Goal: Task Accomplishment & Management: Manage account settings

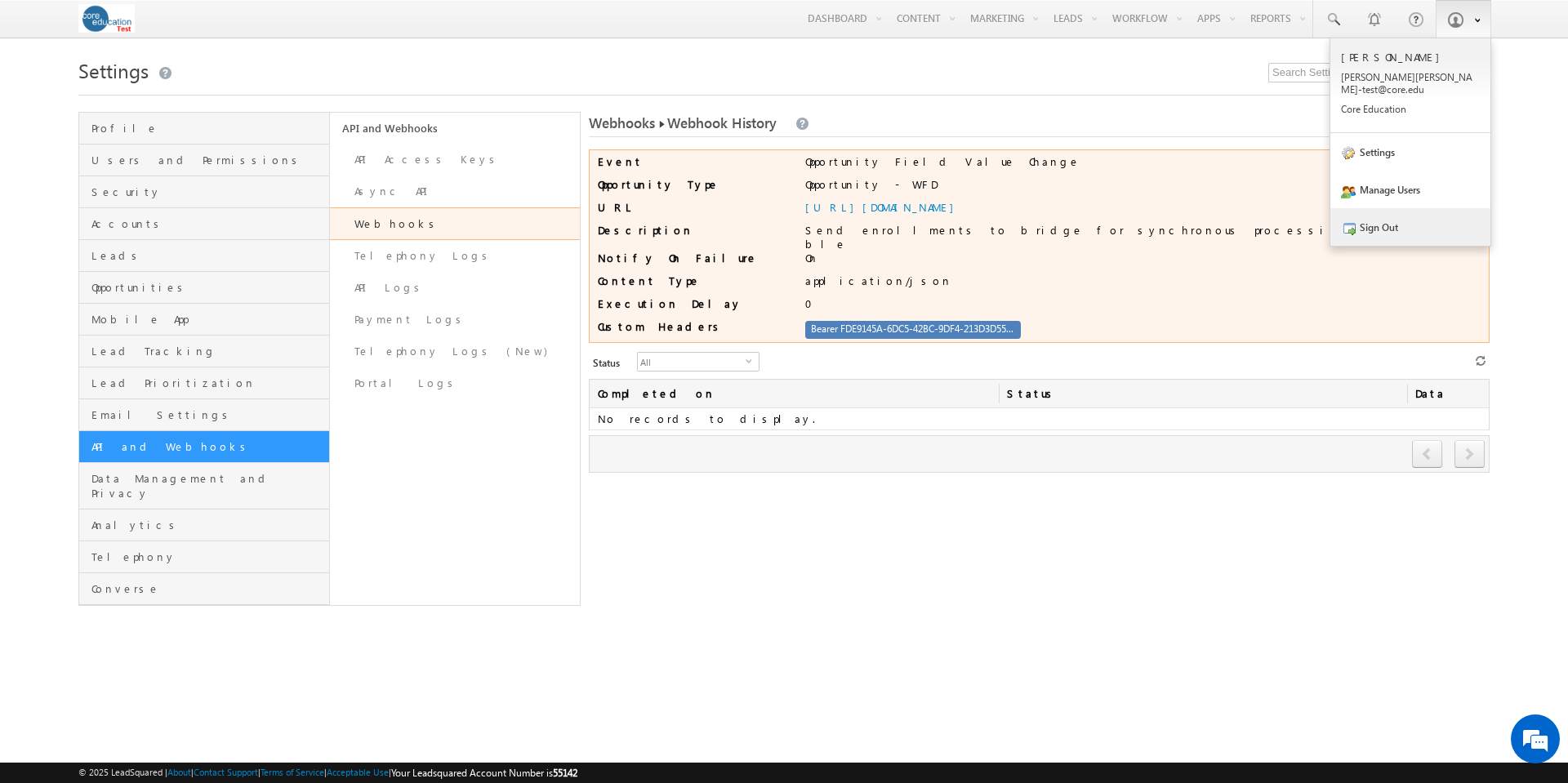
click at [1370, 212] on link "Sign Out" at bounding box center [1410, 226] width 160 height 37
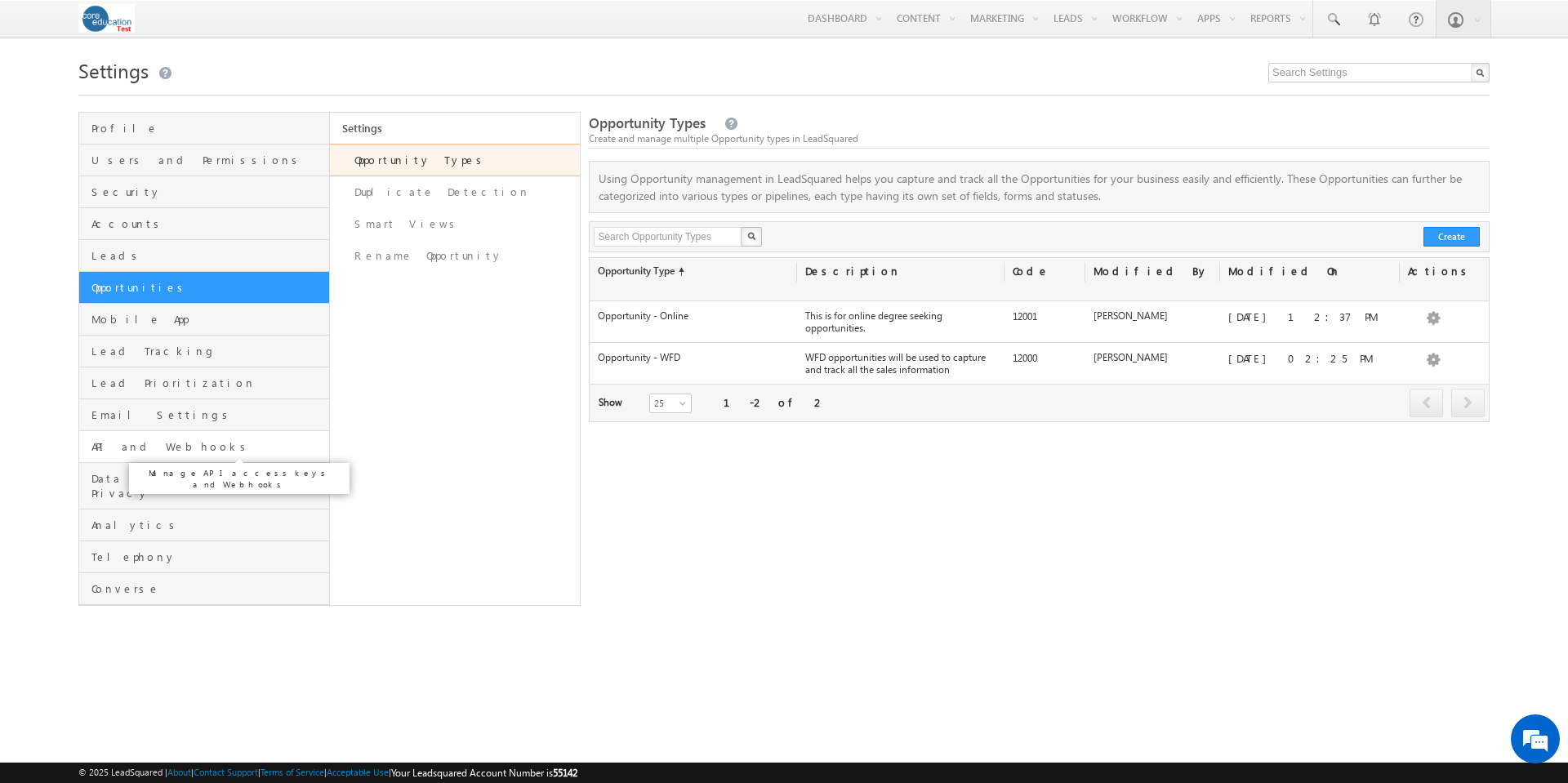
click at [123, 450] on span "API and Webhooks" at bounding box center [209, 446] width 234 height 15
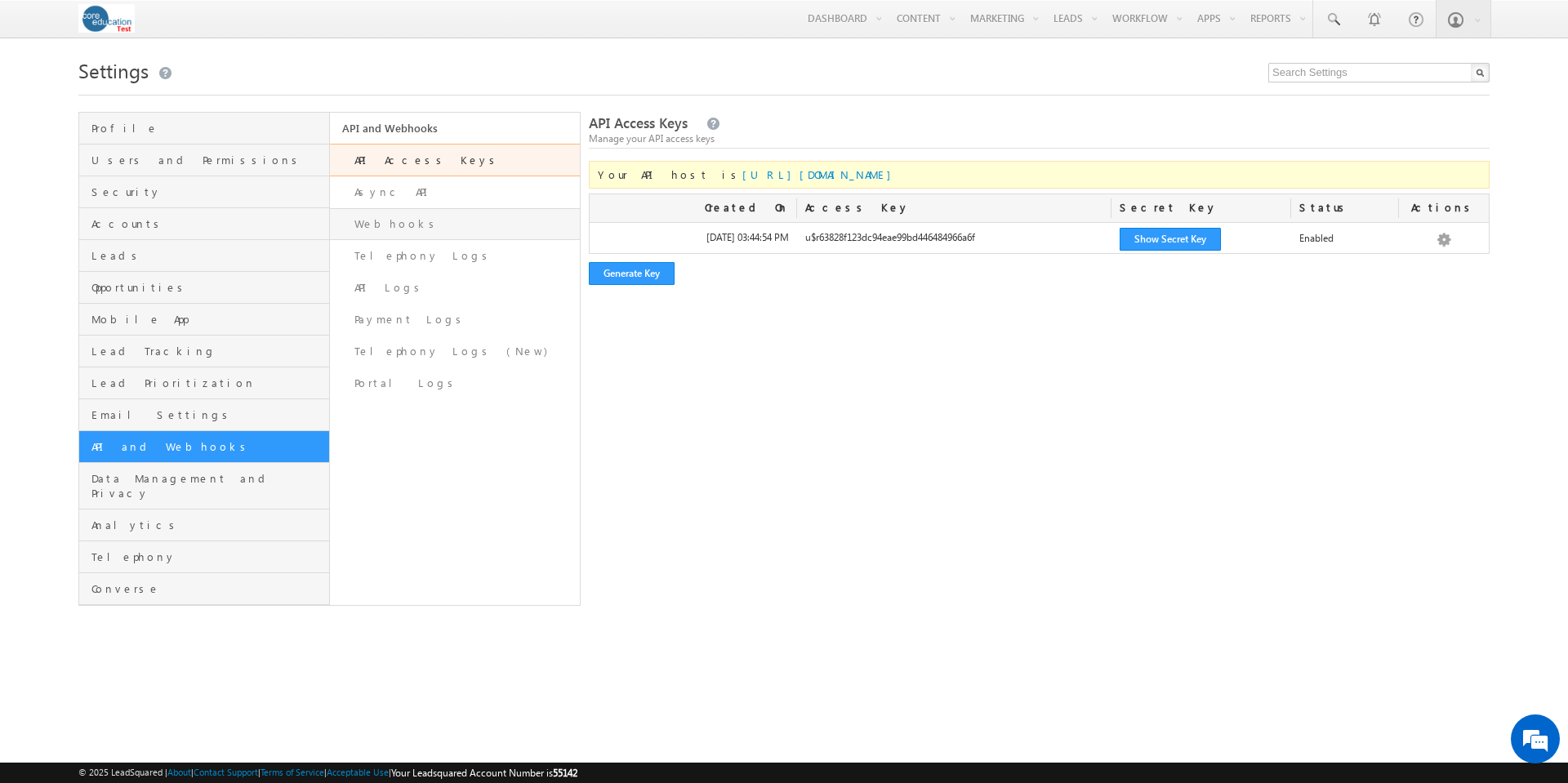
click at [396, 223] on link "Webhooks" at bounding box center [455, 223] width 250 height 32
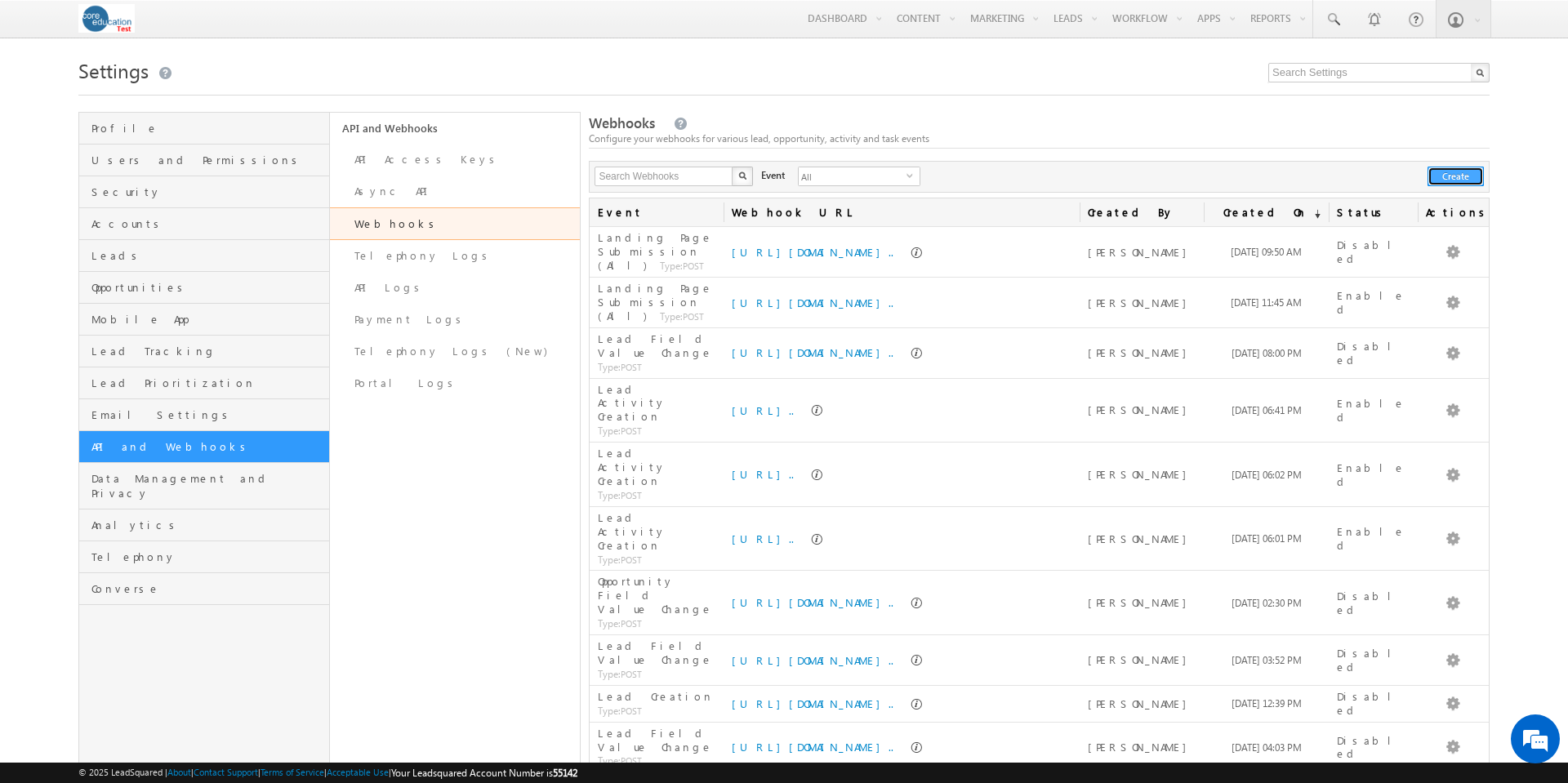
click at [1466, 173] on button "Create" at bounding box center [1455, 176] width 56 height 20
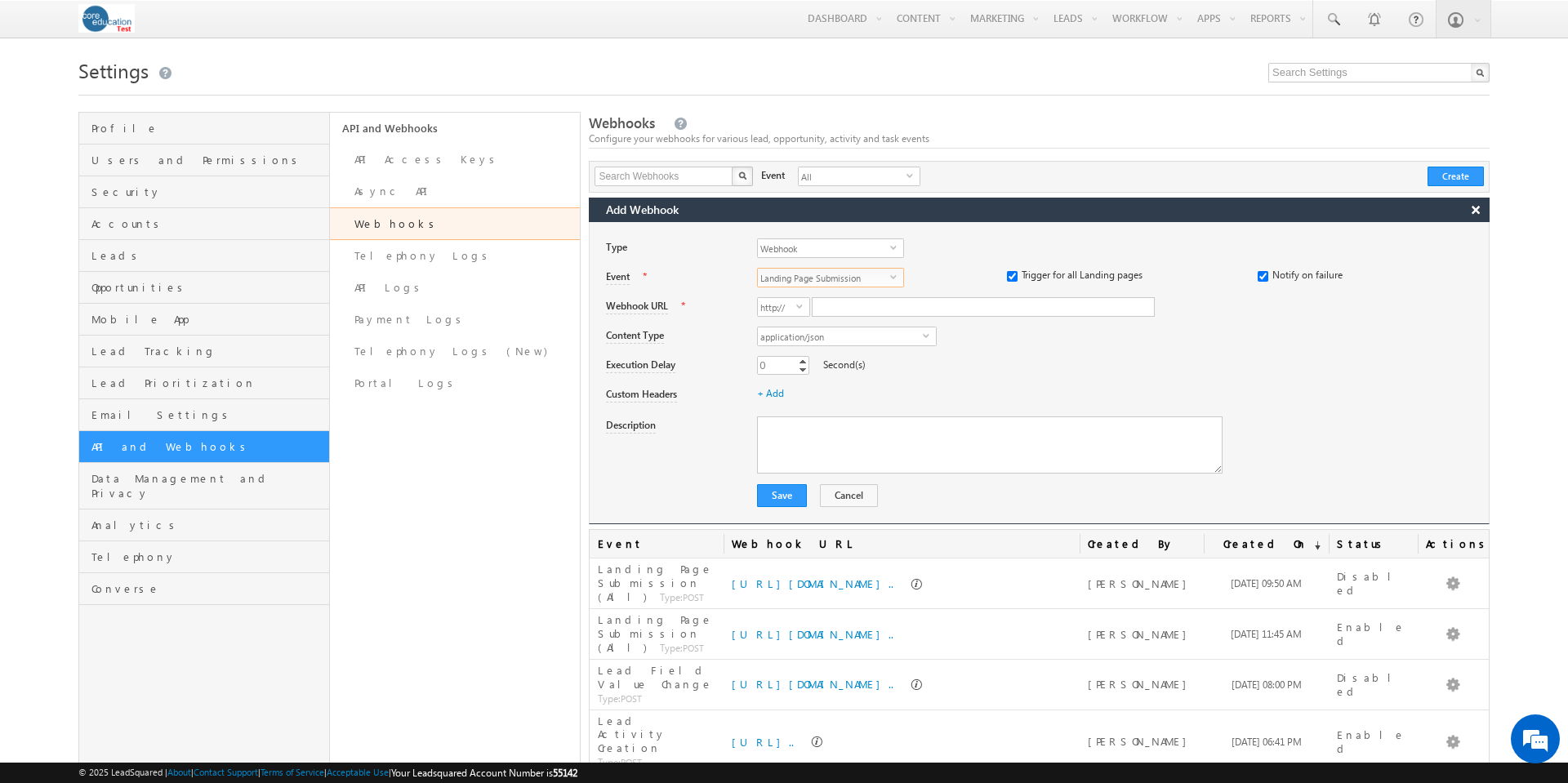
click at [893, 278] on span "select" at bounding box center [897, 276] width 13 height 7
click at [846, 379] on li "Lead Field Value Change" at bounding box center [831, 379] width 146 height 16
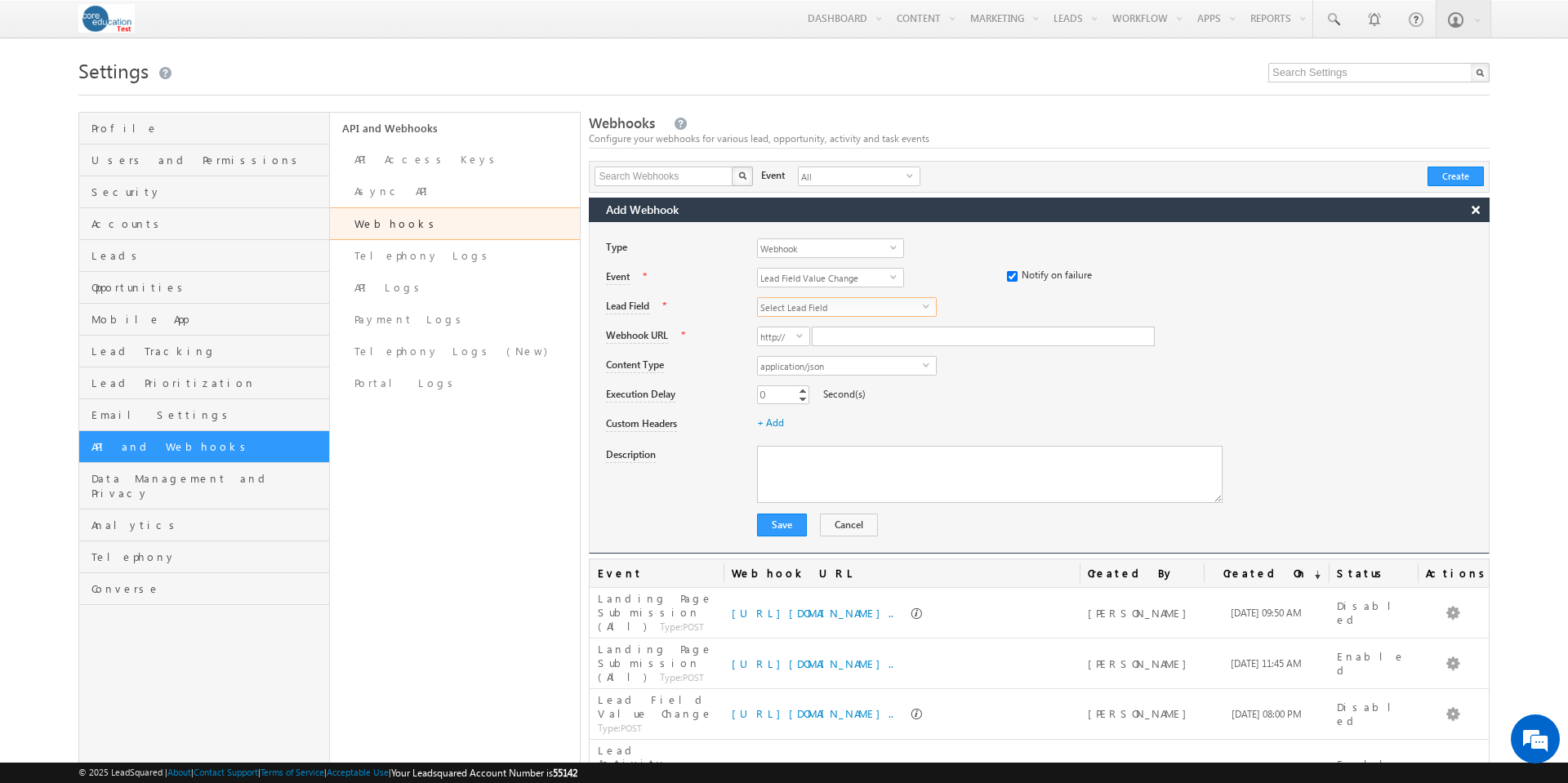
click at [926, 307] on span "select" at bounding box center [929, 306] width 13 height 7
click at [896, 279] on span "select" at bounding box center [897, 276] width 13 height 7
click at [842, 389] on li "Opportunity Field Value Change" at bounding box center [831, 393] width 146 height 16
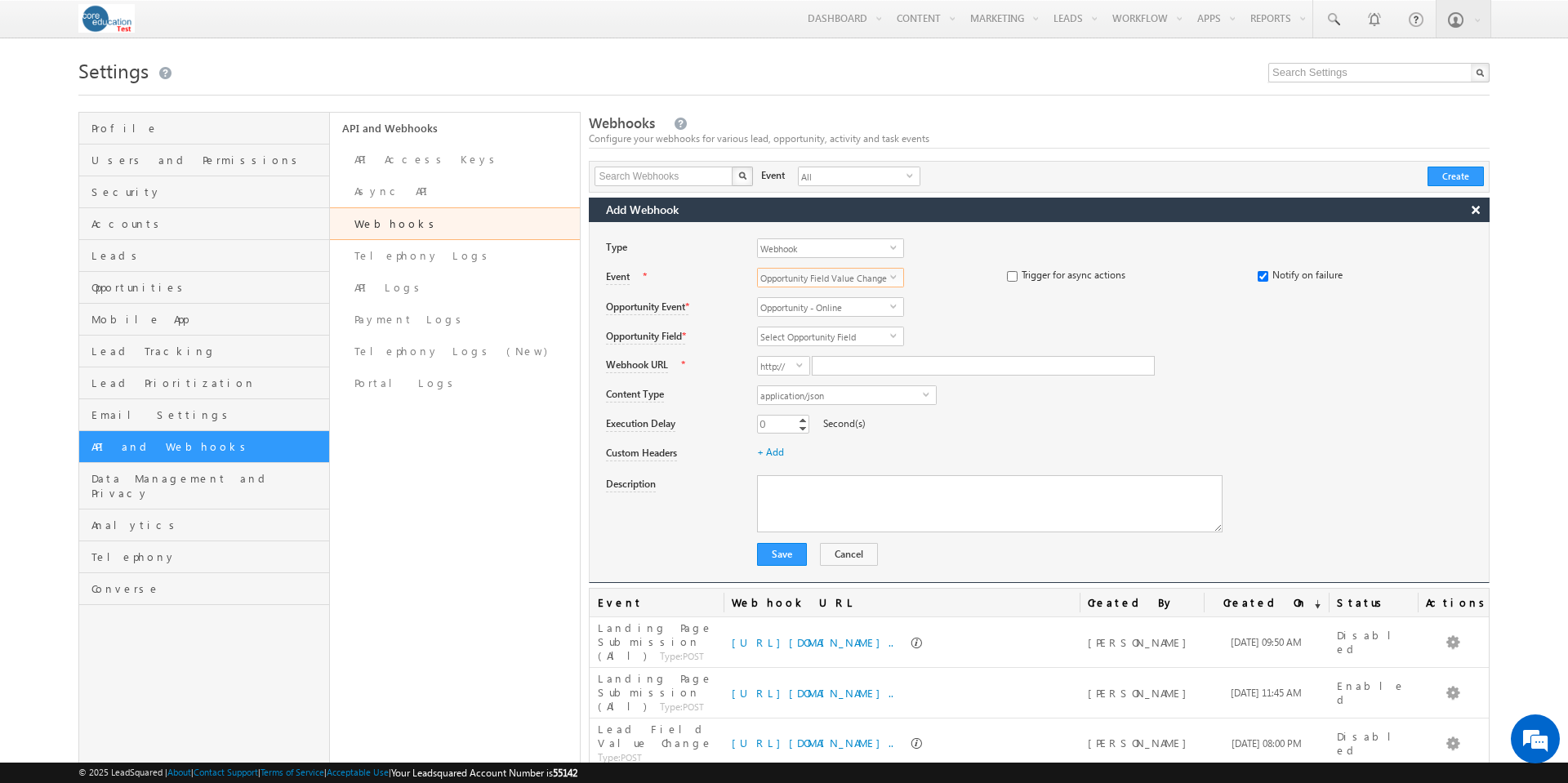
click at [894, 275] on span "select" at bounding box center [897, 276] width 13 height 7
click at [846, 412] on li "Opportunity Stage/Status Change" at bounding box center [831, 410] width 146 height 16
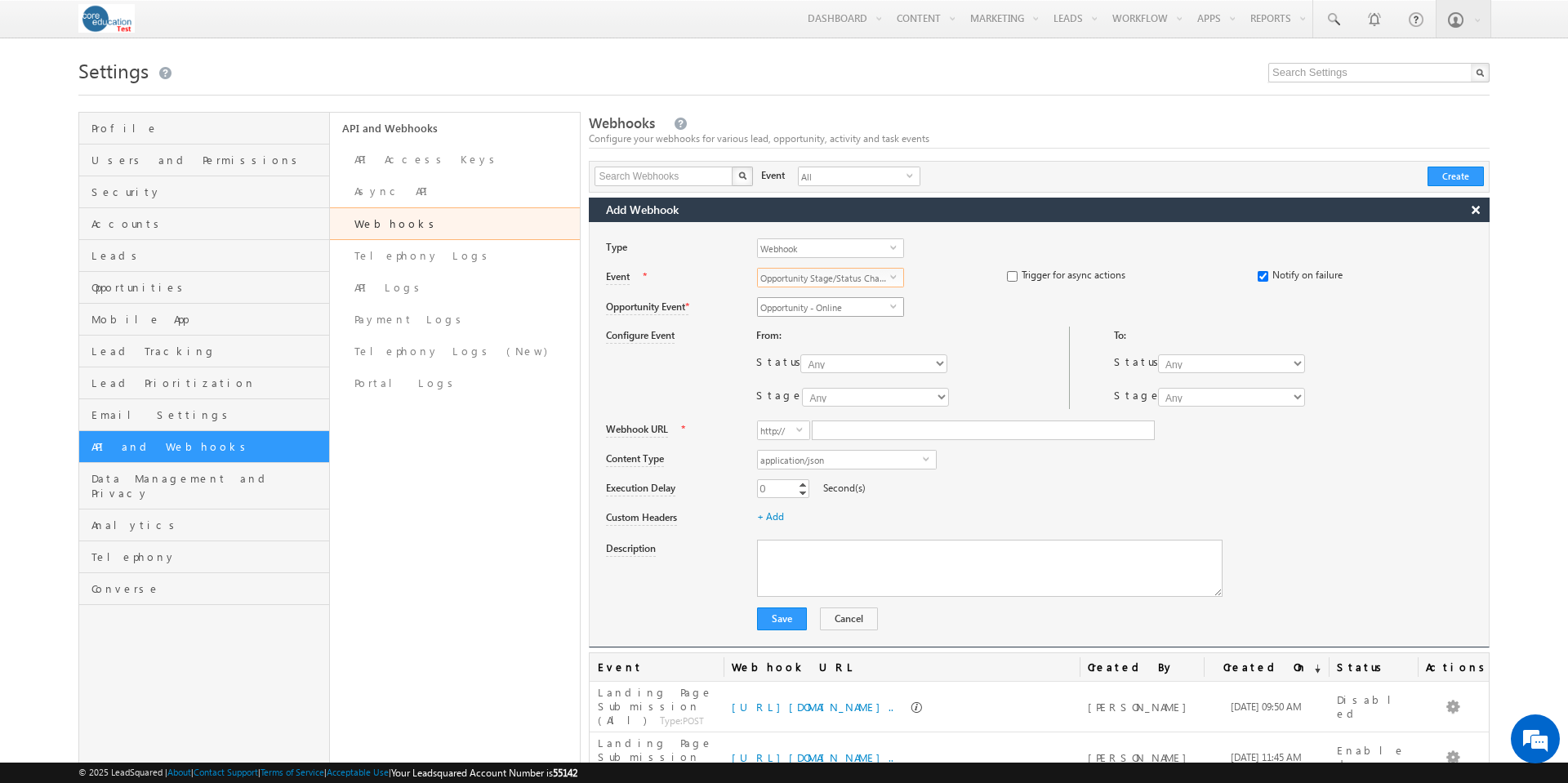
click at [892, 305] on span "select" at bounding box center [897, 306] width 13 height 7
click at [858, 343] on li "Opportunity - WFD" at bounding box center [831, 343] width 146 height 16
click at [799, 430] on span "select" at bounding box center [802, 429] width 13 height 7
click at [790, 463] on li "https://" at bounding box center [783, 466] width 51 height 16
click at [842, 433] on input "Webhook URL" at bounding box center [983, 430] width 343 height 20
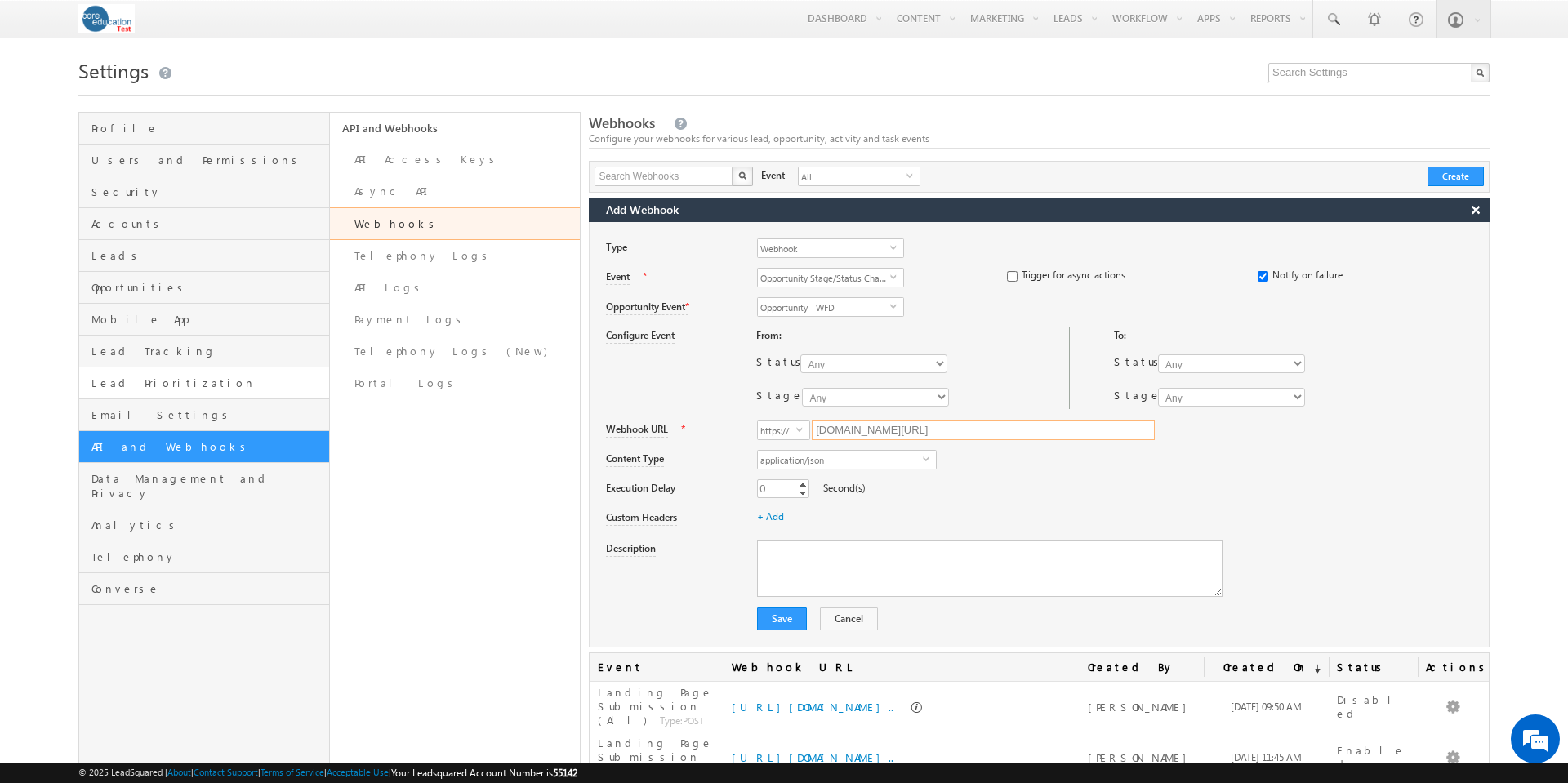
type input "bridgetest.core.edu/braincx/status"
click at [1299, 362] on select "Any Open Won Lost" at bounding box center [1232, 364] width 147 height 19
select select "Open"
click at [1158, 355] on select "Any Open Won Lost" at bounding box center [1232, 364] width 147 height 19
click at [1300, 396] on select "Any Scheduling Interview Interview Scheduled Interview Complete Interview Misse…" at bounding box center [1232, 398] width 147 height 19
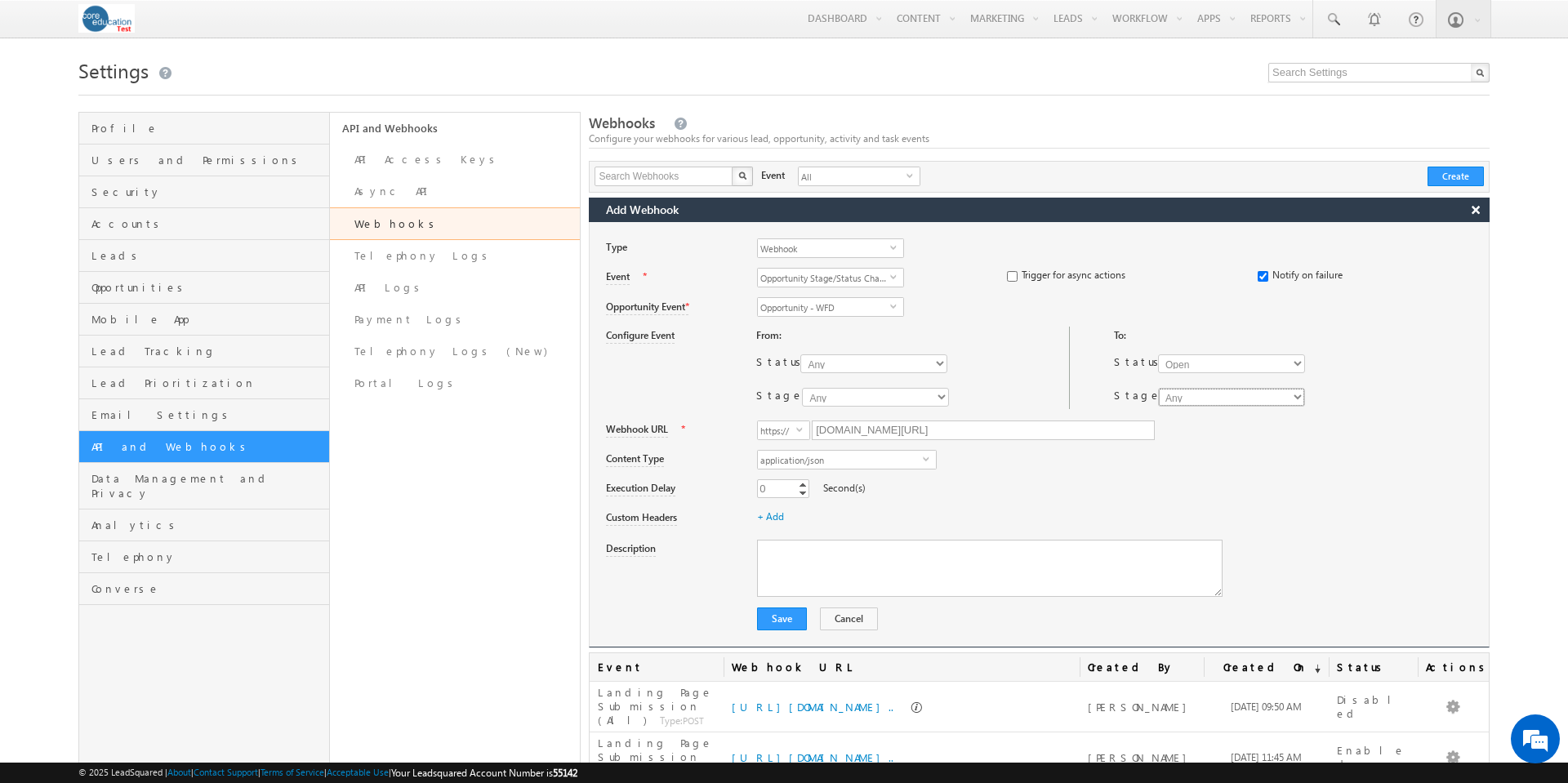
select select "Interview Missed"
click at [1158, 389] on select "Any Scheduling Interview Interview Scheduled Interview Complete Interview Misse…" at bounding box center [1232, 398] width 147 height 19
click at [777, 516] on link "+ Add" at bounding box center [770, 516] width 27 height 12
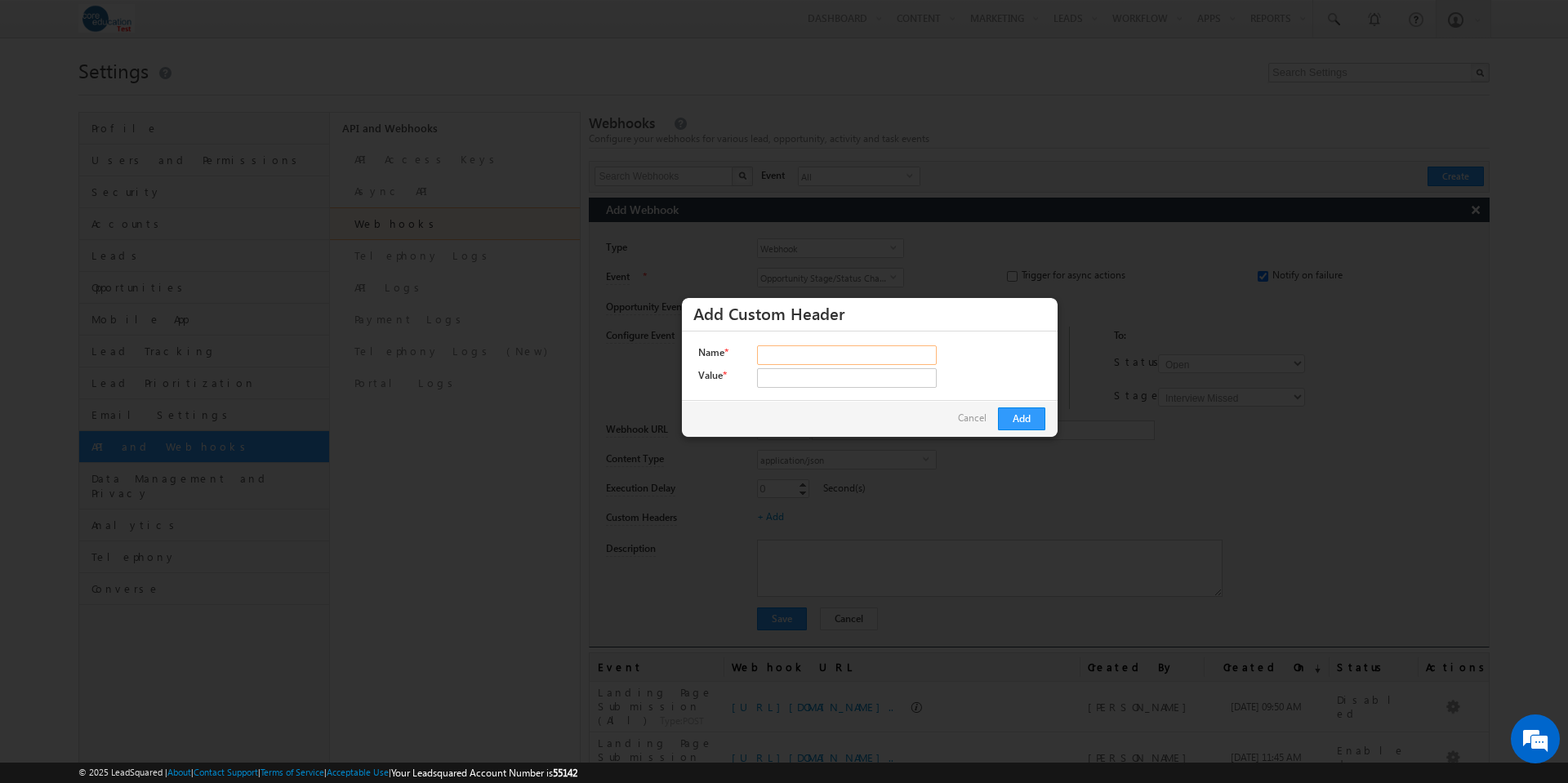
click at [800, 354] on input "Name *" at bounding box center [846, 355] width 179 height 20
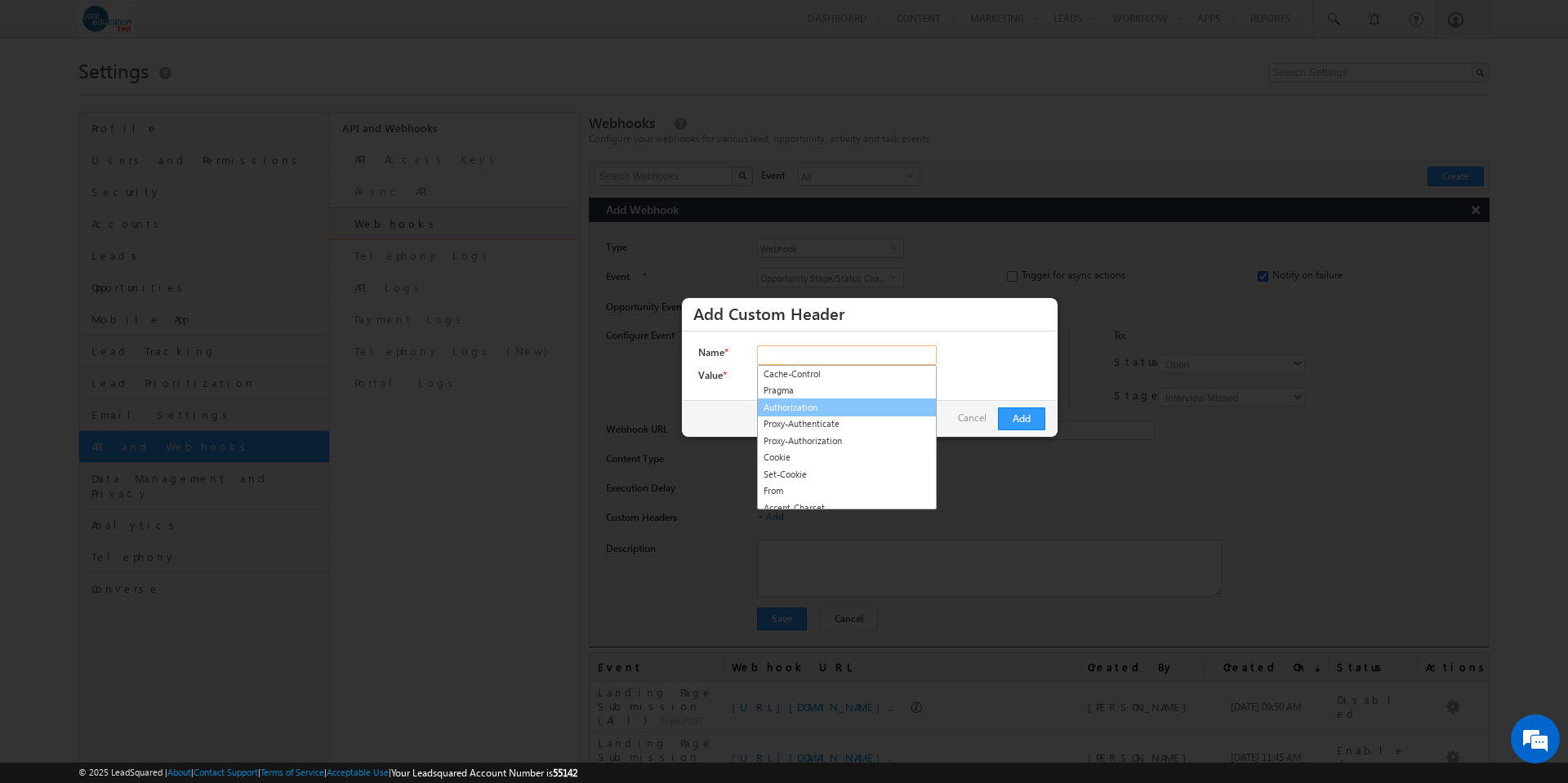
click at [807, 405] on link "Authorization" at bounding box center [846, 408] width 179 height 19
type input "Authorization"
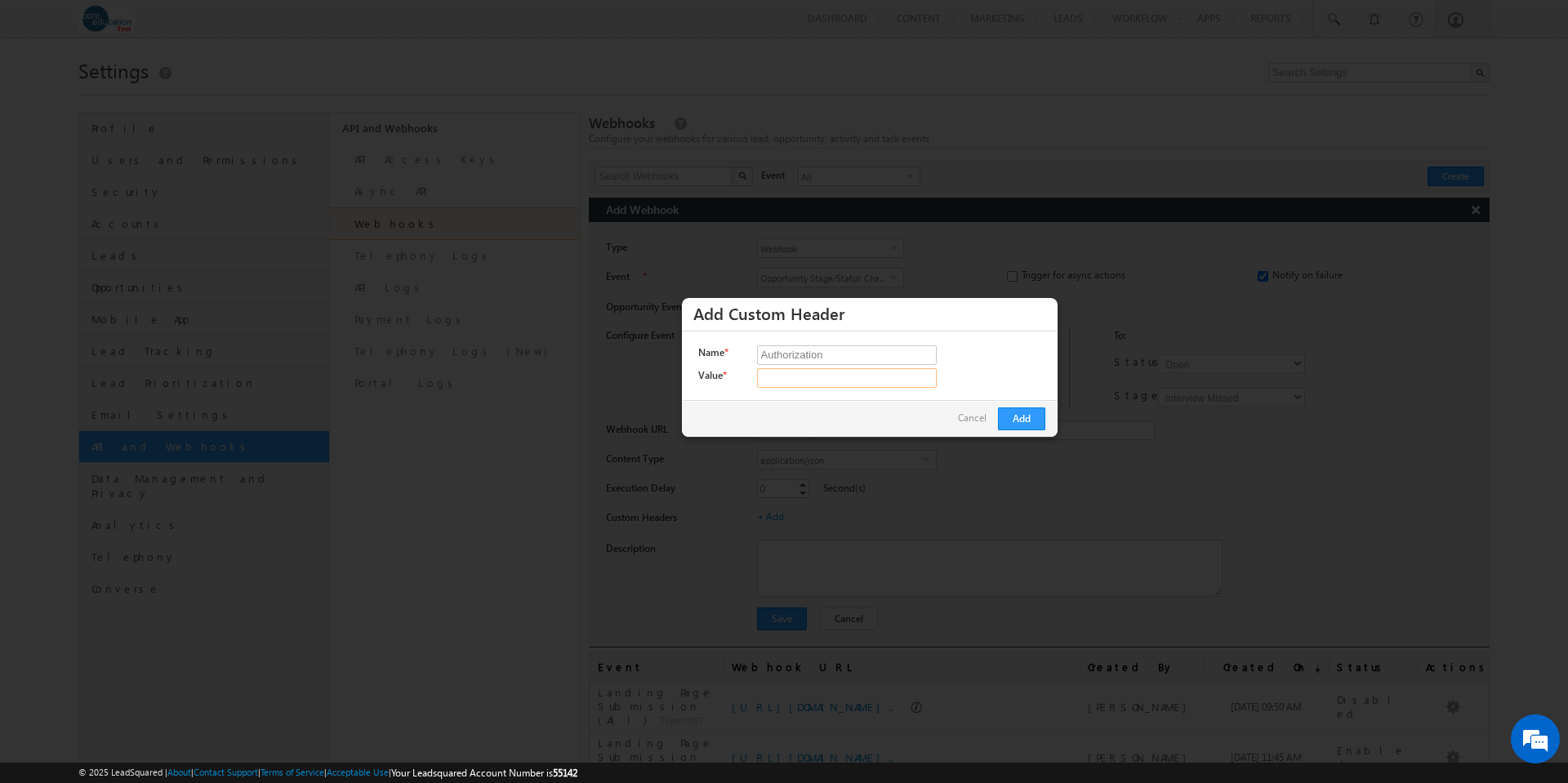
click at [793, 379] on input "Value *" at bounding box center [846, 378] width 179 height 20
paste input "856A4EE7-4D05-4F37-832F-79DD1287CAE0"
type input "Bearer 856A4EE7-4D05-4F37-832F-79DD1287CAE0"
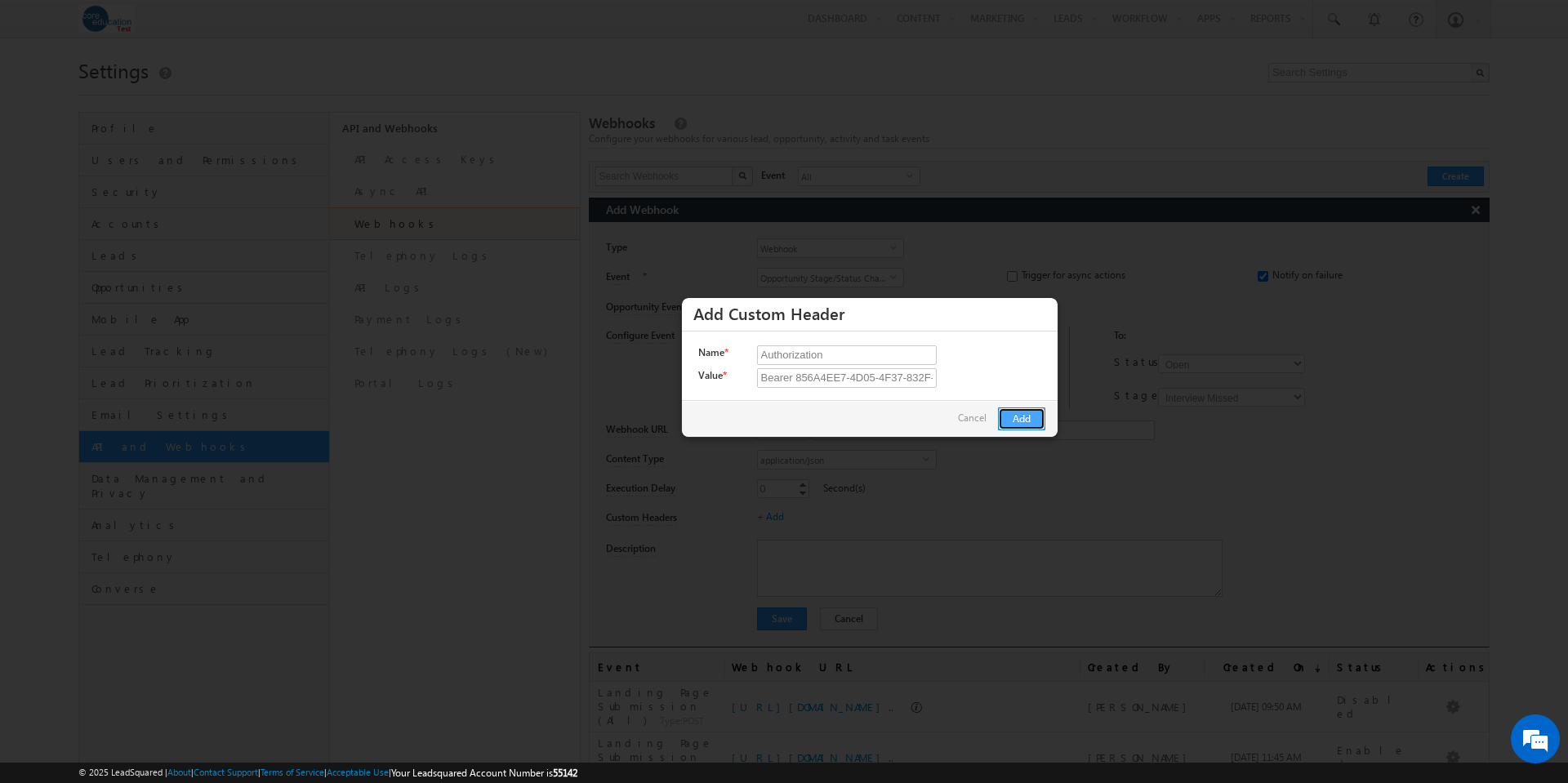
click at [1022, 421] on button "Add" at bounding box center [1021, 418] width 48 height 23
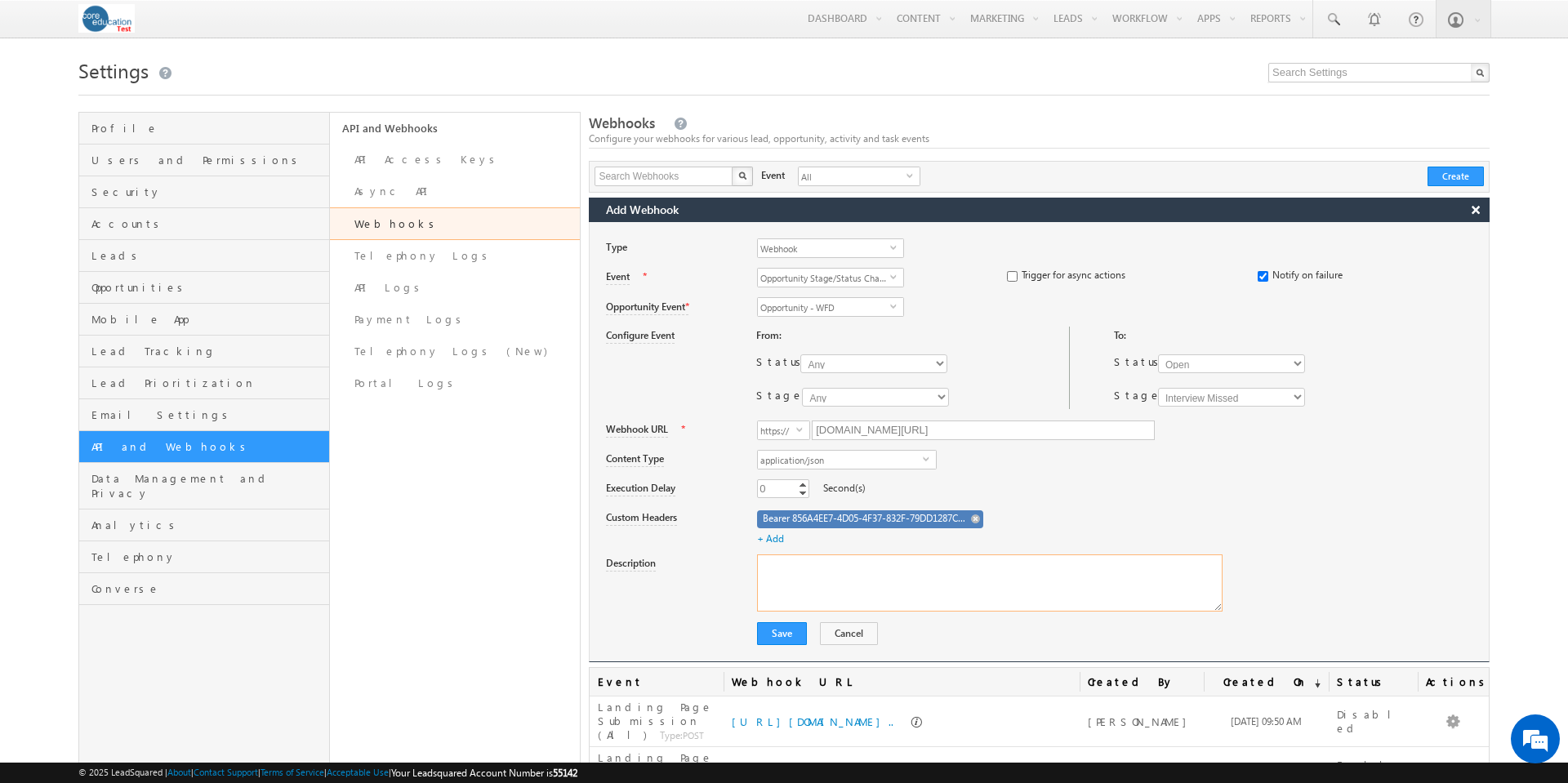
click at [1027, 577] on textarea "Description" at bounding box center [989, 583] width 465 height 57
click at [848, 566] on textarea "If opportunity status changes to Interview Missed" at bounding box center [989, 583] width 465 height 57
click at [848, 566] on textarea "If opportunity s changes to Interview Missed" at bounding box center [989, 583] width 465 height 57
click at [1020, 566] on textarea "If opportunity stage changes to Interview Missed" at bounding box center [989, 583] width 465 height 57
type textarea "If opportunity stage changes to Interview Missed, send update to BrainCX (via b…"
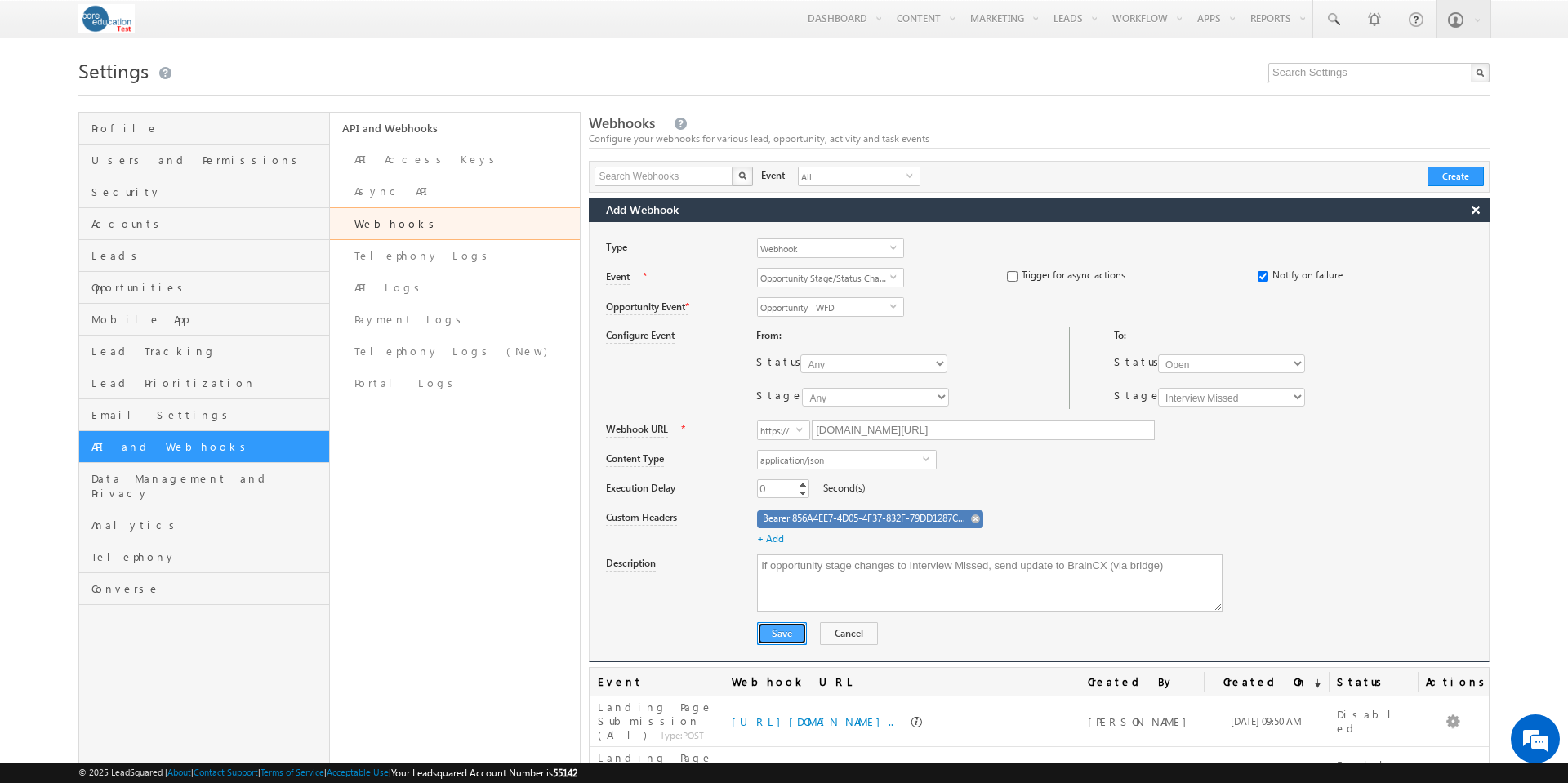
click at [777, 628] on button "Save" at bounding box center [782, 633] width 50 height 23
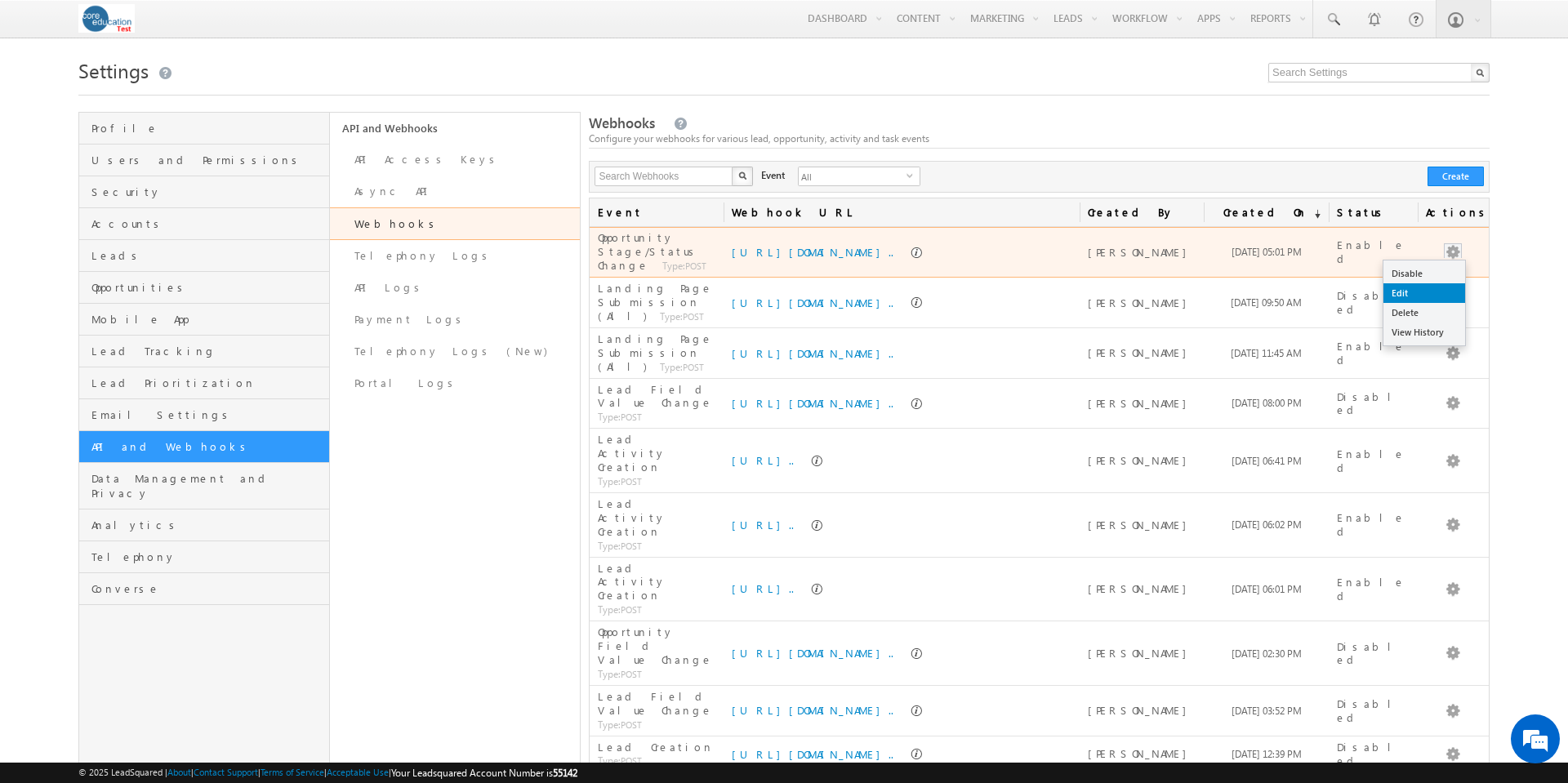
click at [1434, 292] on link "Edit" at bounding box center [1424, 293] width 81 height 20
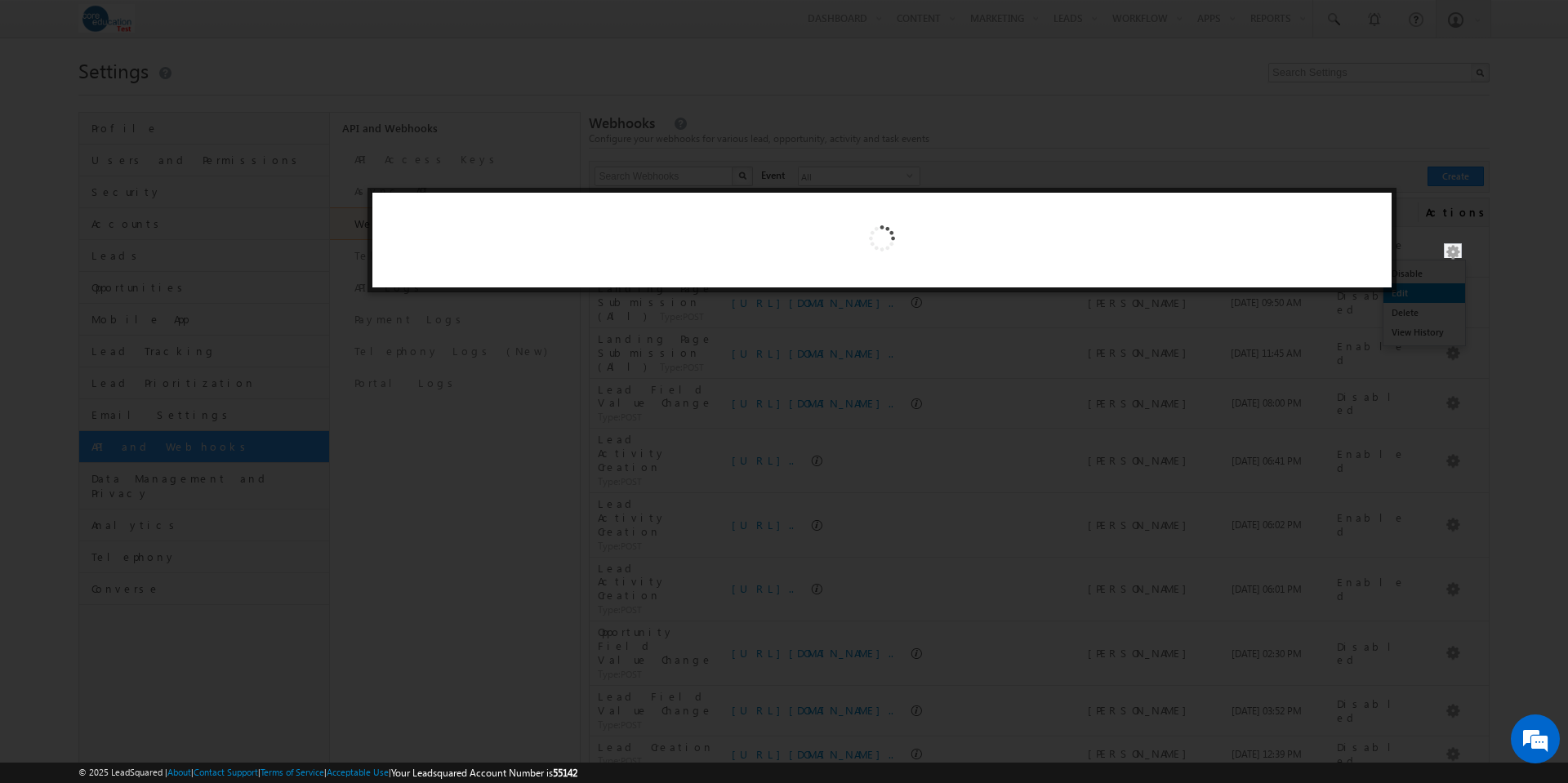
select select "Open"
select select "Interview Missed"
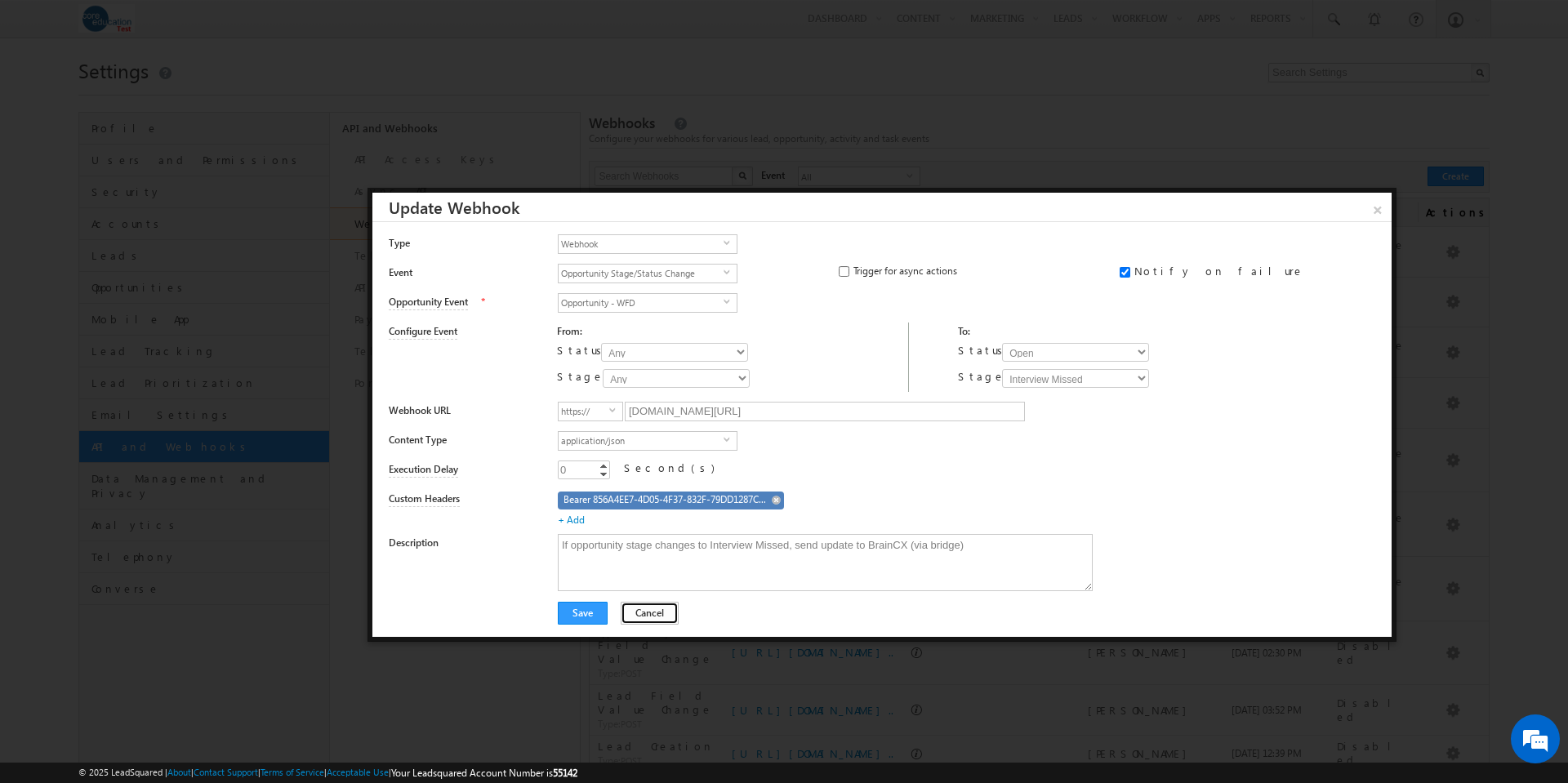
click at [645, 615] on button "Cancel" at bounding box center [650, 613] width 58 height 23
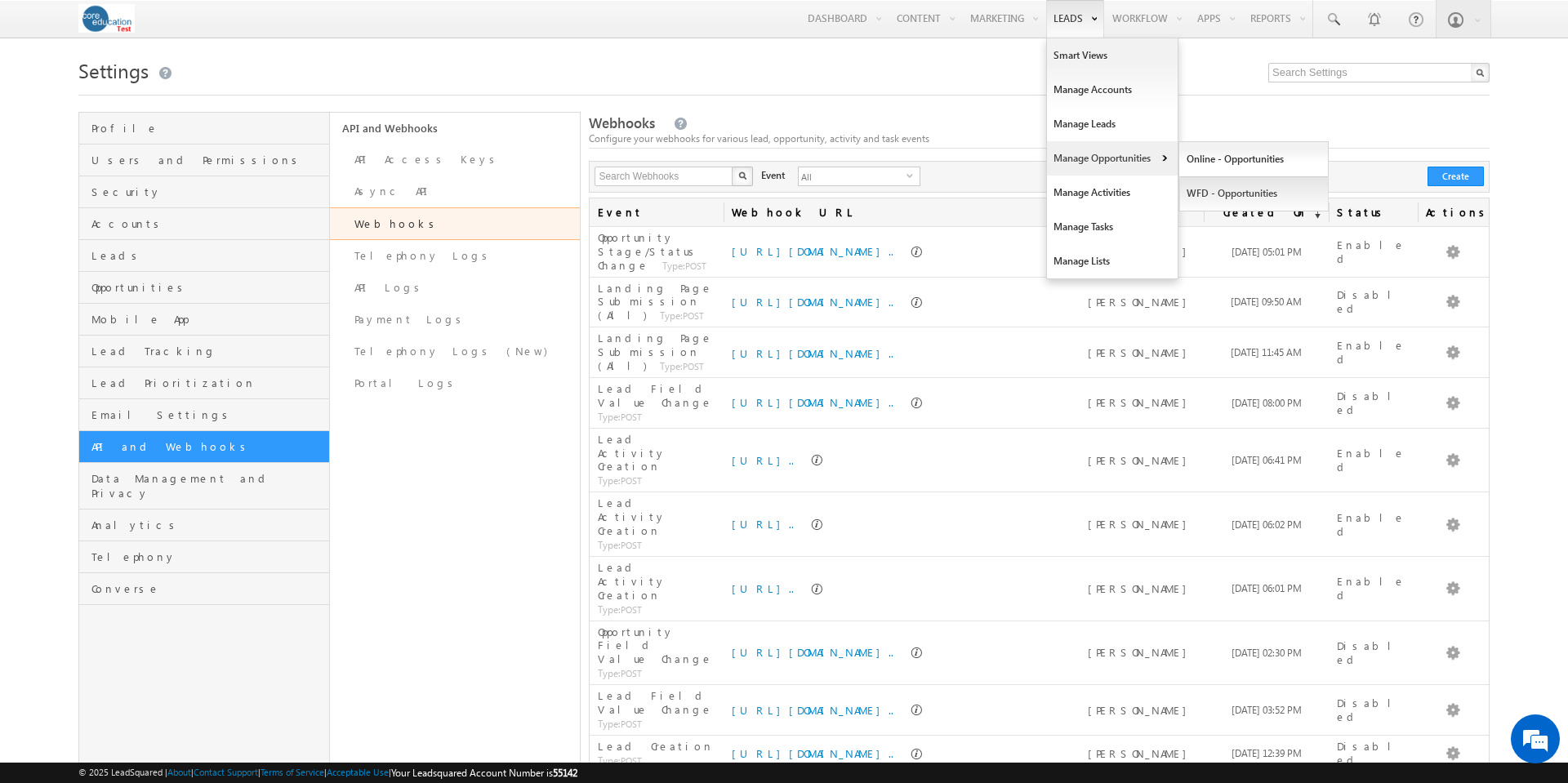
click at [1230, 190] on link "WFD - Opportunities" at bounding box center [1254, 194] width 150 height 35
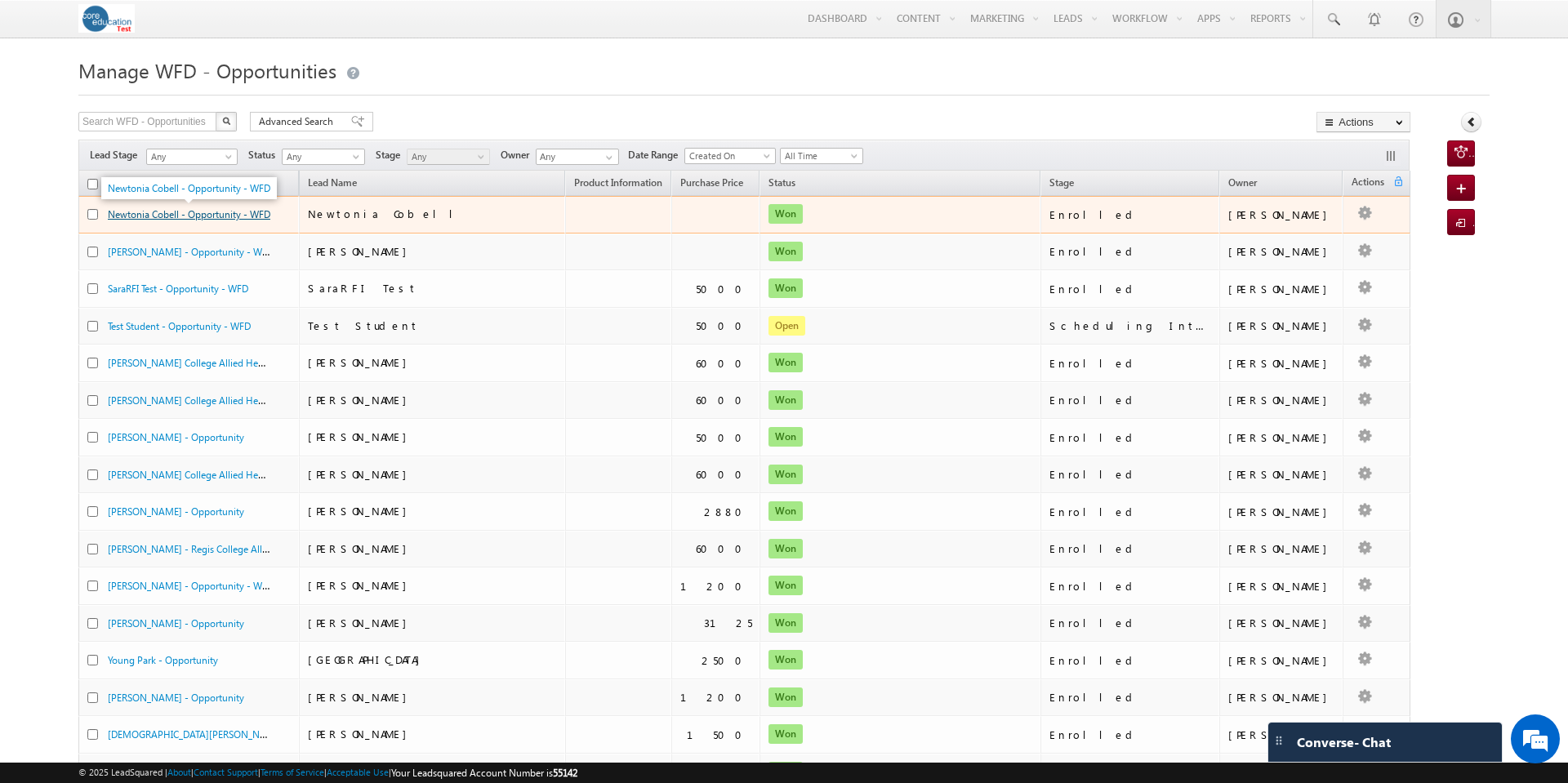
click at [199, 218] on link "Newtonia Cobell - Opportunity - WFD" at bounding box center [189, 214] width 163 height 12
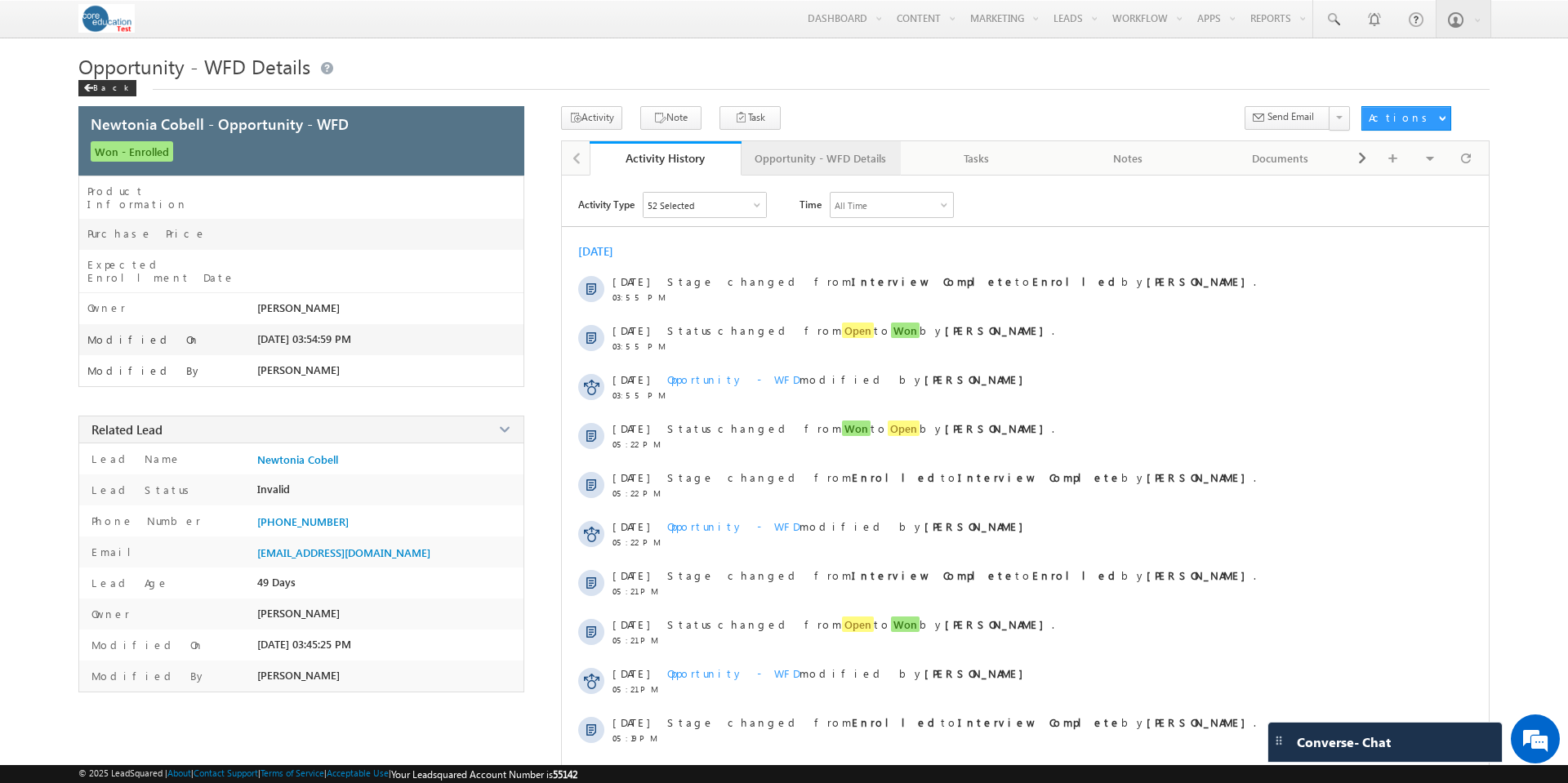
click at [847, 158] on div "Opportunity - WFD Details" at bounding box center [820, 159] width 132 height 20
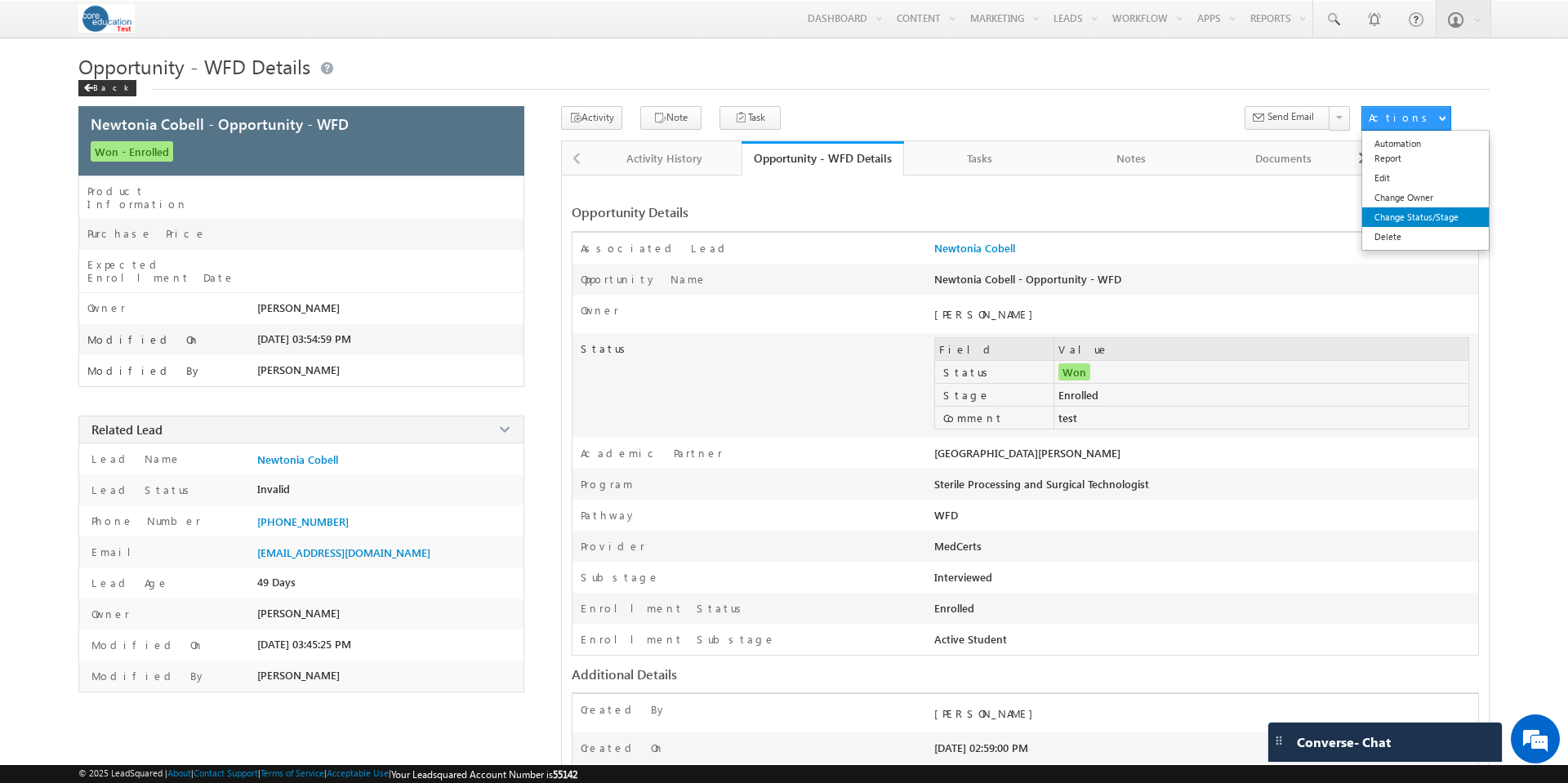
click at [1441, 217] on link "Change Status/Stage" at bounding box center [1426, 217] width 126 height 20
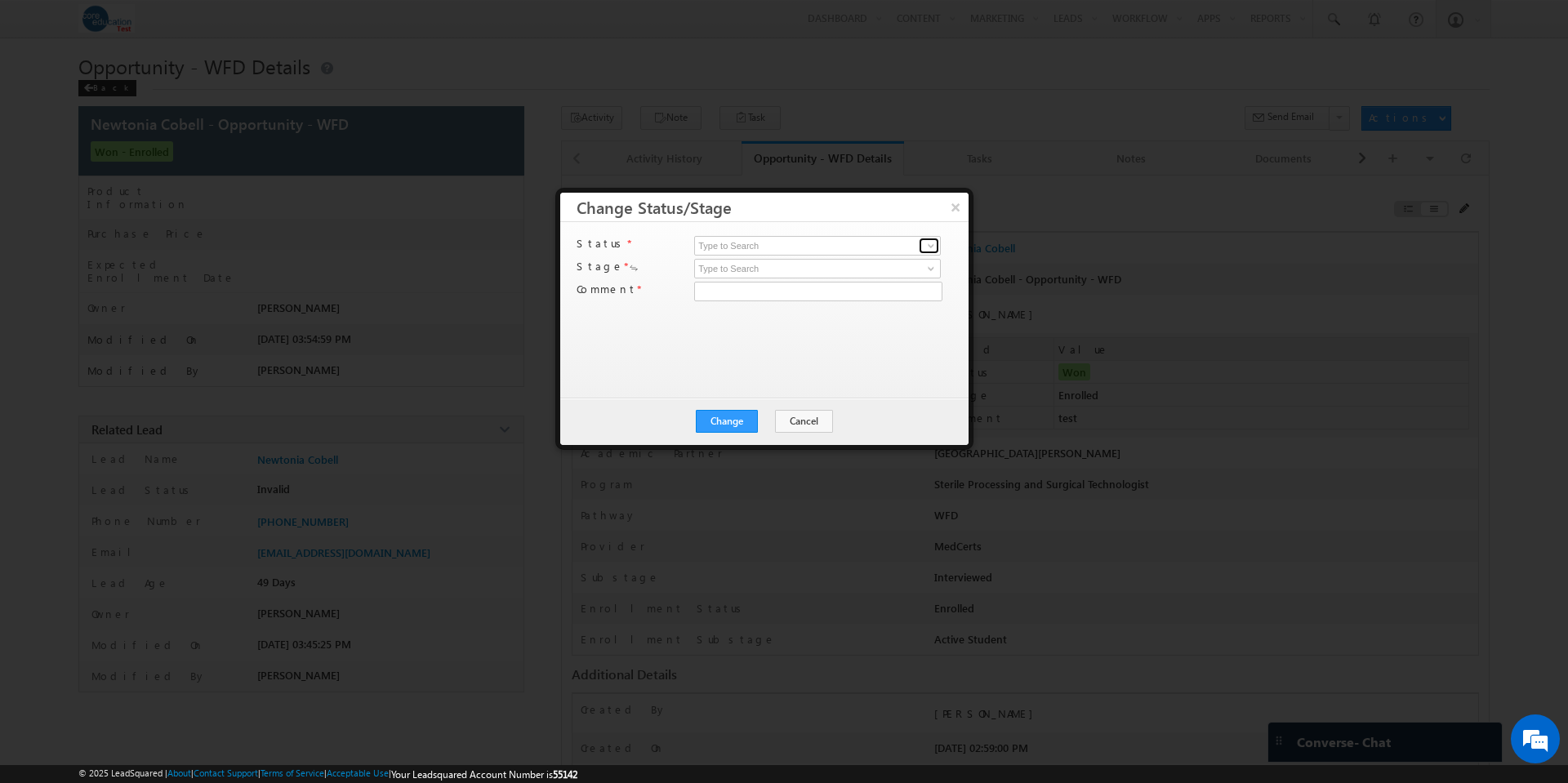
click at [935, 244] on span at bounding box center [930, 245] width 13 height 13
click at [875, 278] on link "Won" at bounding box center [817, 281] width 247 height 19
click at [929, 267] on span at bounding box center [930, 269] width 13 height 13
click at [935, 242] on span at bounding box center [930, 245] width 13 height 13
click at [884, 260] on link "Open" at bounding box center [817, 265] width 247 height 19
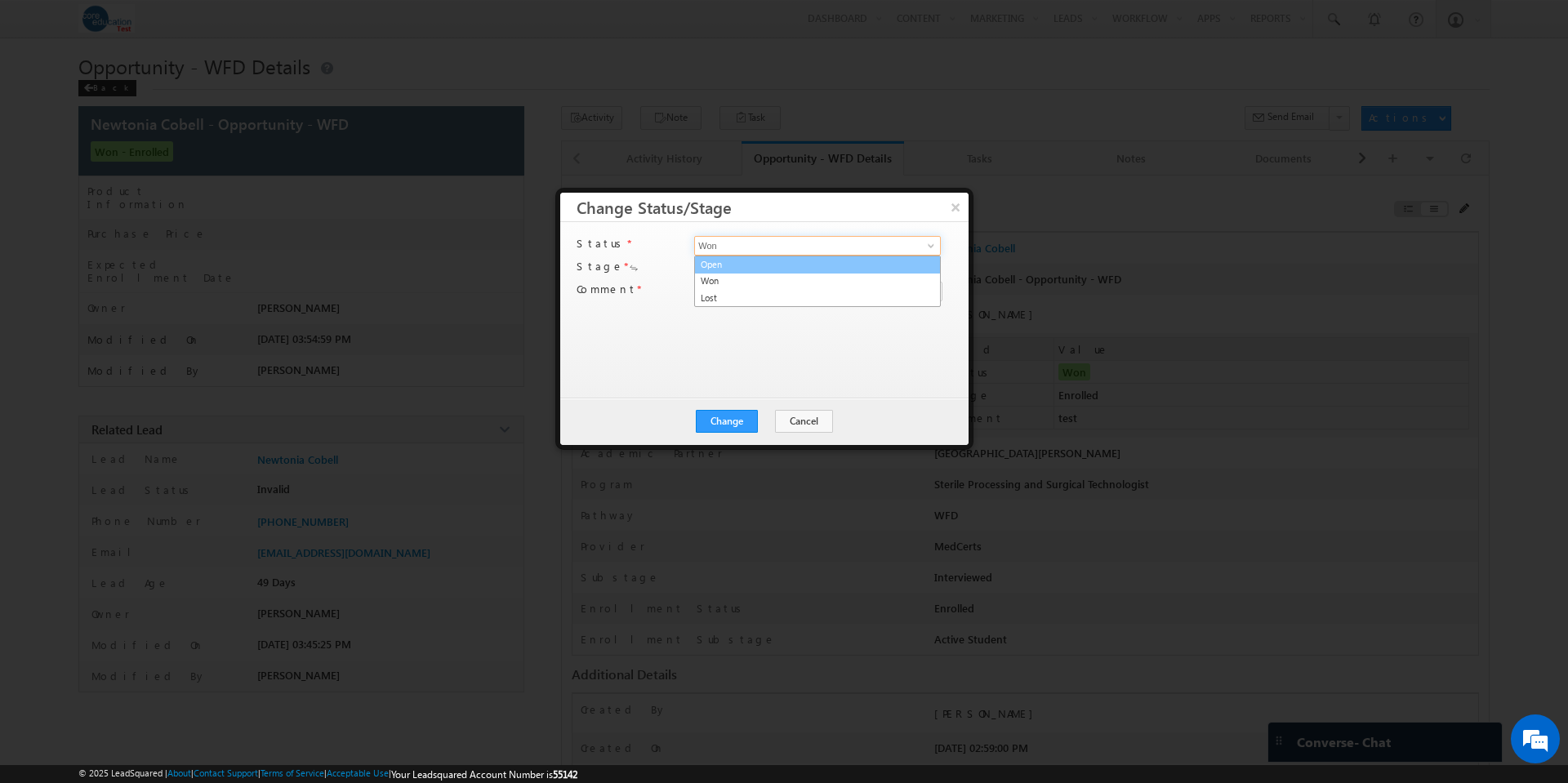
type input "Open"
click at [931, 267] on span at bounding box center [930, 269] width 13 height 13
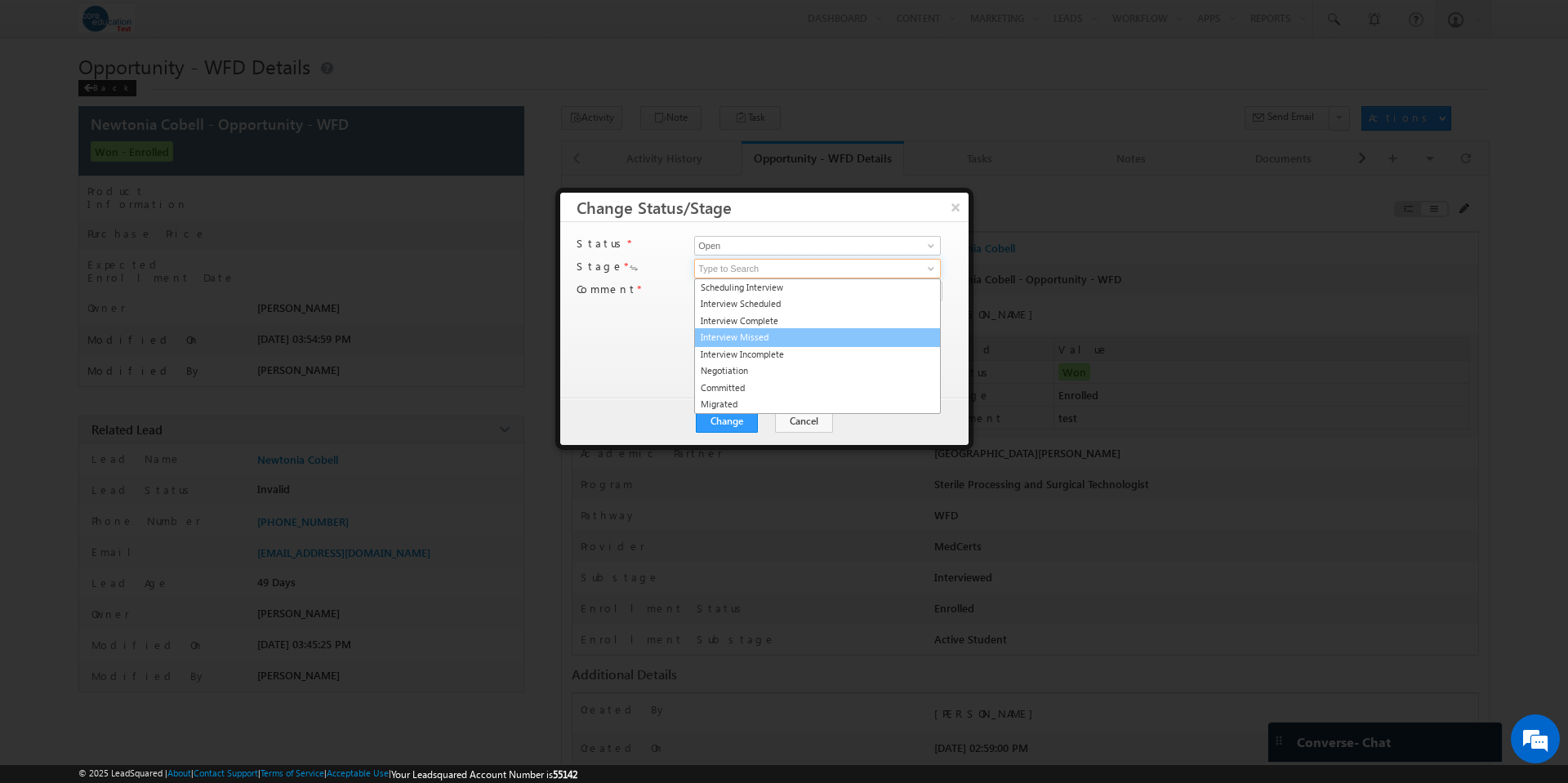
click at [785, 338] on link "Interview Missed" at bounding box center [817, 338] width 247 height 19
type input "Interview Missed"
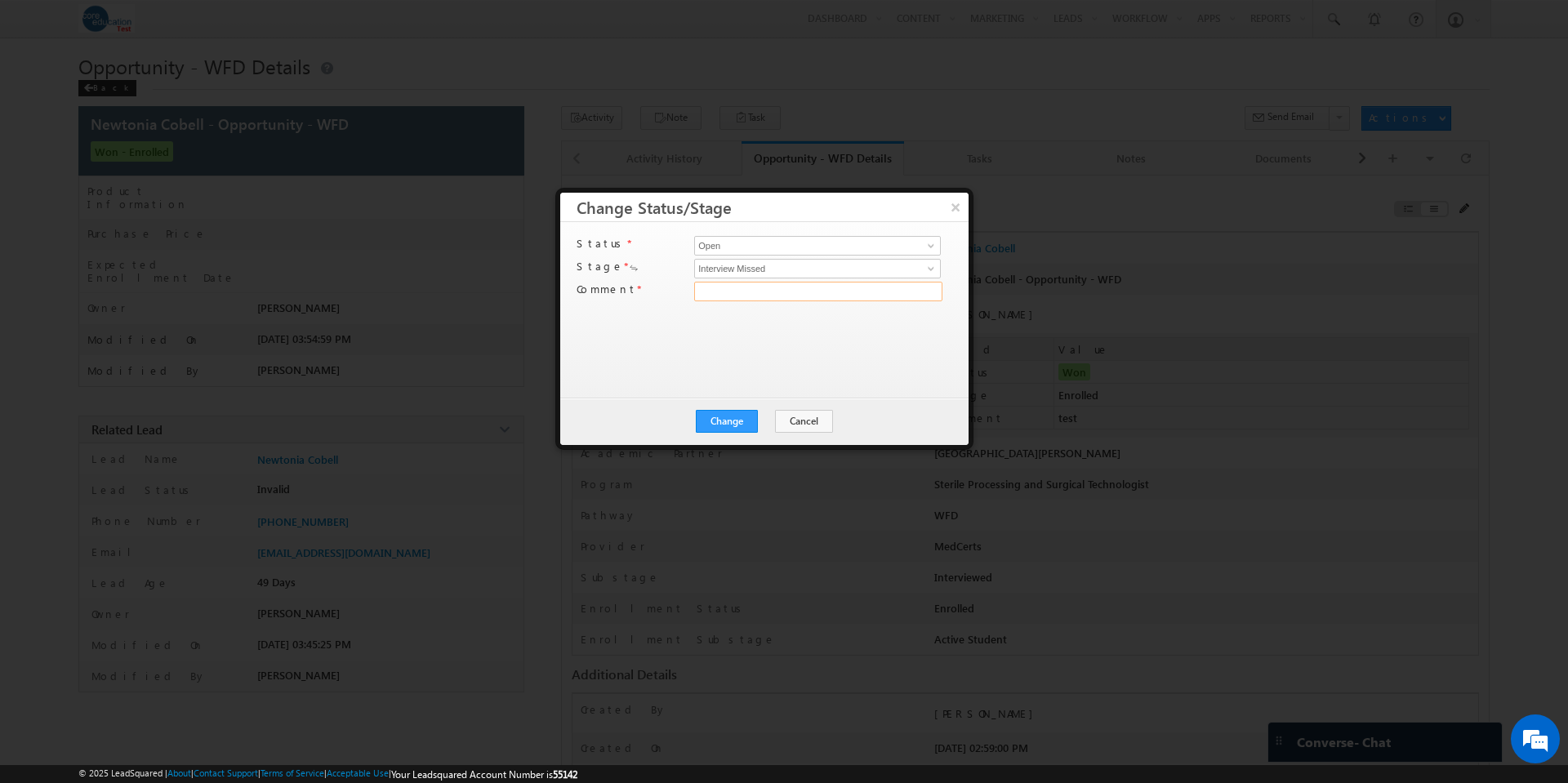
click at [747, 293] on input "text" at bounding box center [818, 291] width 249 height 20
type input "test"
click at [734, 343] on div "Status * Open Won Lost Open 3 results are available, use up and down arrow keys…" at bounding box center [763, 301] width 373 height 131
click at [735, 423] on button "Change" at bounding box center [727, 421] width 62 height 23
click at [766, 424] on button "Close" at bounding box center [767, 421] width 52 height 23
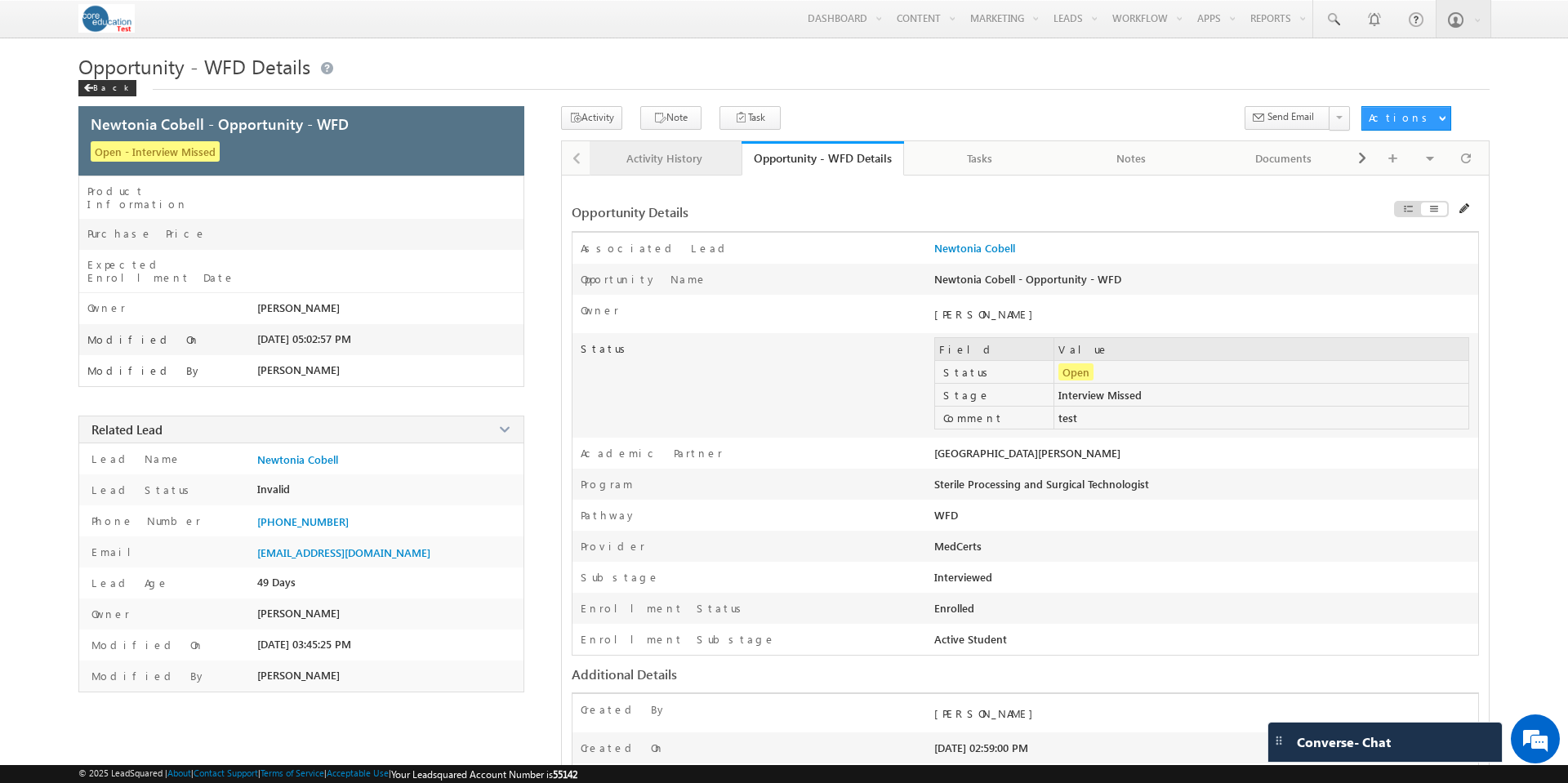
click at [678, 159] on div "Activity History" at bounding box center [664, 159] width 124 height 20
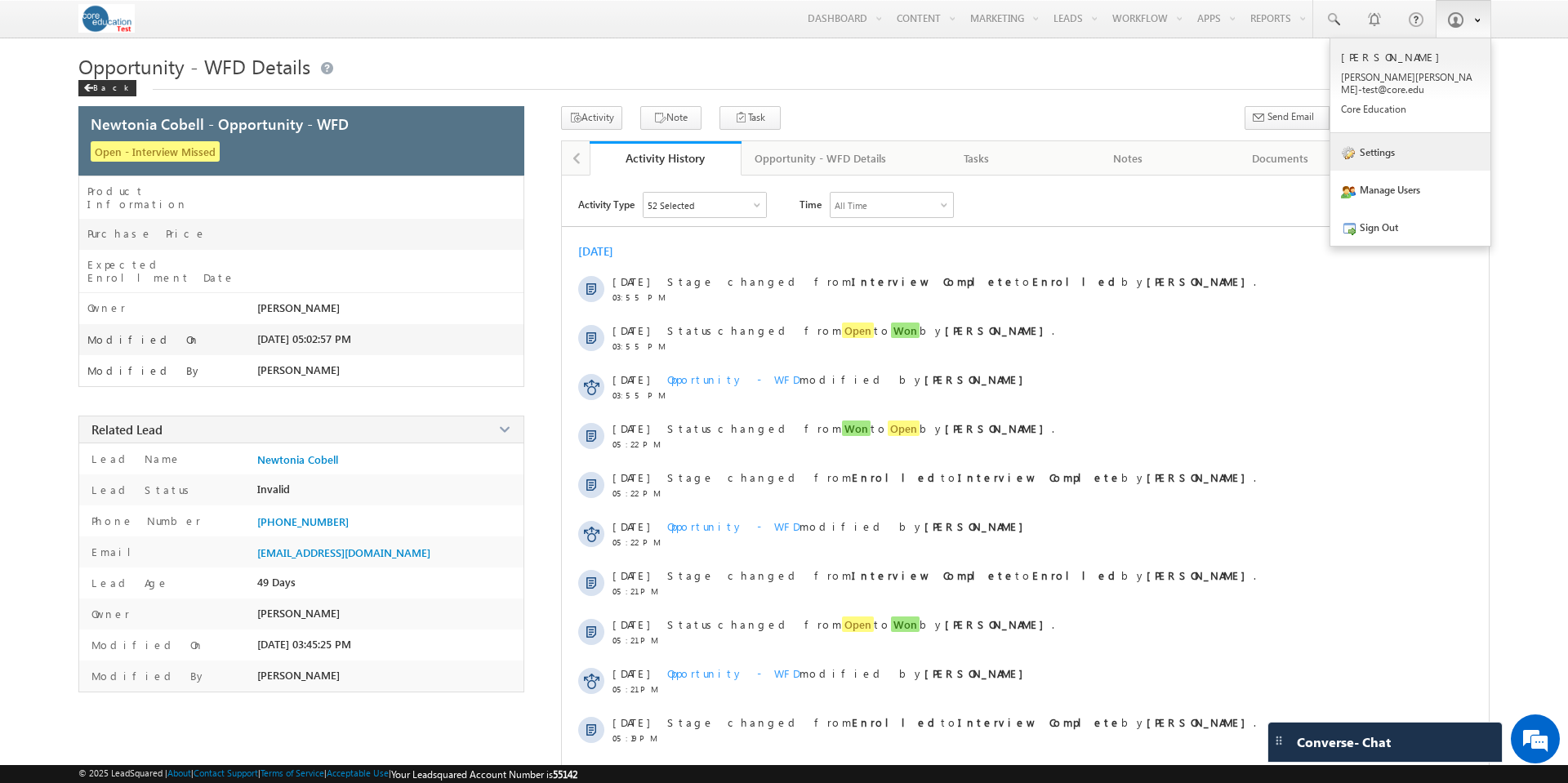
click at [1380, 146] on link "Settings" at bounding box center [1410, 152] width 160 height 37
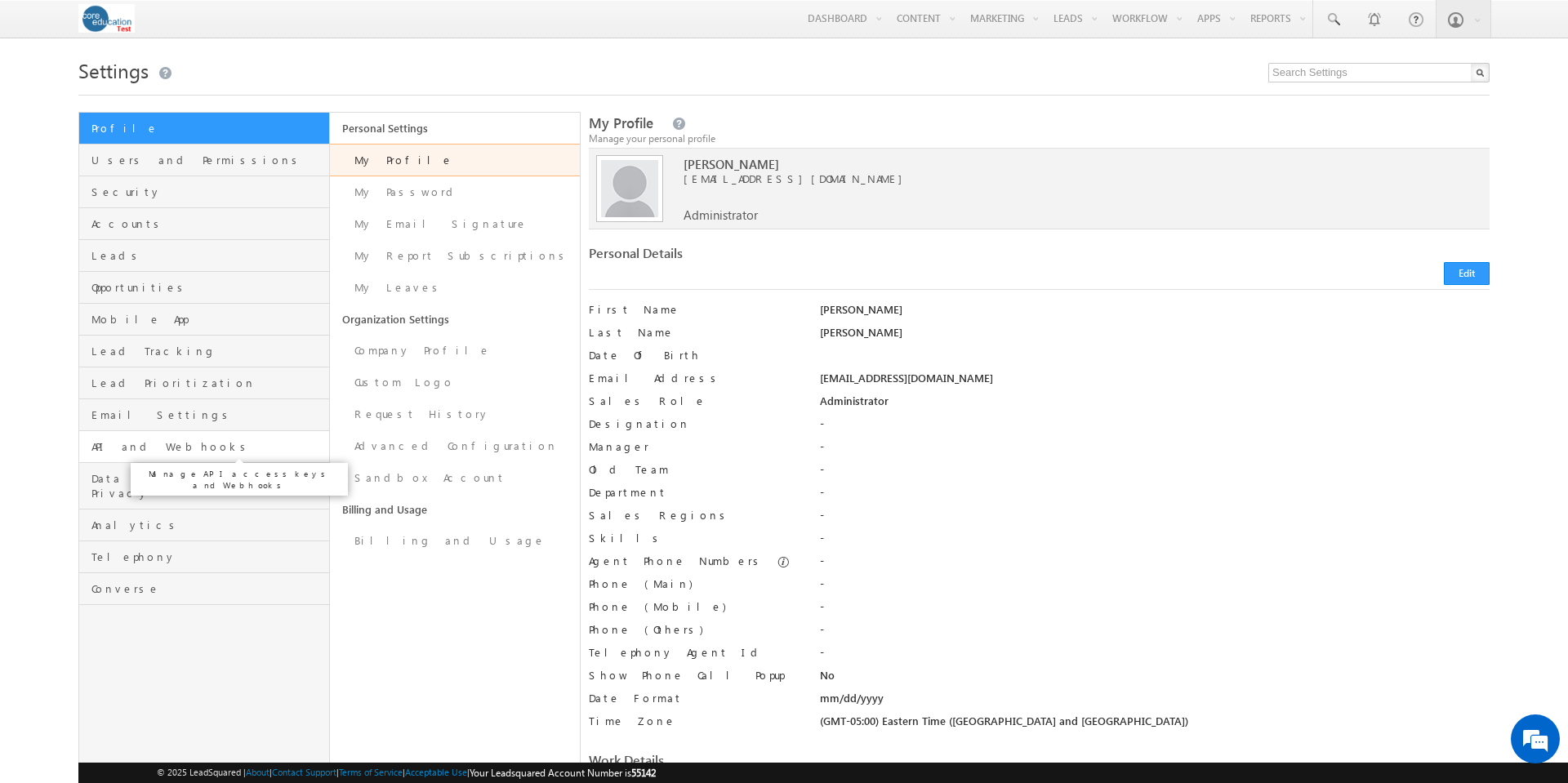
click at [136, 446] on span "API and Webhooks" at bounding box center [209, 446] width 234 height 15
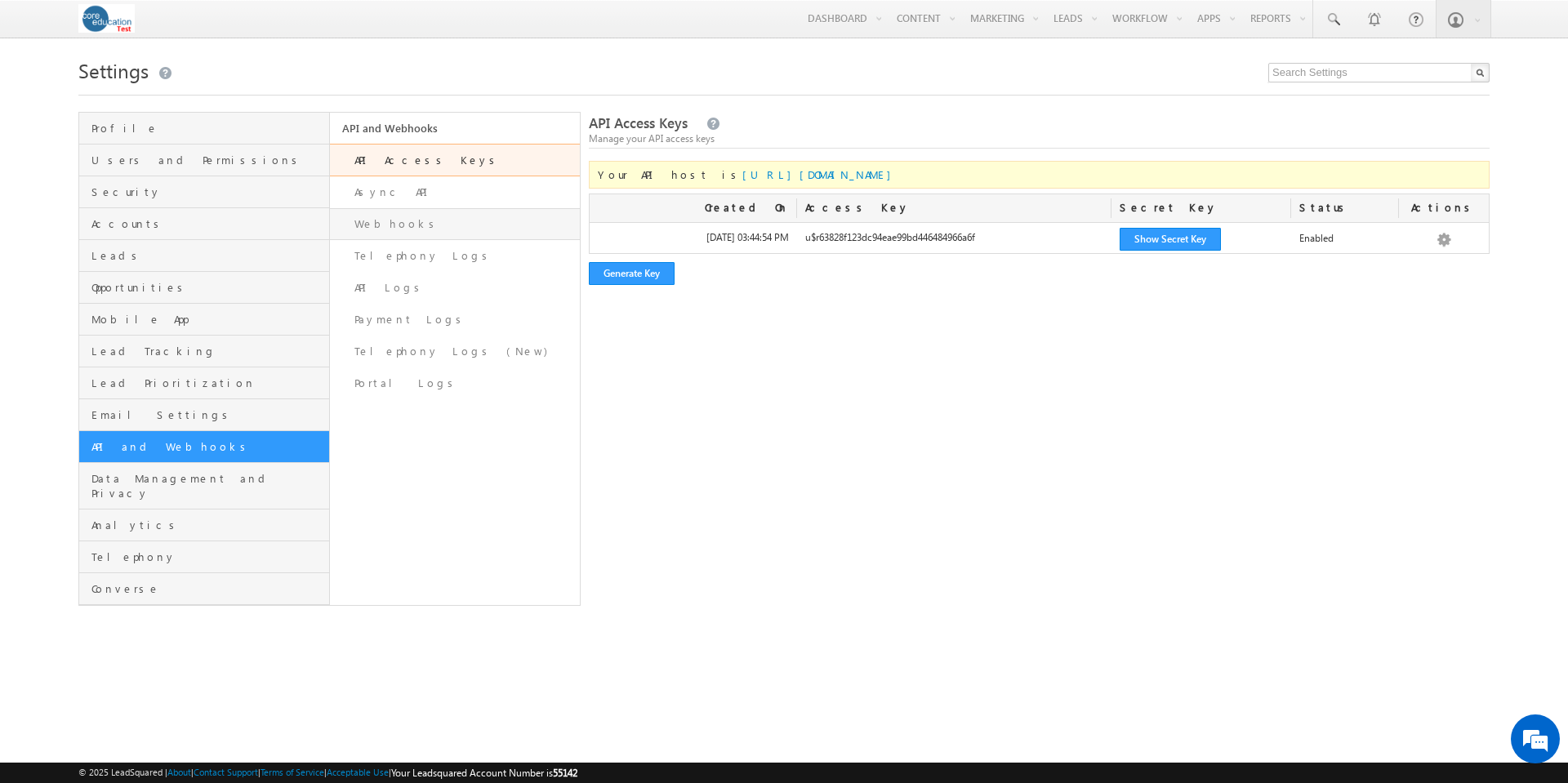
click at [388, 223] on link "Webhooks" at bounding box center [455, 223] width 250 height 32
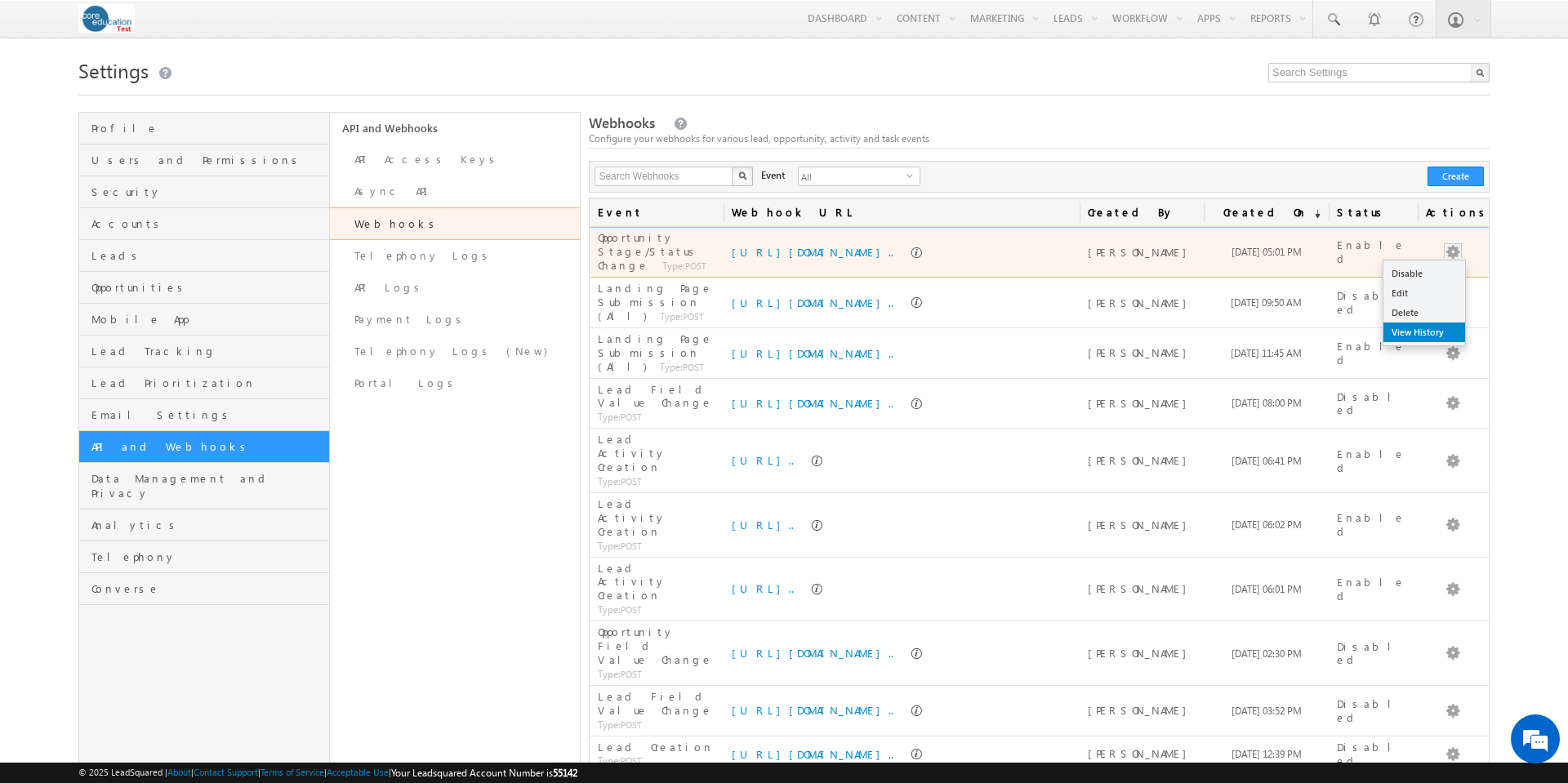
click at [1438, 332] on link "View History" at bounding box center [1424, 332] width 81 height 20
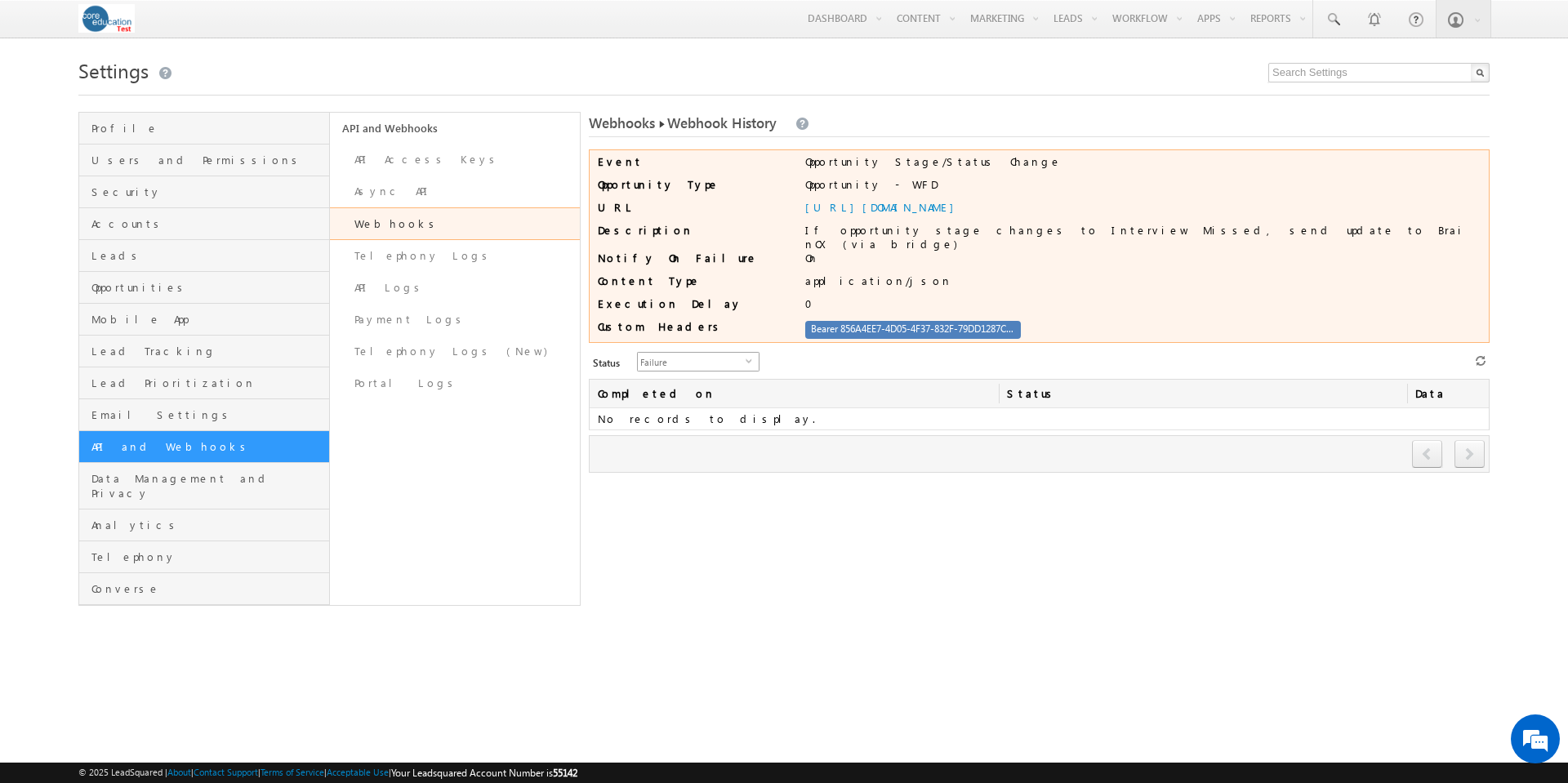
click at [746, 357] on span "select" at bounding box center [752, 360] width 13 height 7
click at [714, 380] on li "All" at bounding box center [689, 376] width 121 height 16
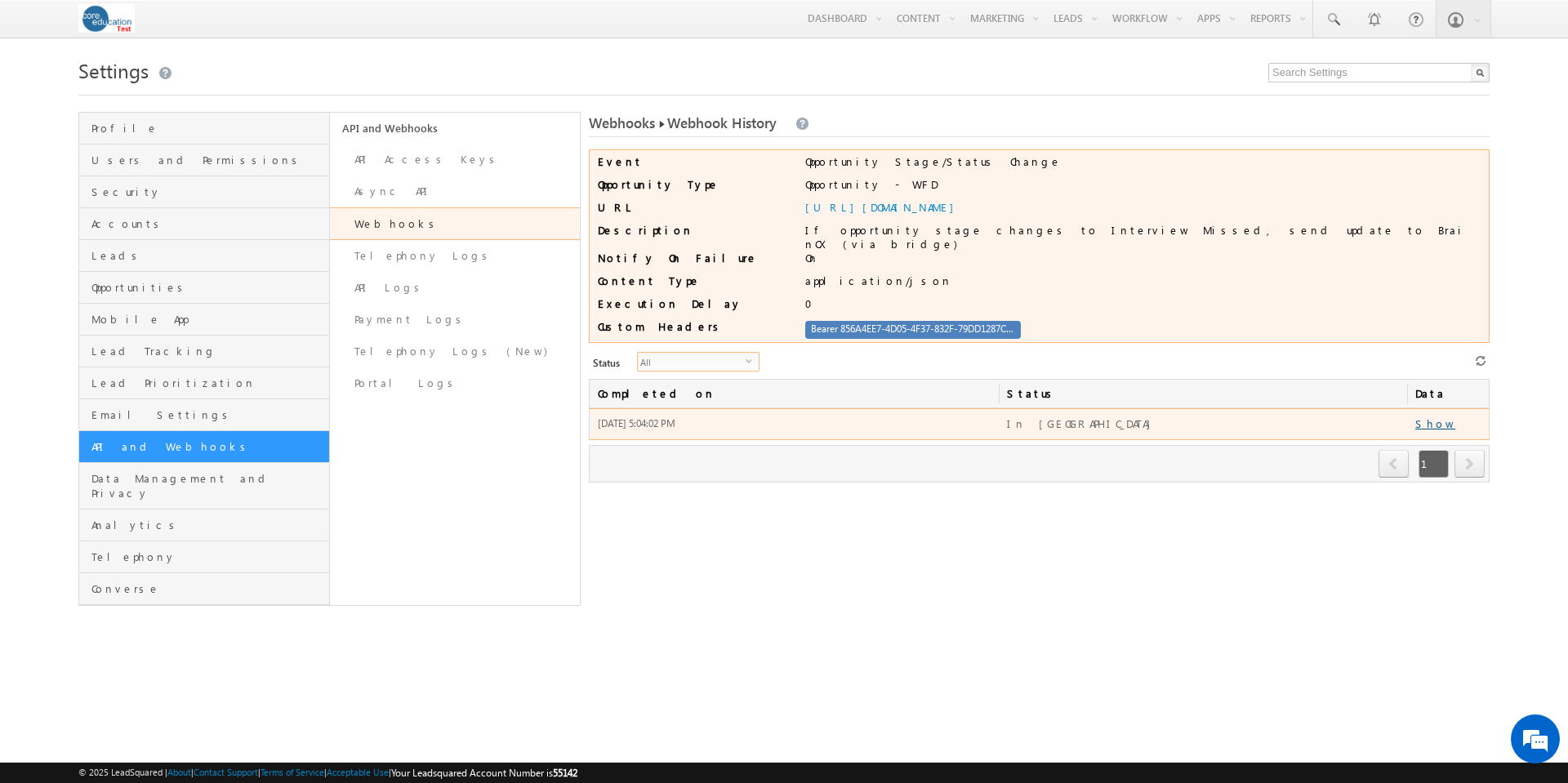
click at [1432, 419] on link "Show" at bounding box center [1435, 424] width 40 height 14
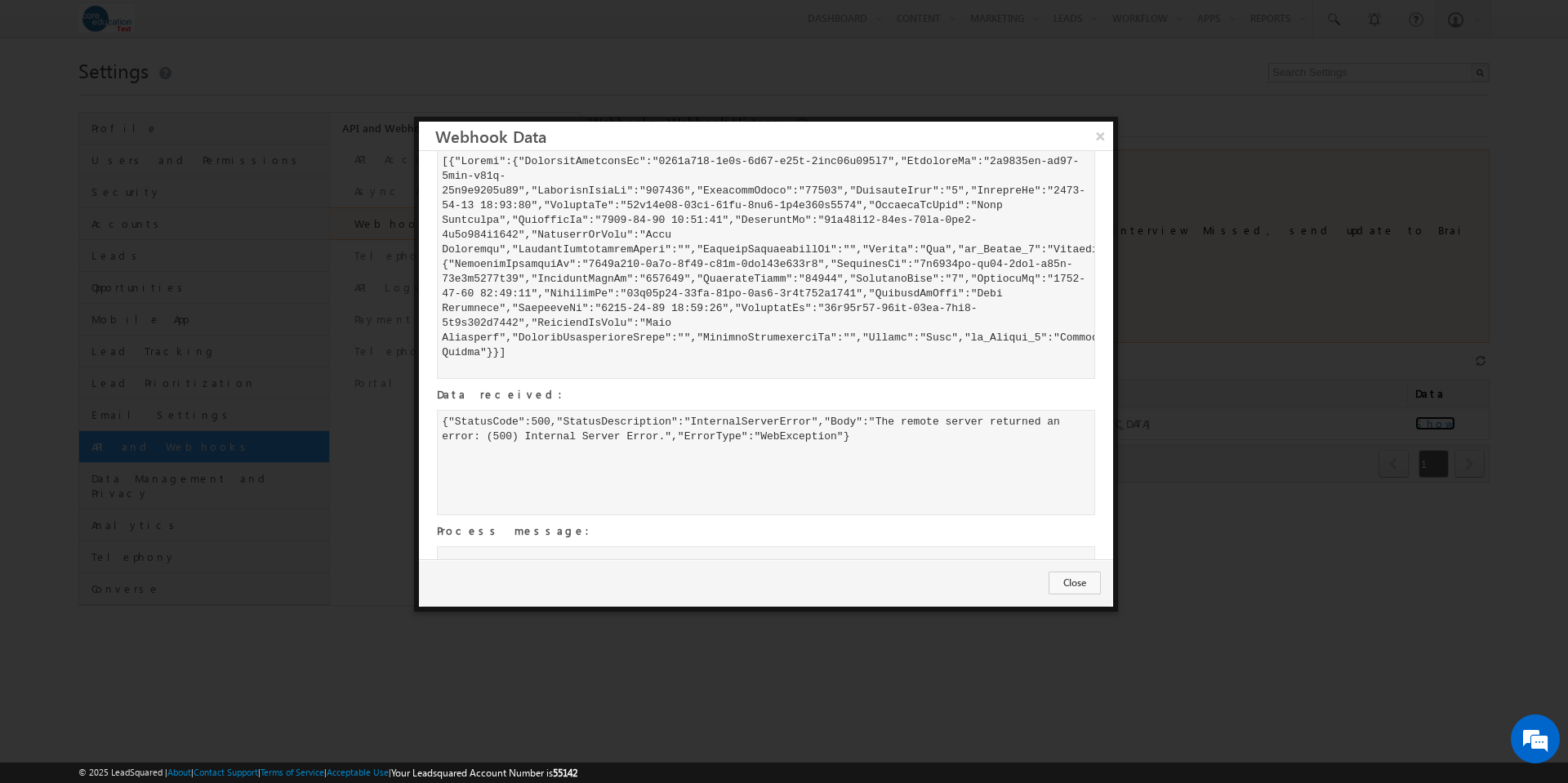
scroll to position [40, 0]
click at [1012, 331] on div at bounding box center [766, 261] width 658 height 230
copy div "mx_Custom_2"
click at [1073, 580] on button "Close" at bounding box center [1075, 583] width 52 height 23
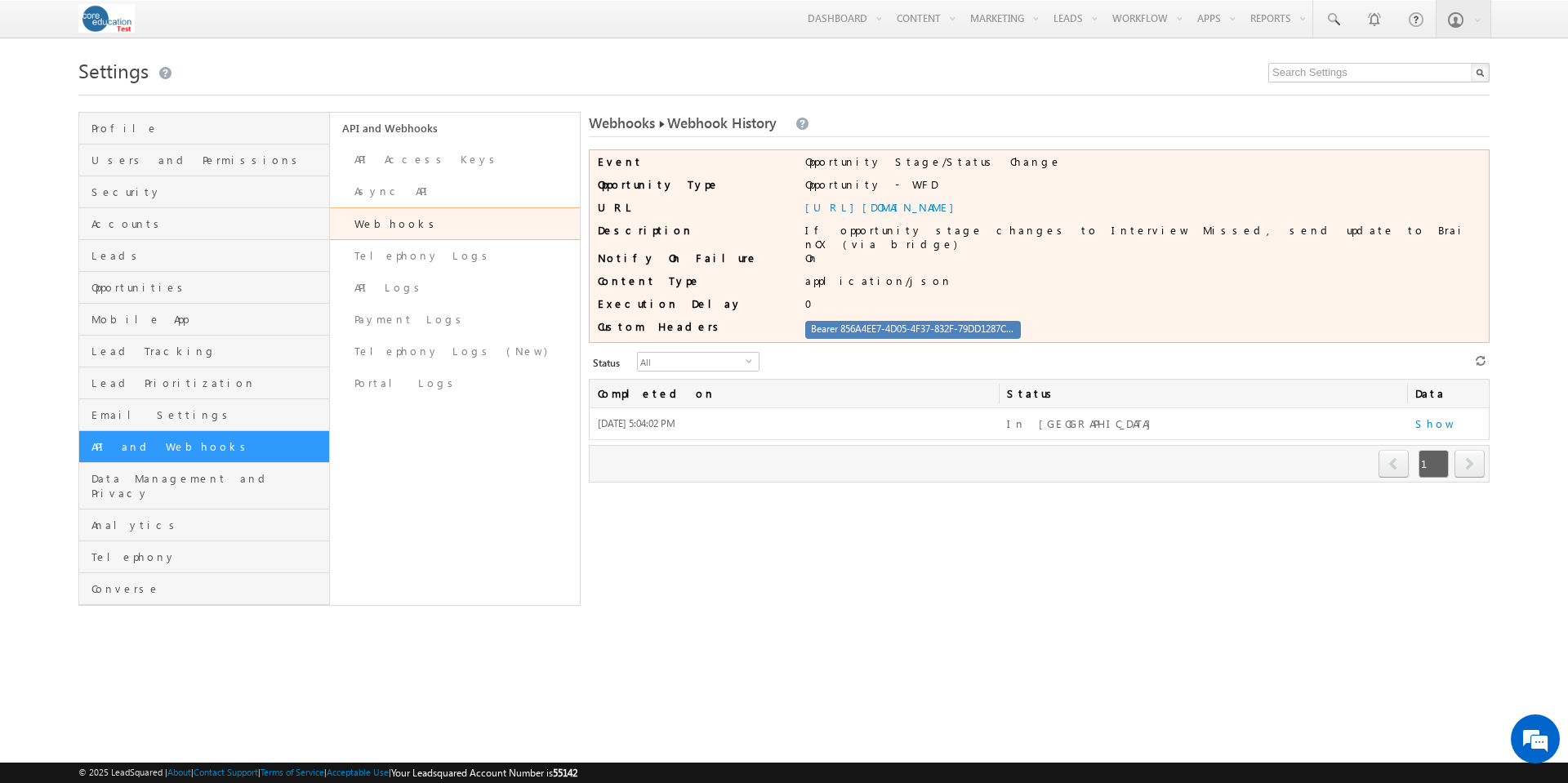
click at [364, 220] on link "Webhooks" at bounding box center [455, 223] width 250 height 33
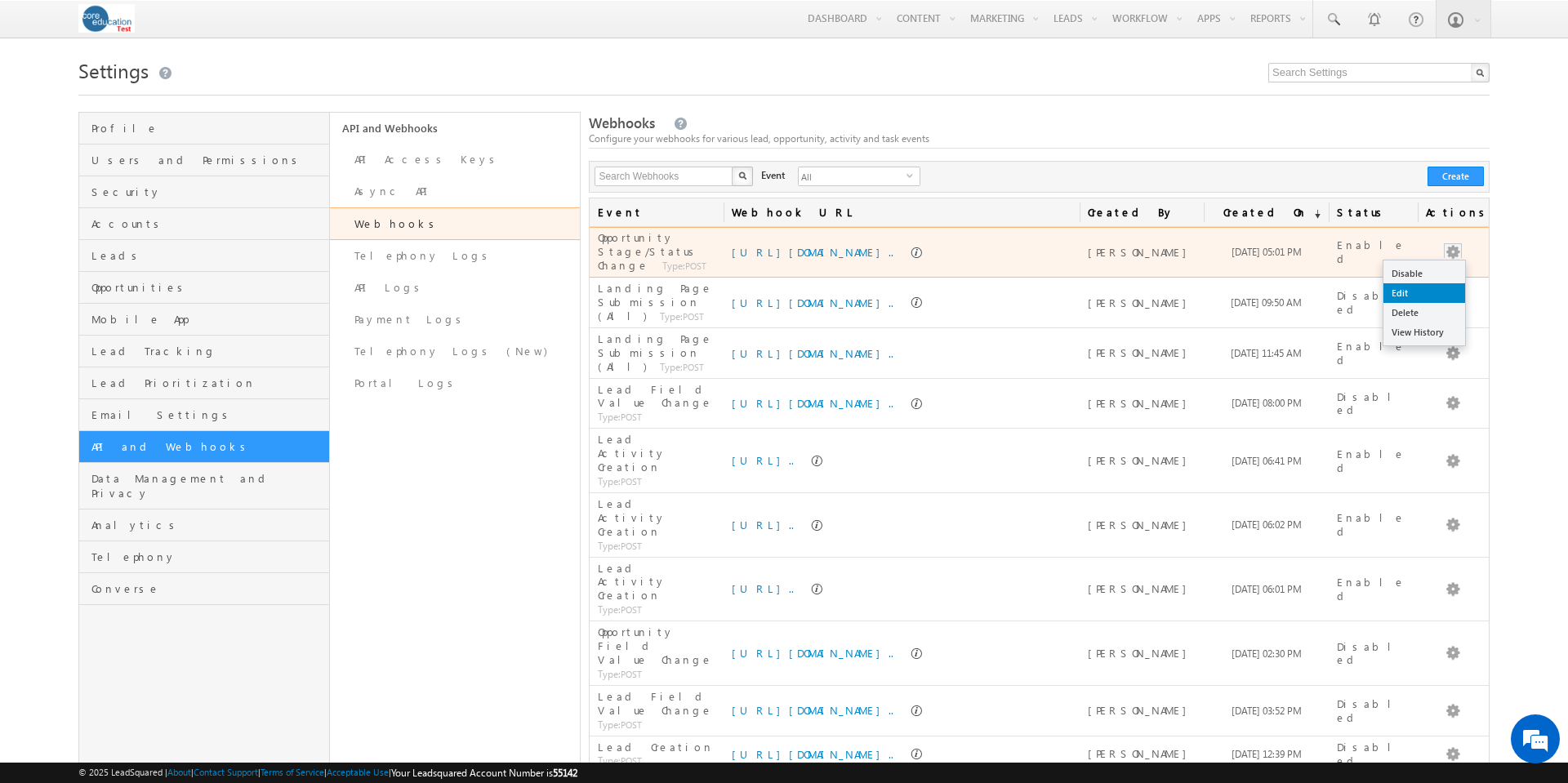
click at [1448, 294] on link "Edit" at bounding box center [1424, 293] width 81 height 20
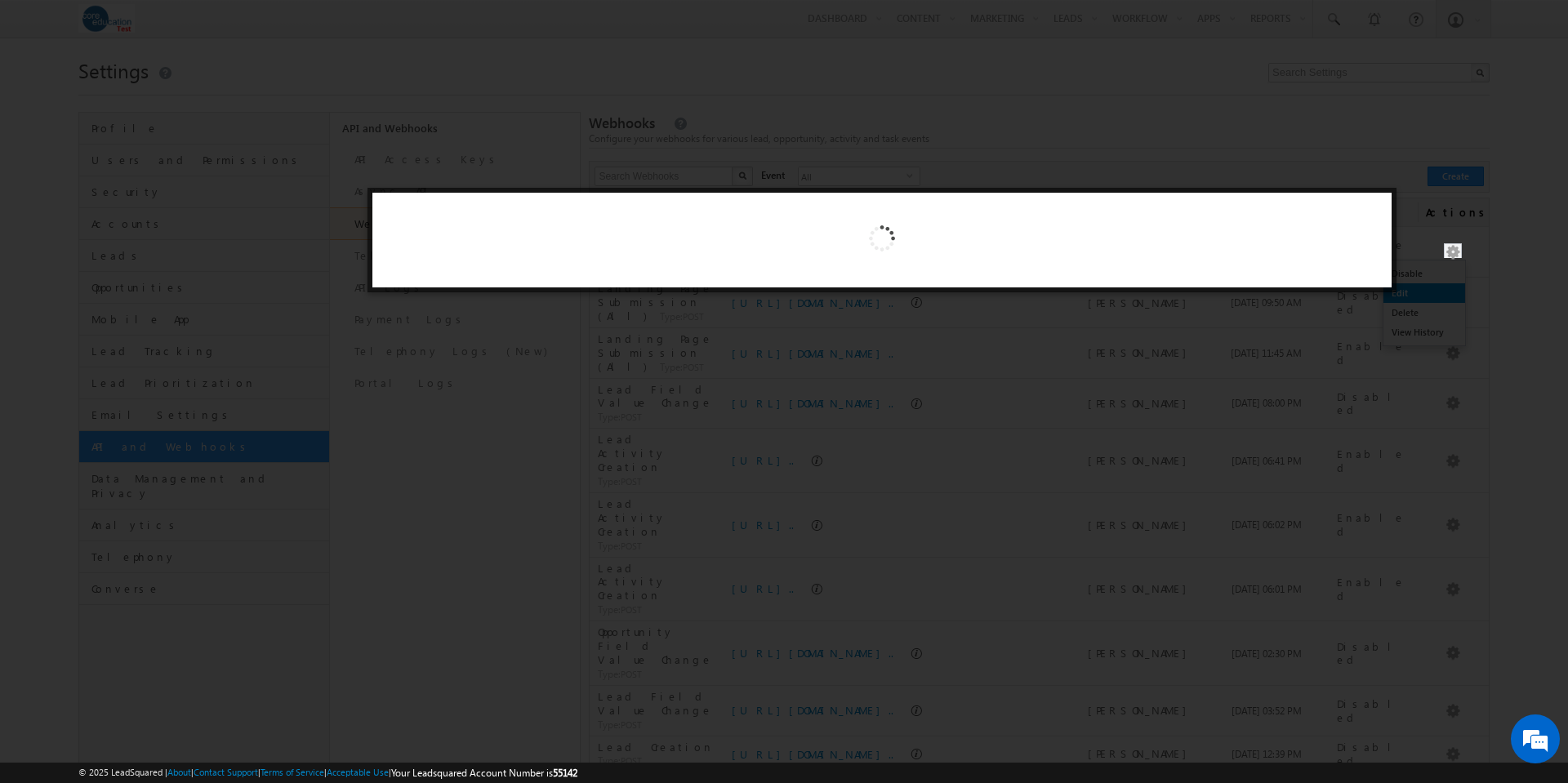
select select "Open"
select select "Interview Missed"
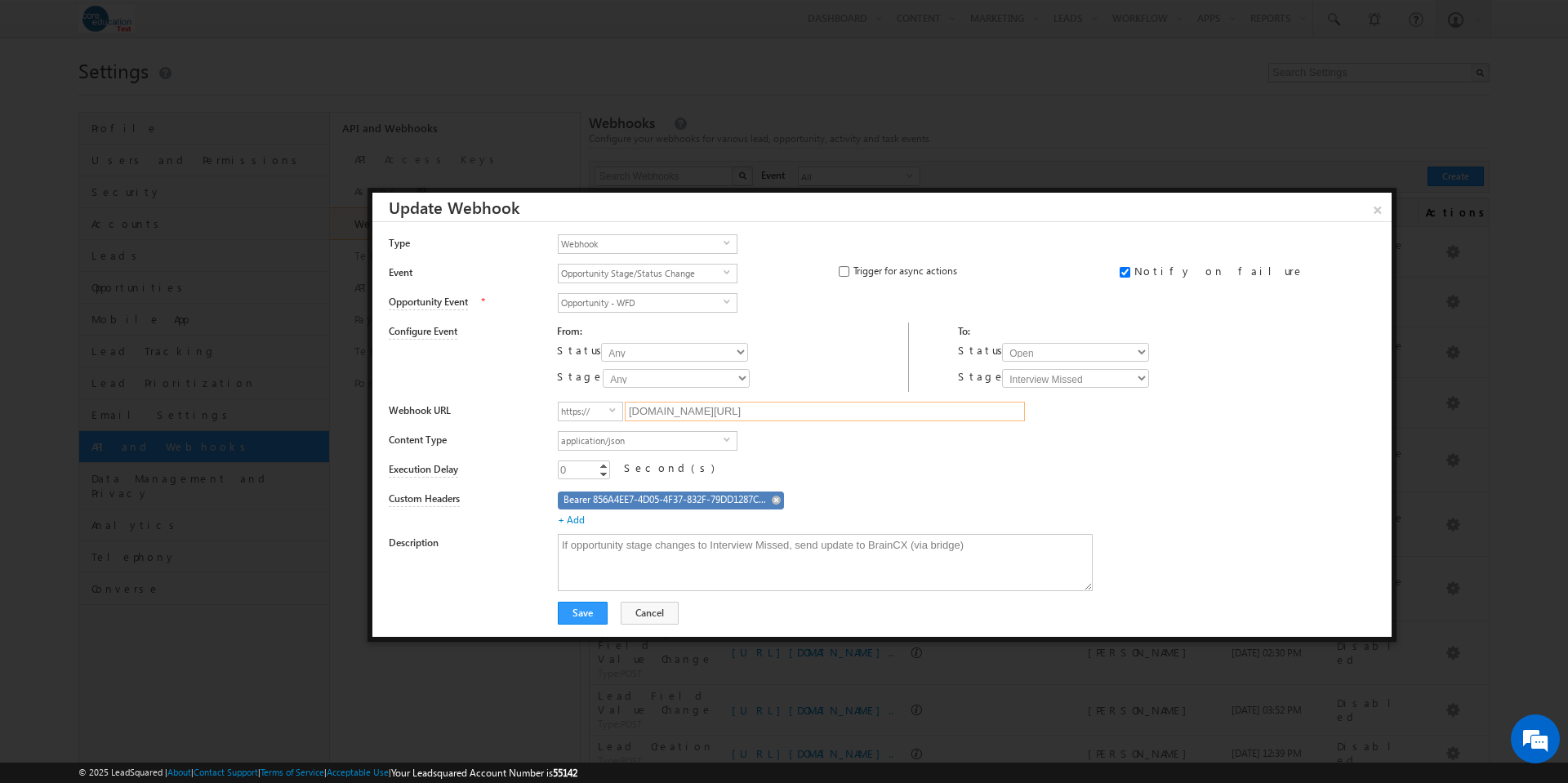
click at [846, 414] on input "[DOMAIN_NAME][URL]" at bounding box center [825, 411] width 400 height 20
click at [811, 411] on input "bridgetest.core.edu/braincx/status?type=opportunity" at bounding box center [825, 411] width 400 height 20
paste input "record_"
type input "bridgetest.core.edu/braincx/status?record_type=opportunity"
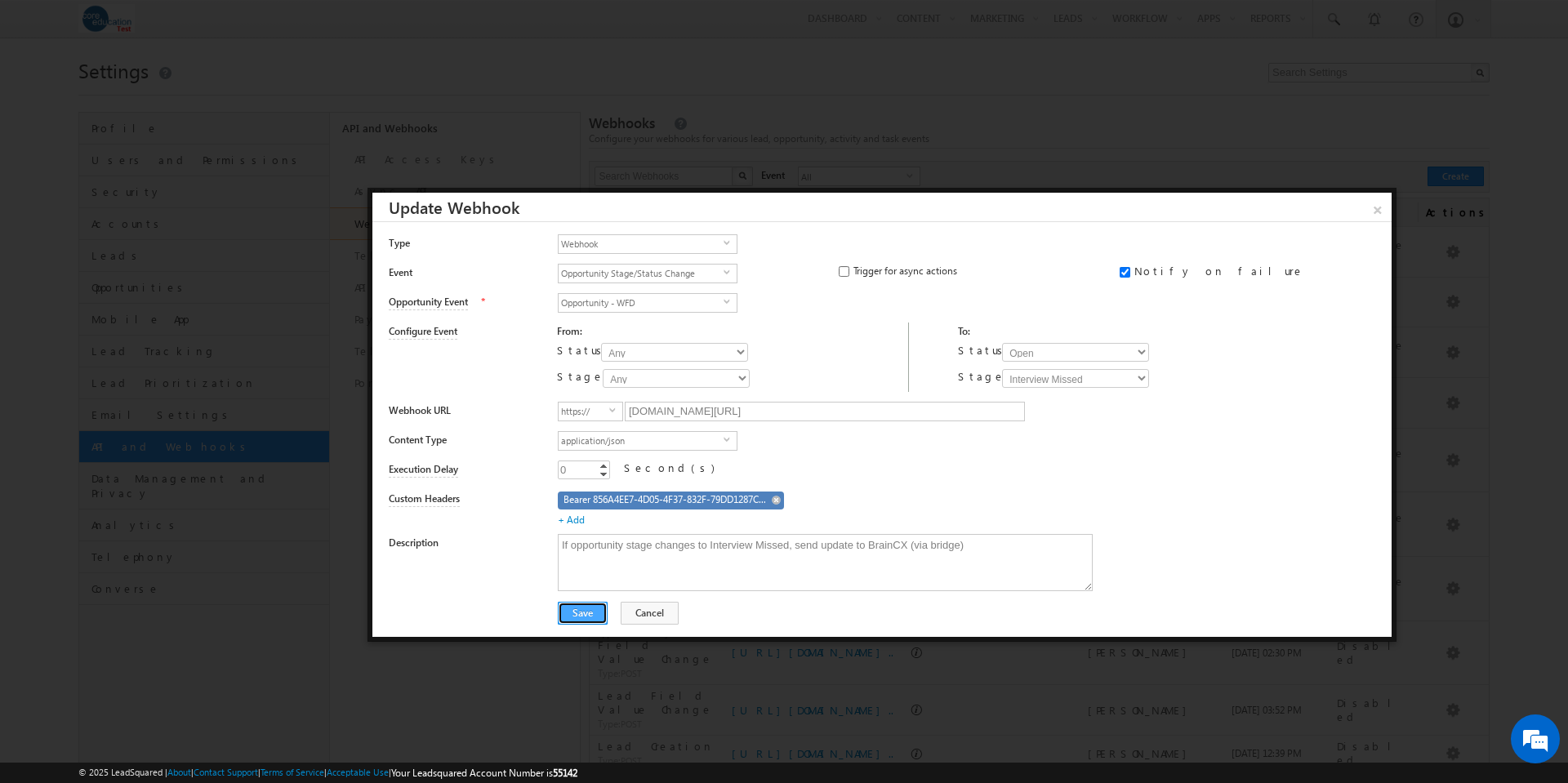
click at [587, 610] on button "Save" at bounding box center [583, 613] width 50 height 23
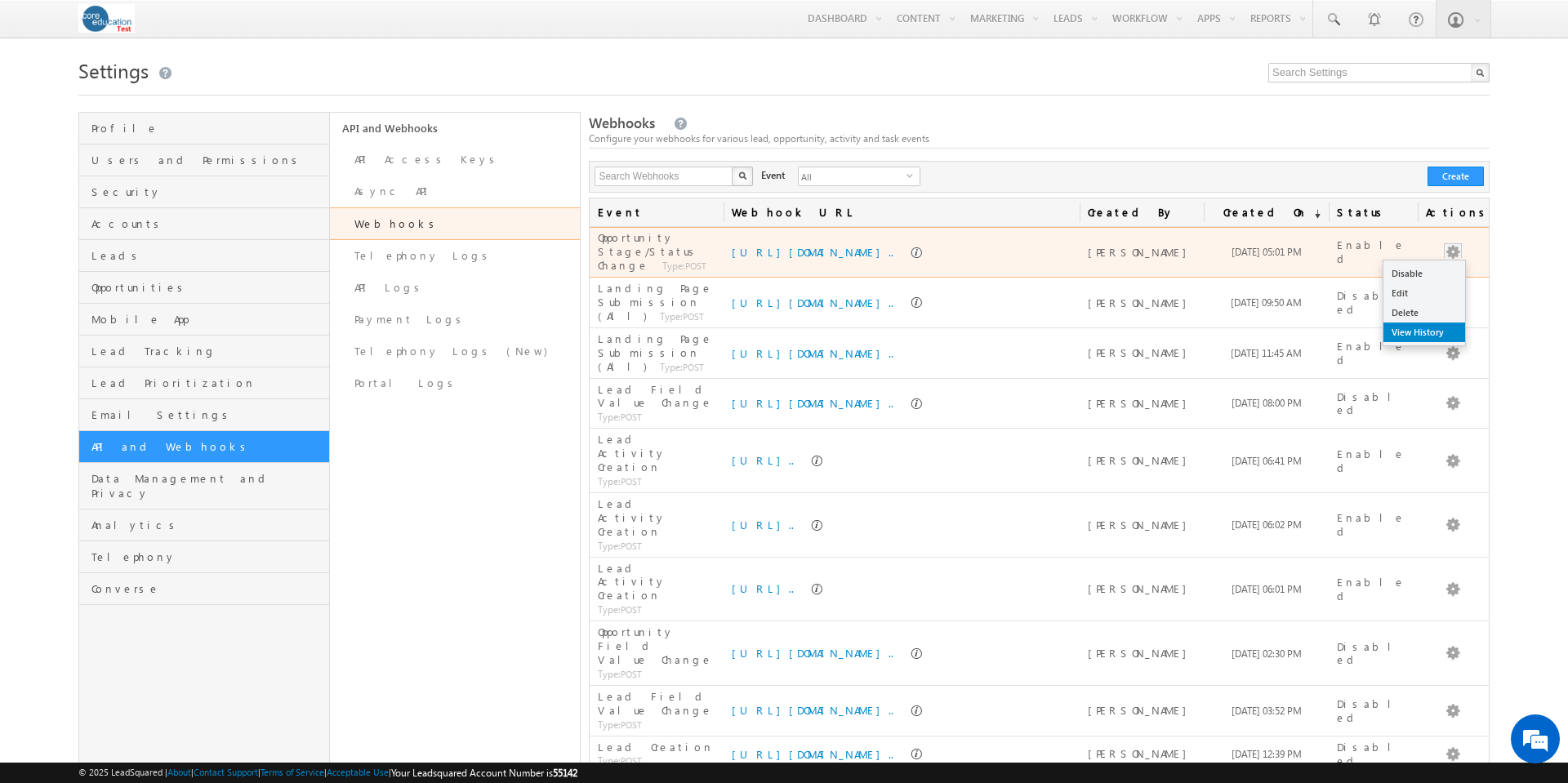
click at [1435, 332] on link "View History" at bounding box center [1424, 332] width 81 height 20
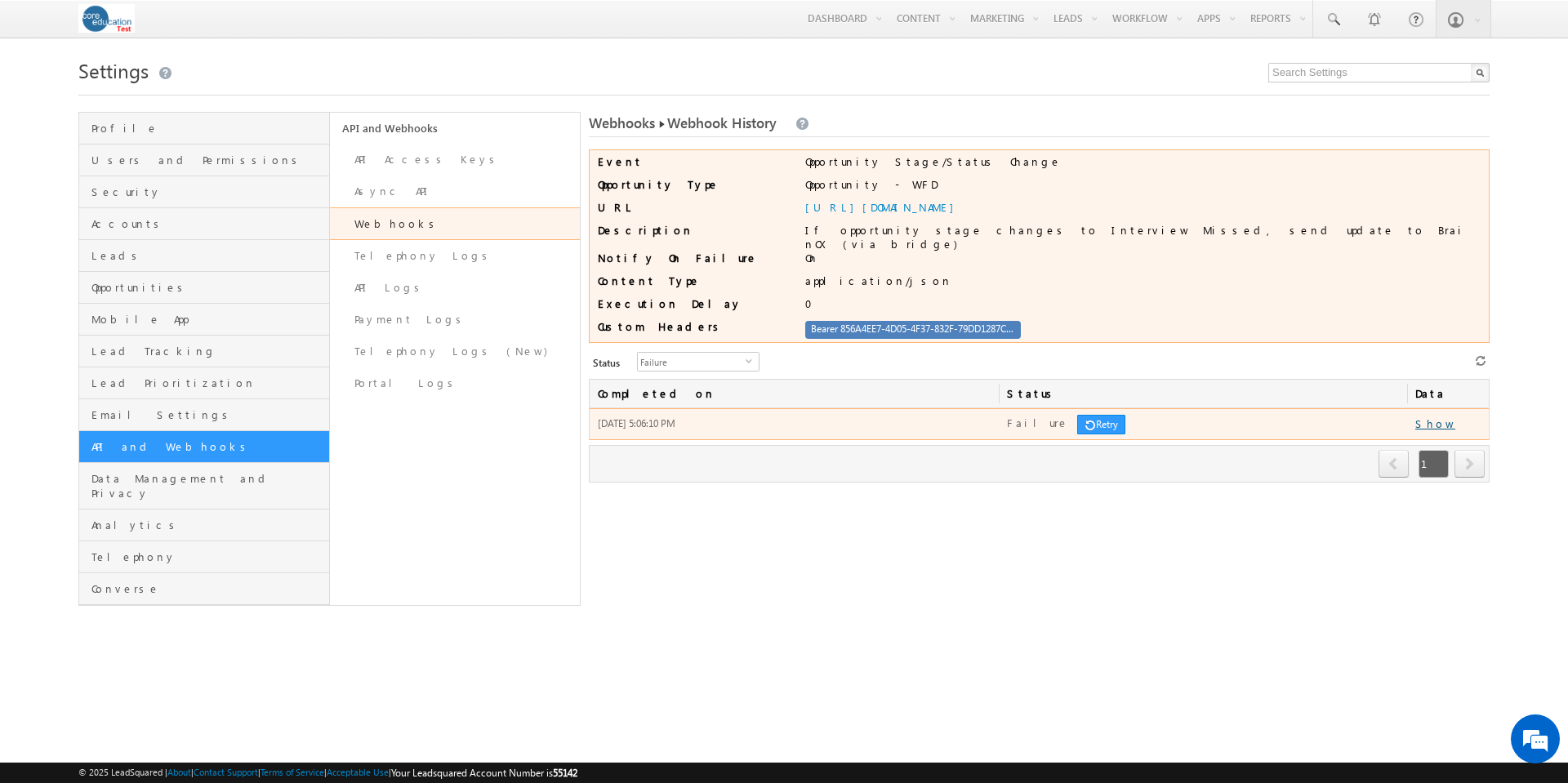
click at [1430, 417] on link "Show" at bounding box center [1435, 424] width 40 height 14
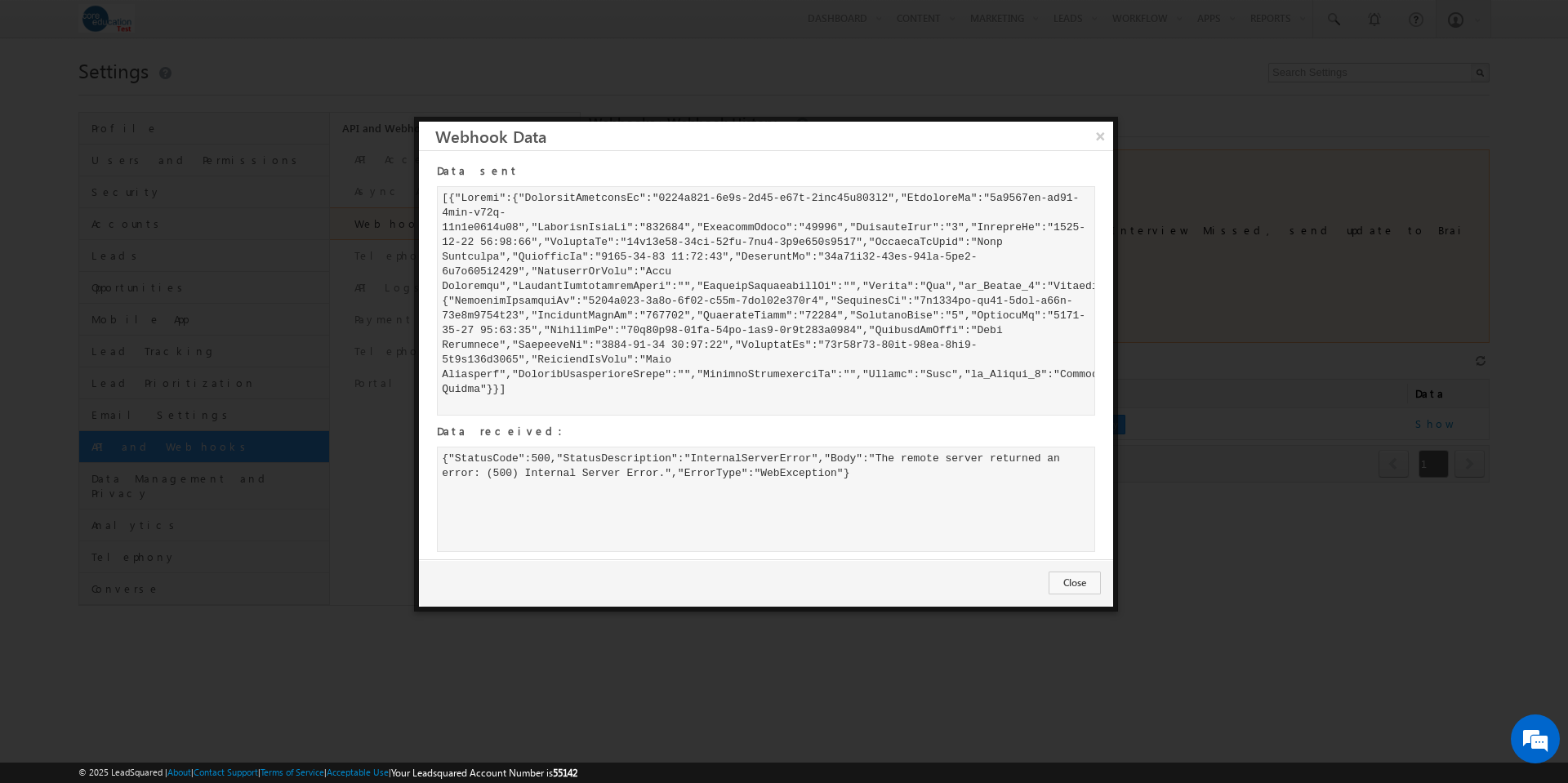
drag, startPoint x: 443, startPoint y: 198, endPoint x: 558, endPoint y: 390, distance: 223.8
click at [558, 390] on div at bounding box center [766, 301] width 658 height 230
copy div "[{"Before":{"ProspectActivityId":"2439a919-1d0f-4b94-b41e-0afc74d078b3","Prospe…"
click at [1078, 581] on button "Close" at bounding box center [1075, 583] width 52 height 23
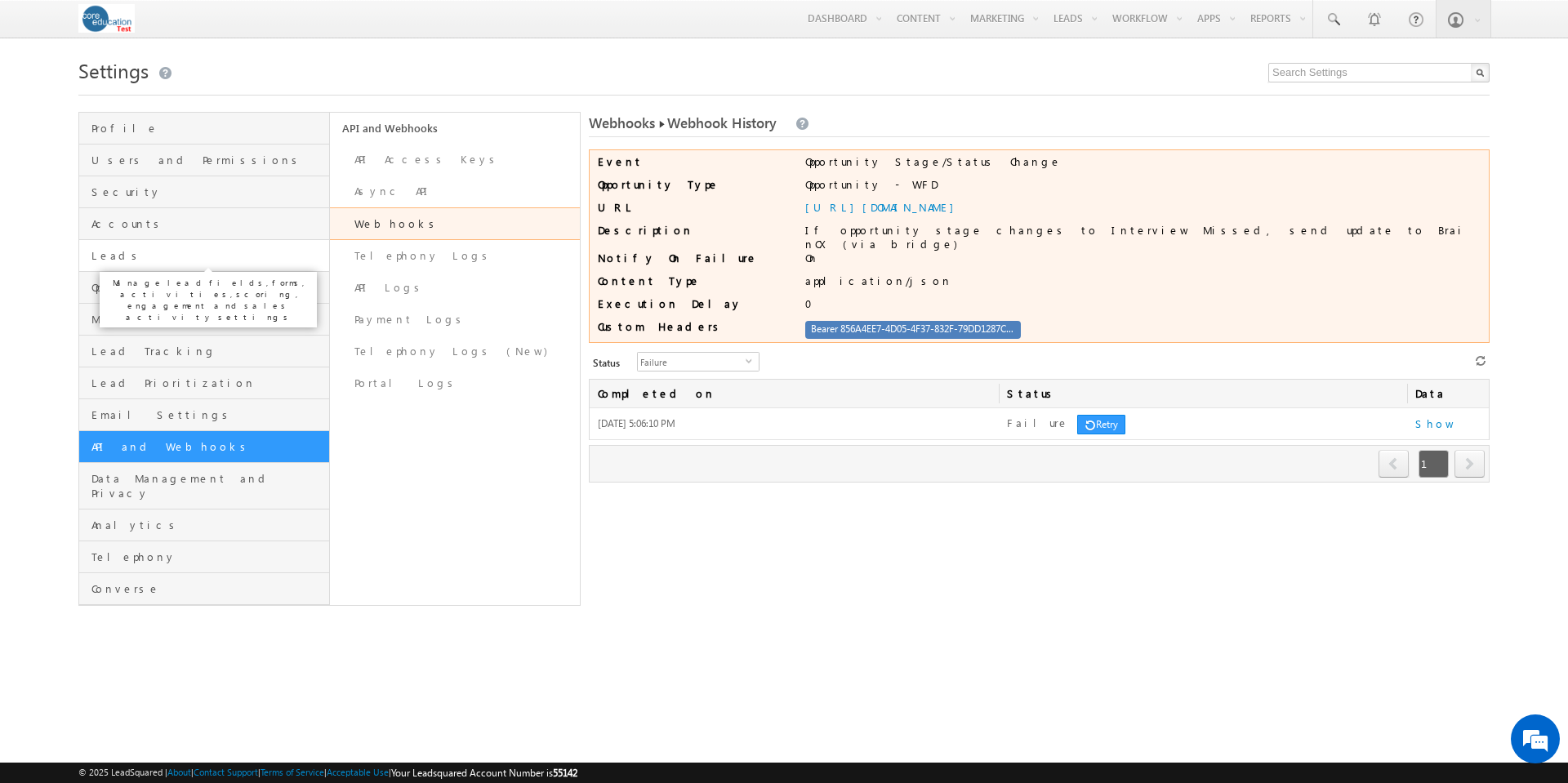
click at [107, 258] on span "Leads" at bounding box center [209, 256] width 234 height 15
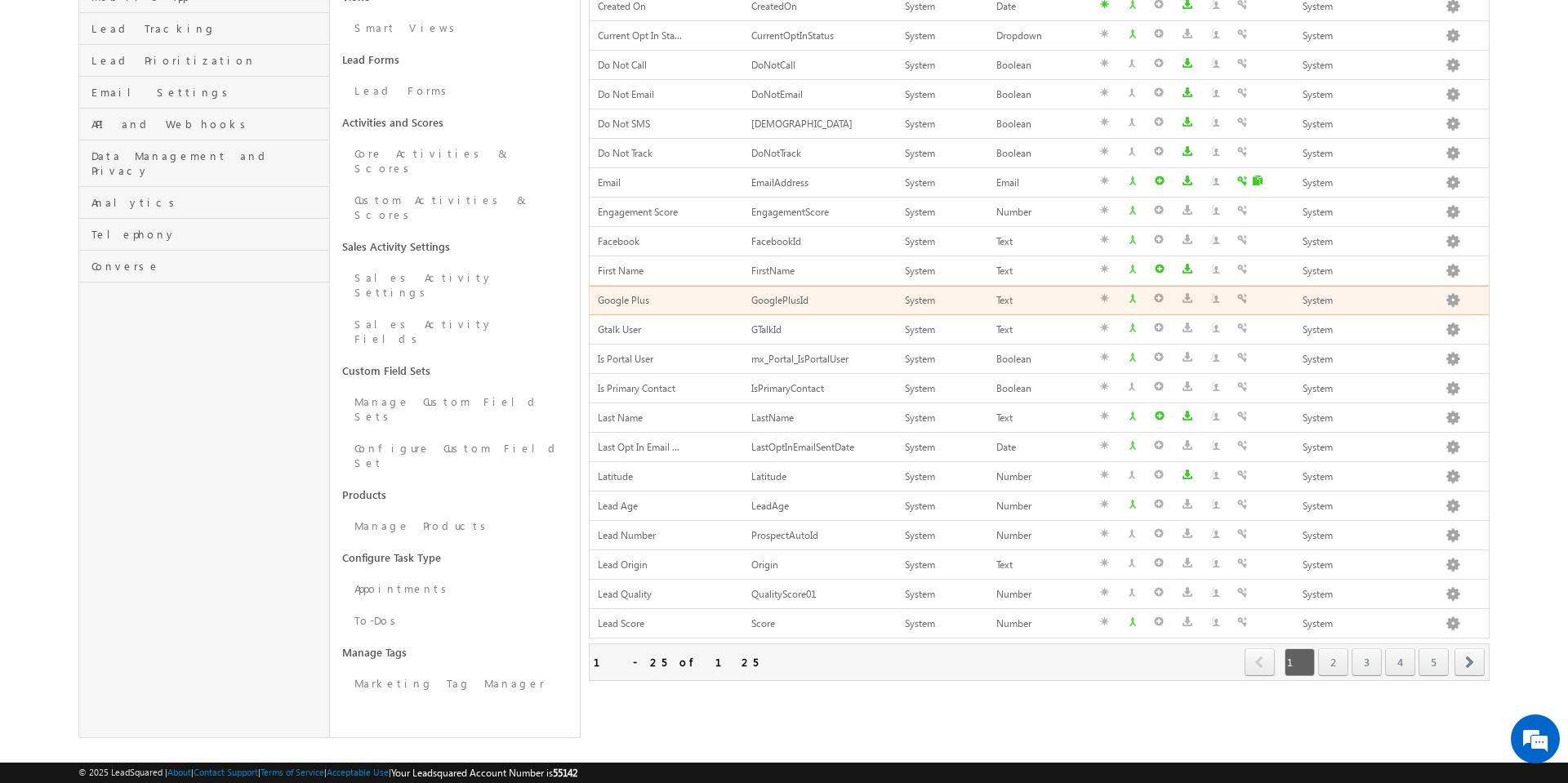
scroll to position [344, 0]
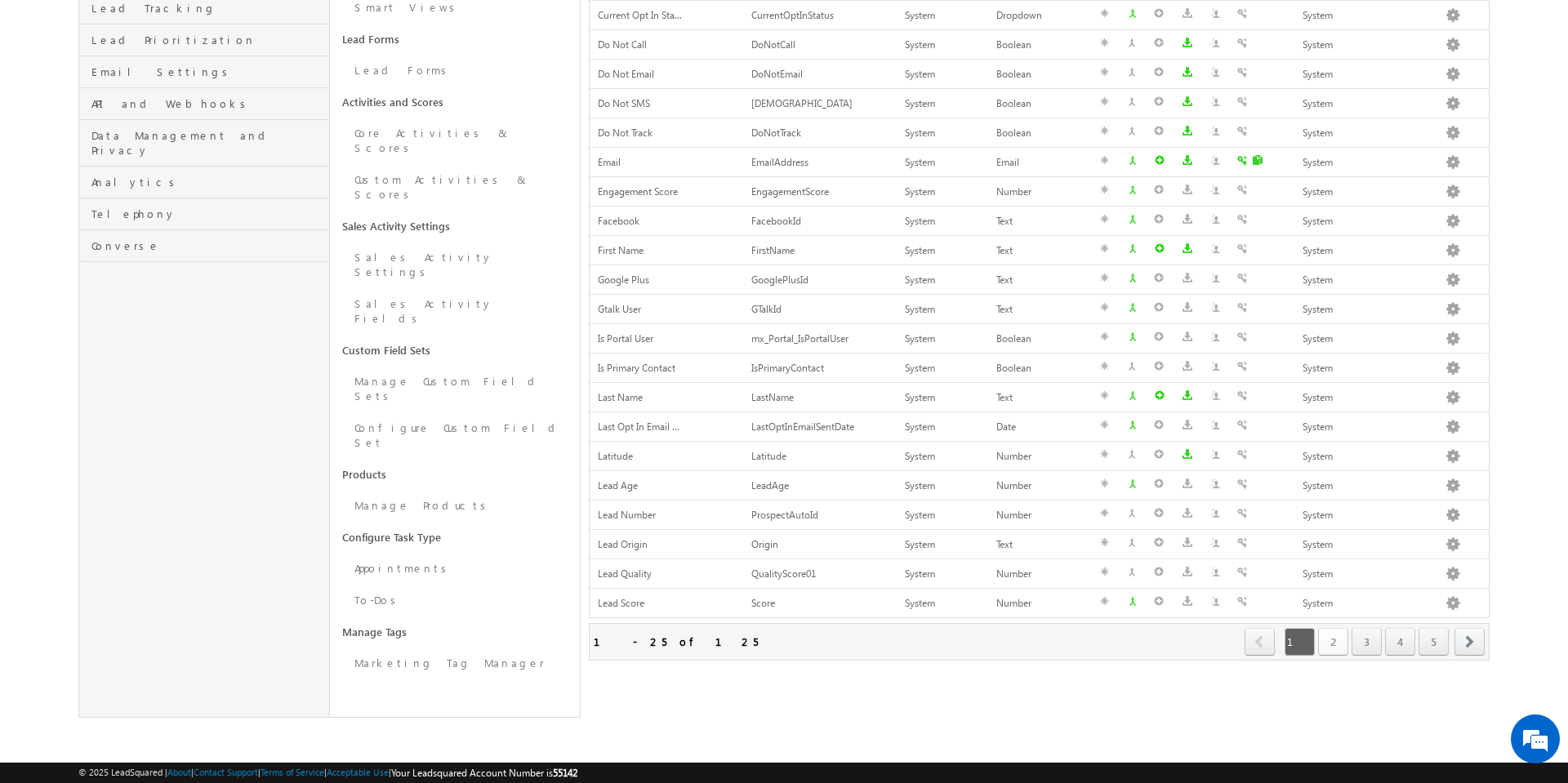
click at [1334, 648] on link "2" at bounding box center [1333, 642] width 30 height 28
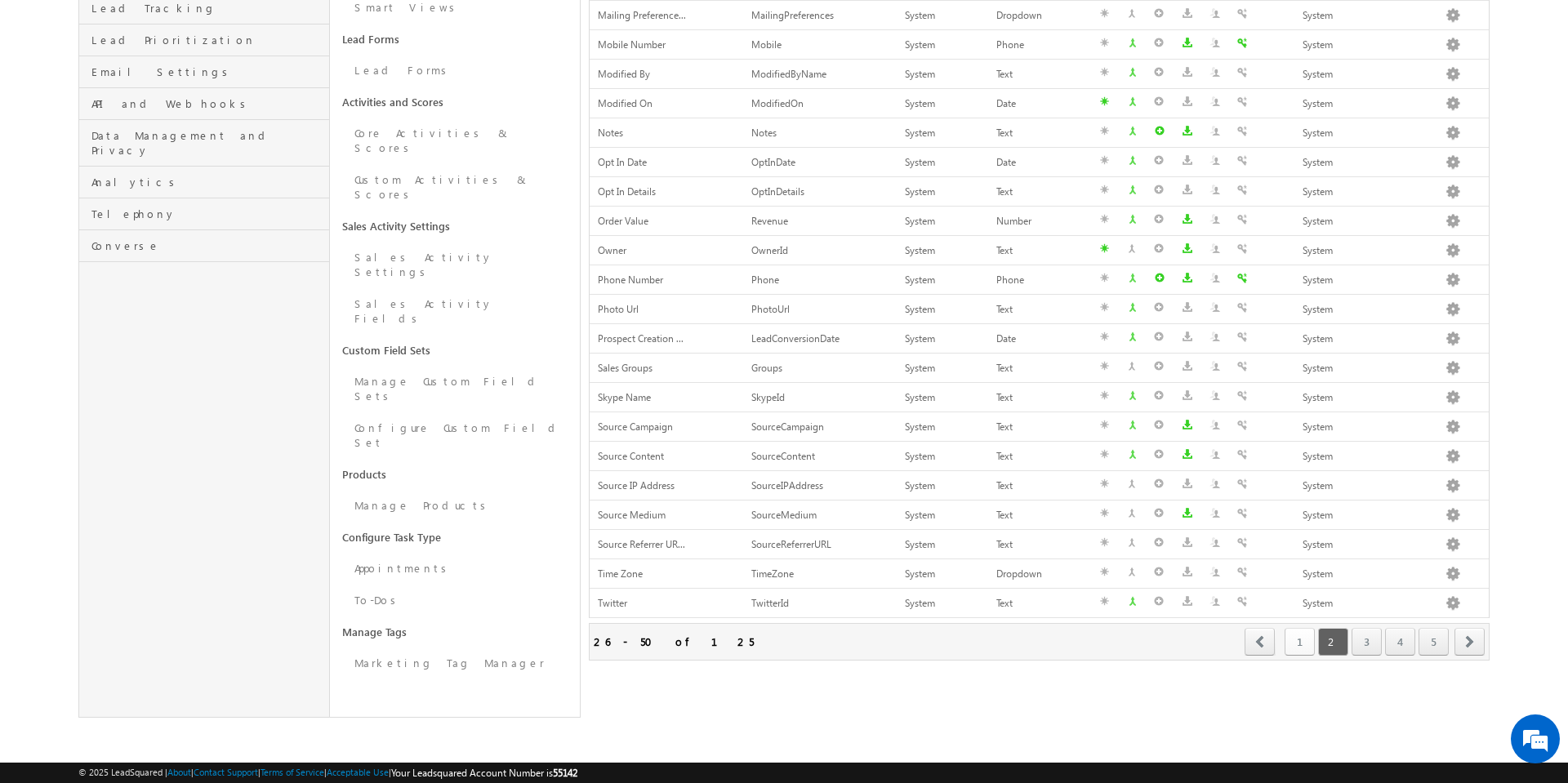
click at [1302, 637] on link "1" at bounding box center [1299, 642] width 30 height 28
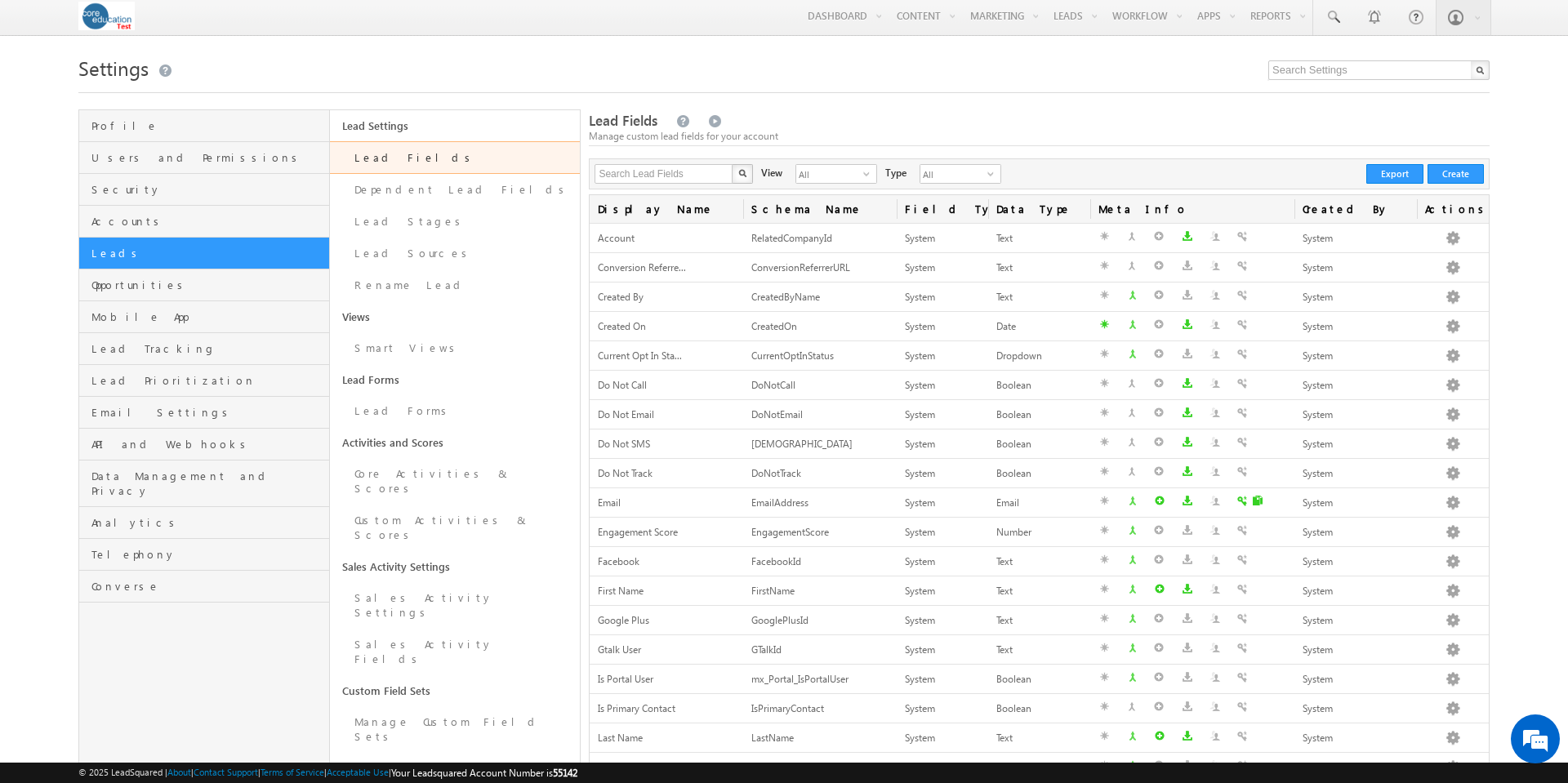
scroll to position [0, 0]
click at [674, 178] on input "text" at bounding box center [664, 176] width 139 height 20
type input "stage"
click at [732, 166] on button "button" at bounding box center [742, 176] width 22 height 20
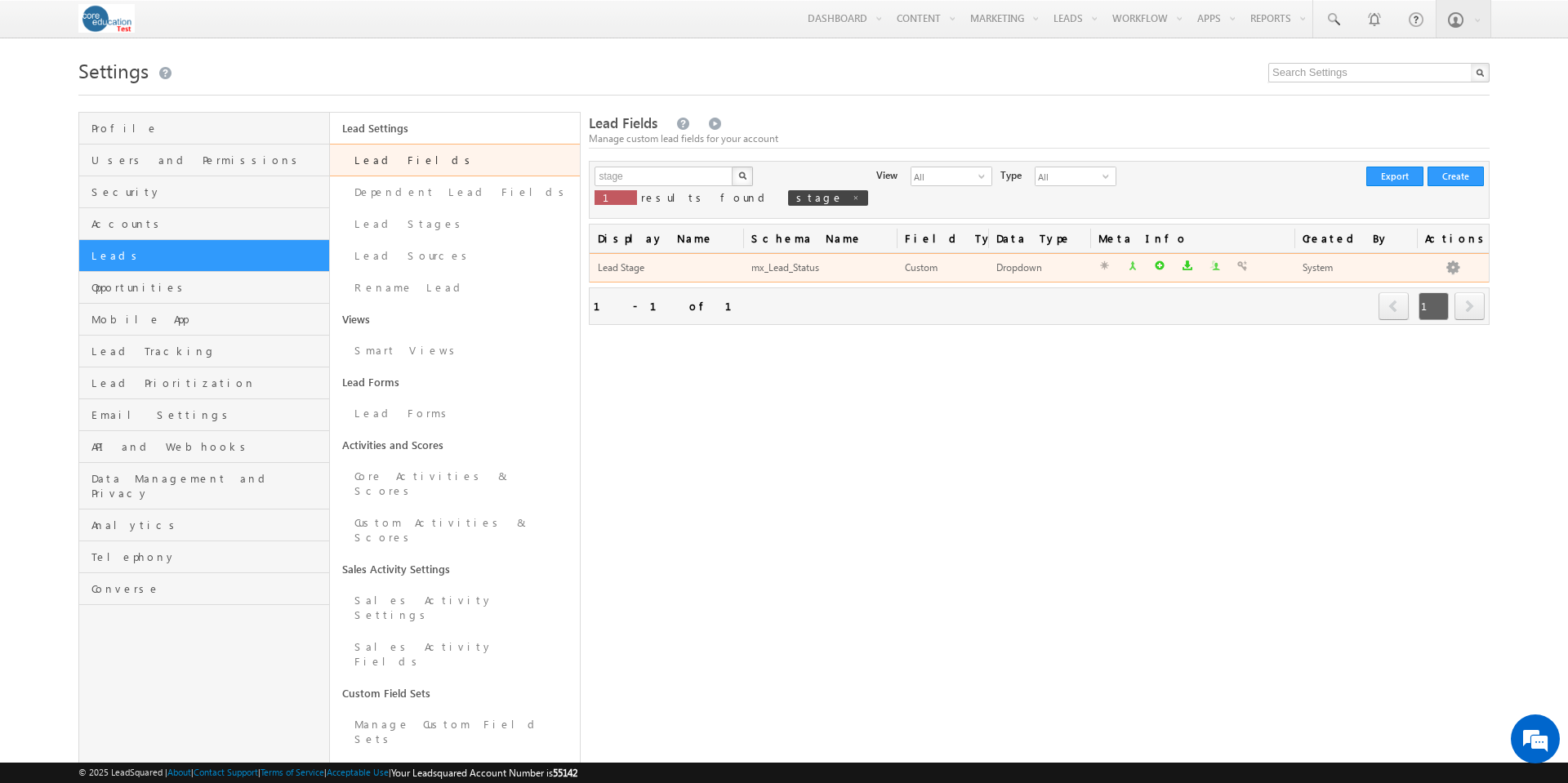
click at [805, 269] on div "mx_Lead_Status" at bounding box center [820, 269] width 137 height 17
copy div "mx_Lead_Status"
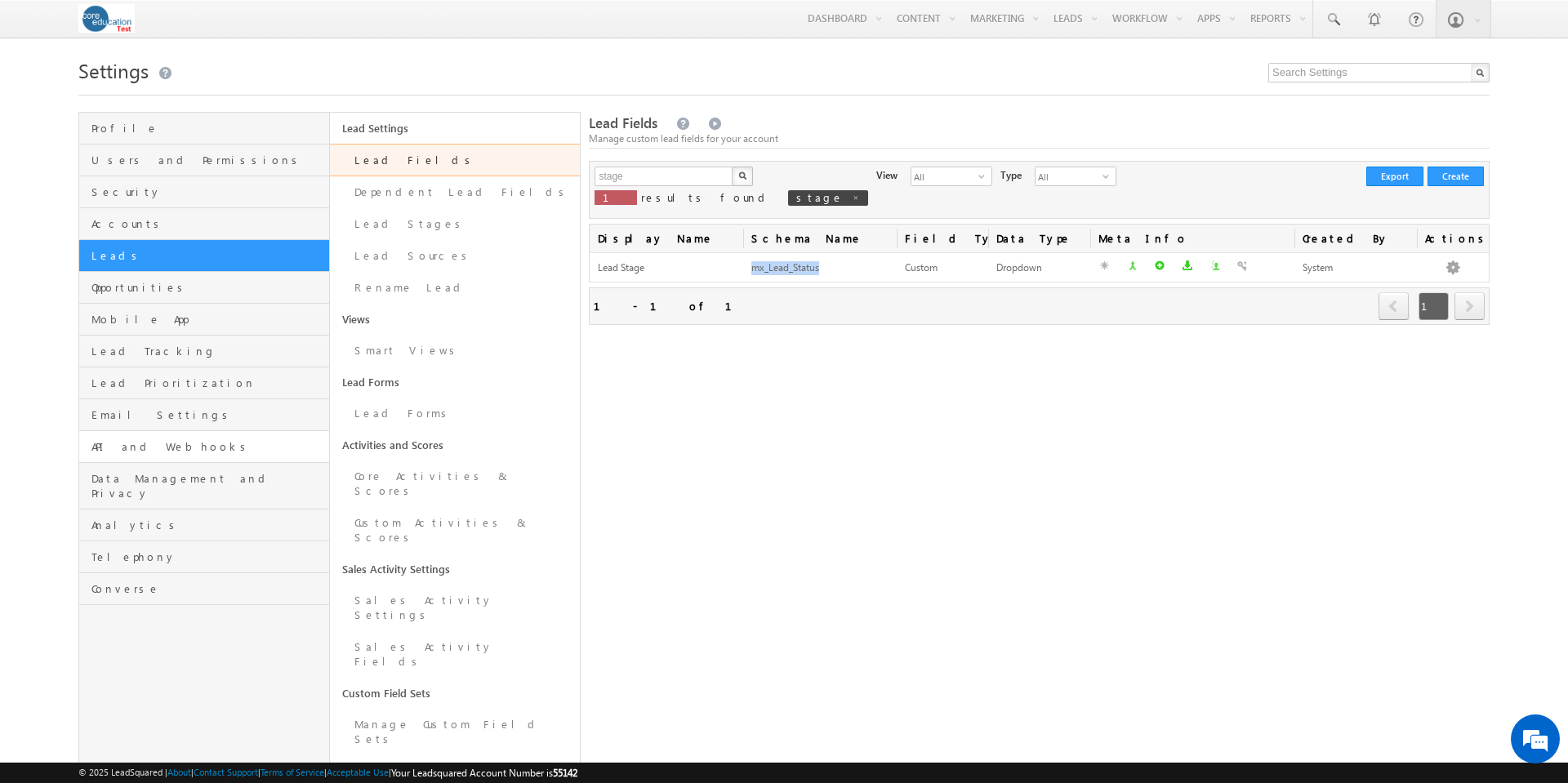
click at [146, 450] on span "API and Webhooks" at bounding box center [209, 446] width 234 height 15
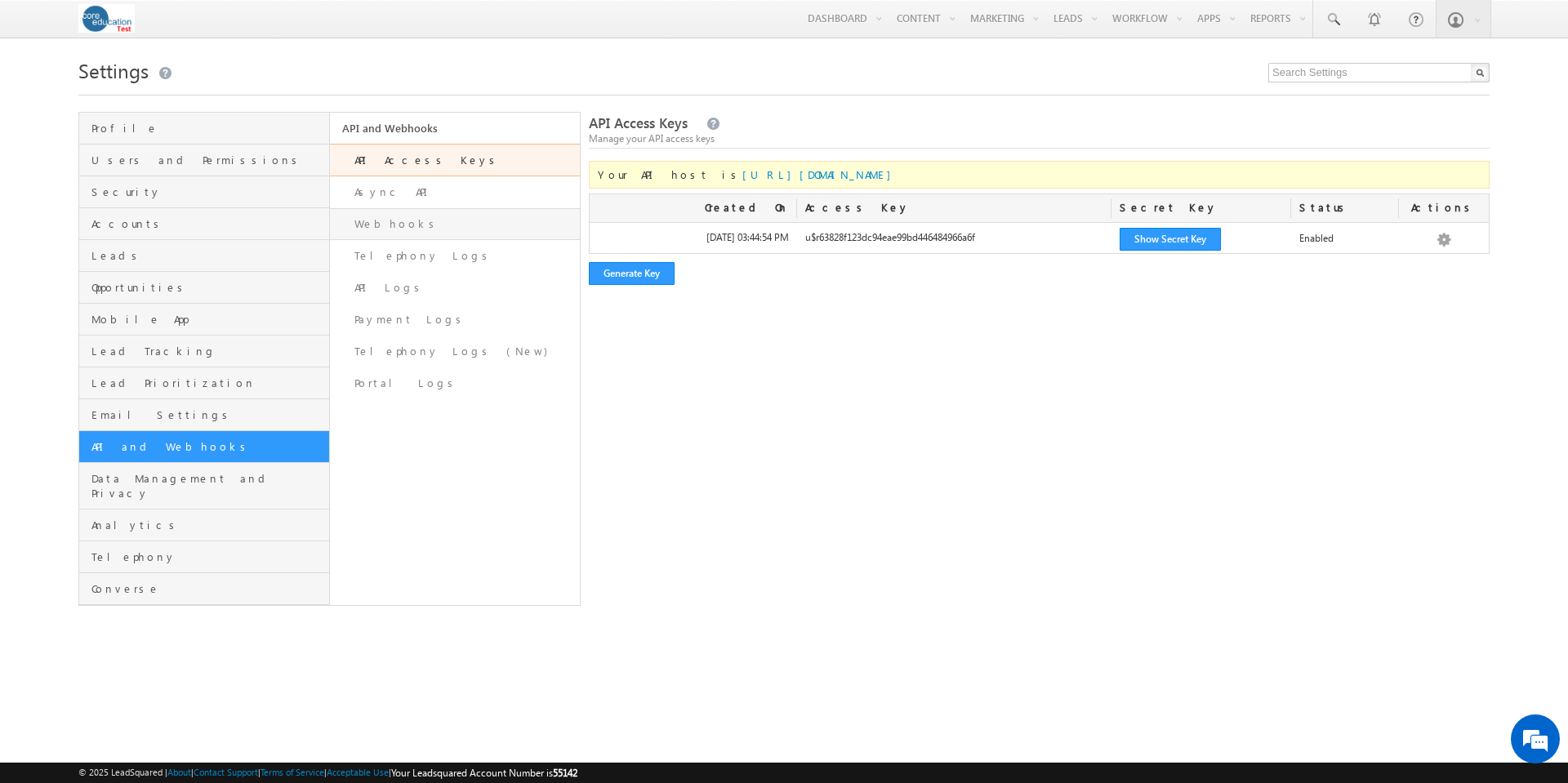
click at [389, 221] on link "Webhooks" at bounding box center [455, 223] width 250 height 32
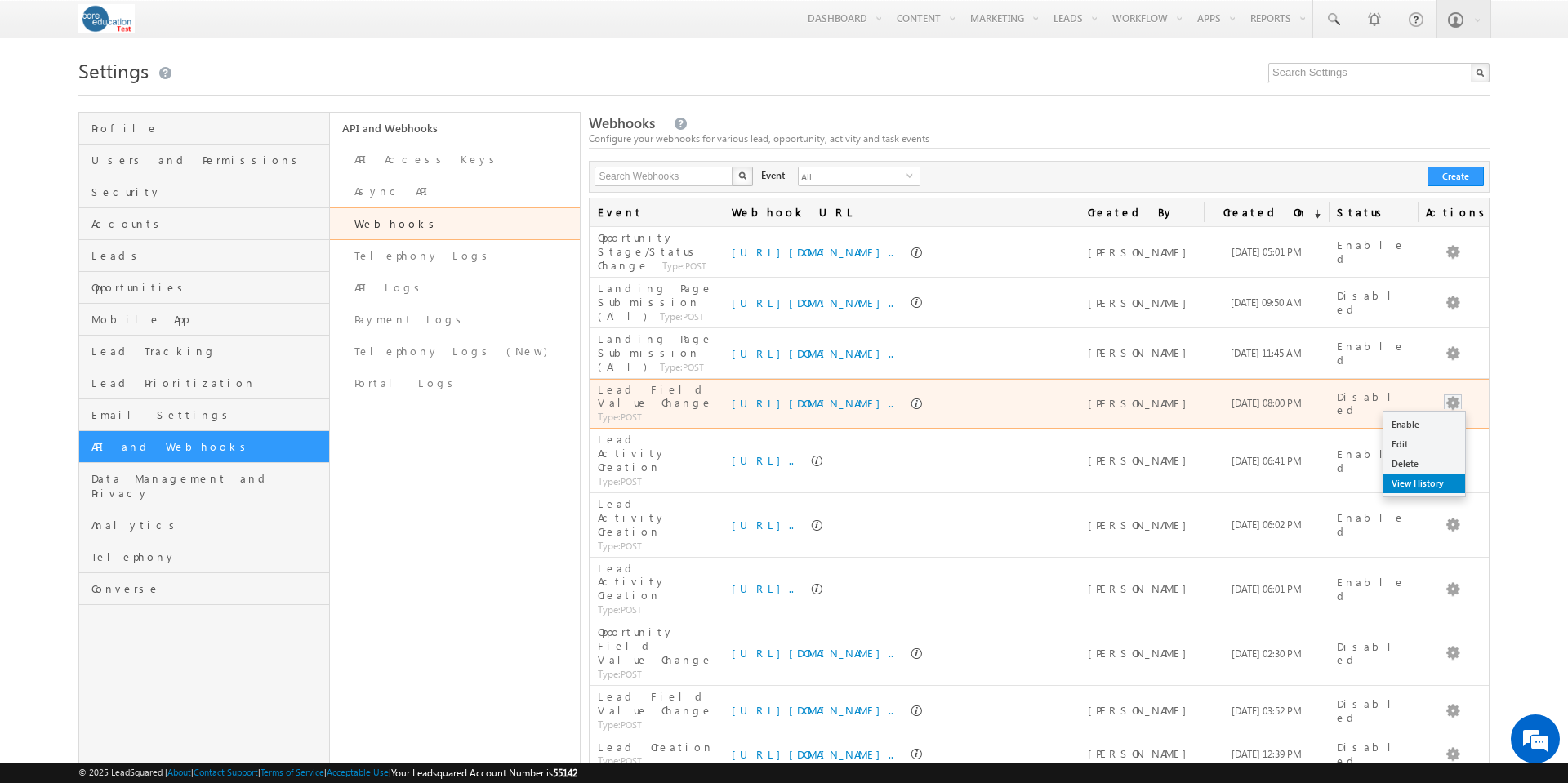
click at [1425, 480] on link "View History" at bounding box center [1424, 483] width 81 height 20
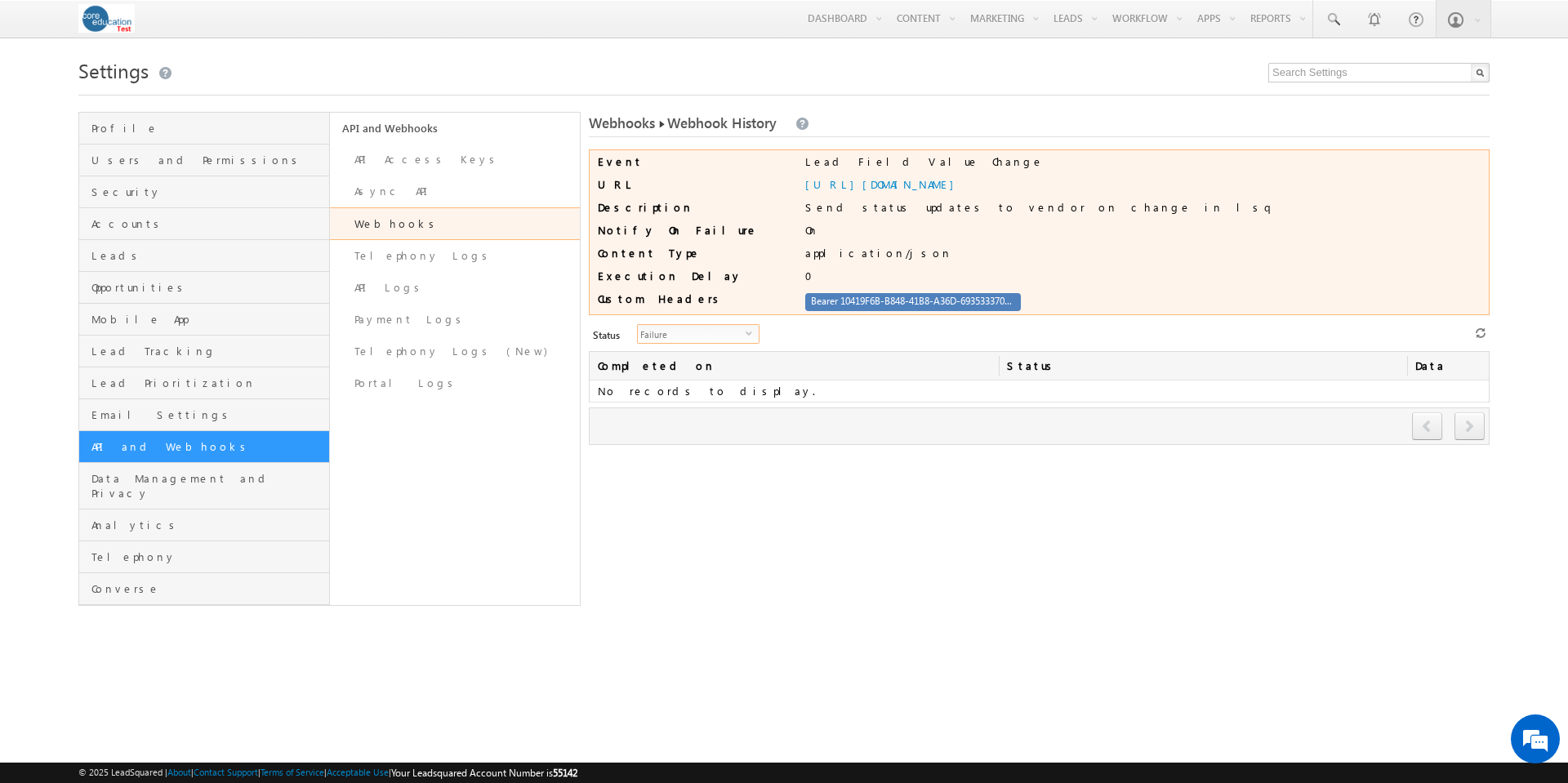
click at [746, 334] on span "select" at bounding box center [752, 333] width 13 height 7
click at [715, 358] on li "All" at bounding box center [689, 353] width 121 height 16
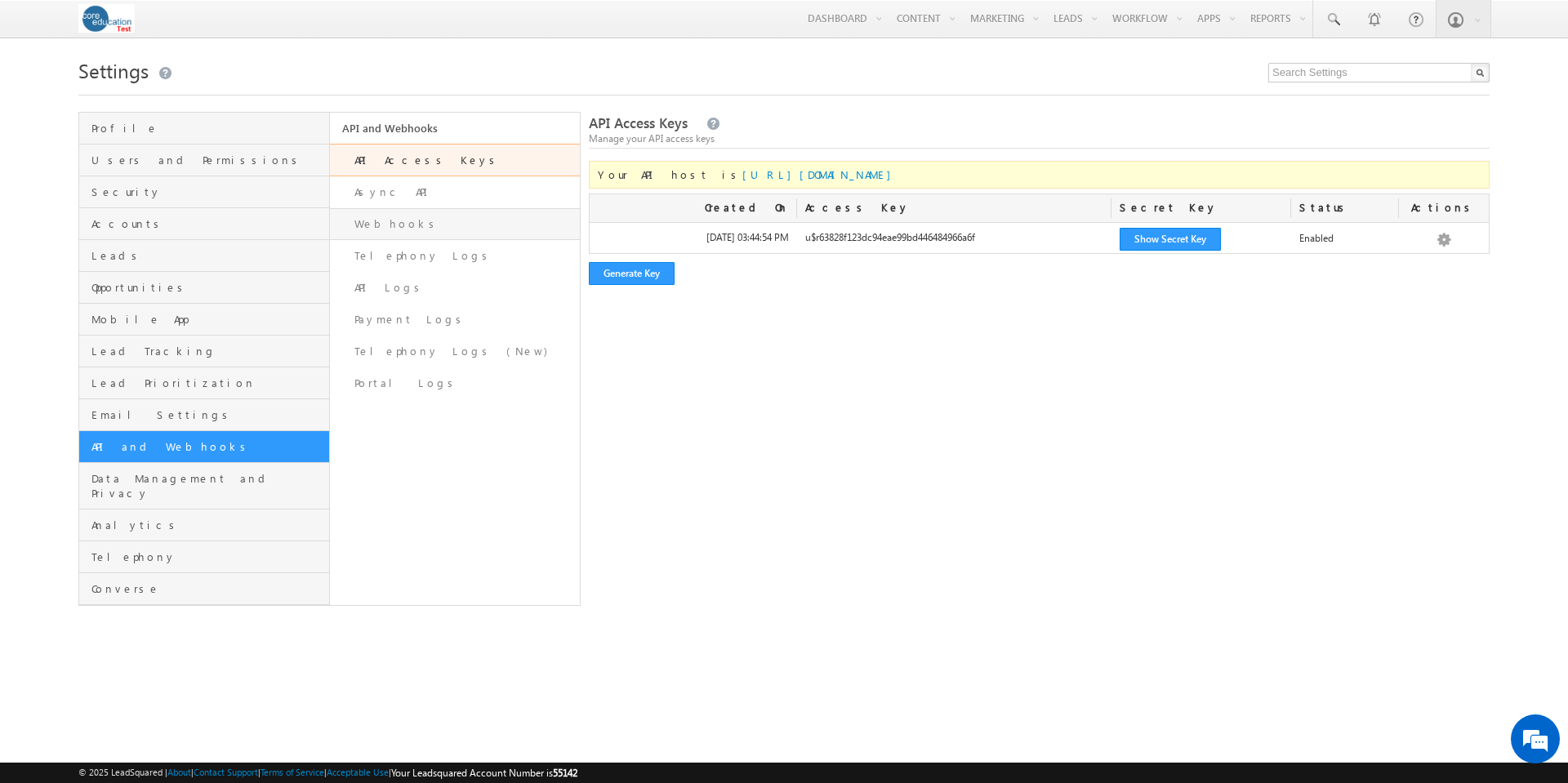
click at [384, 222] on link "Webhooks" at bounding box center [455, 223] width 250 height 32
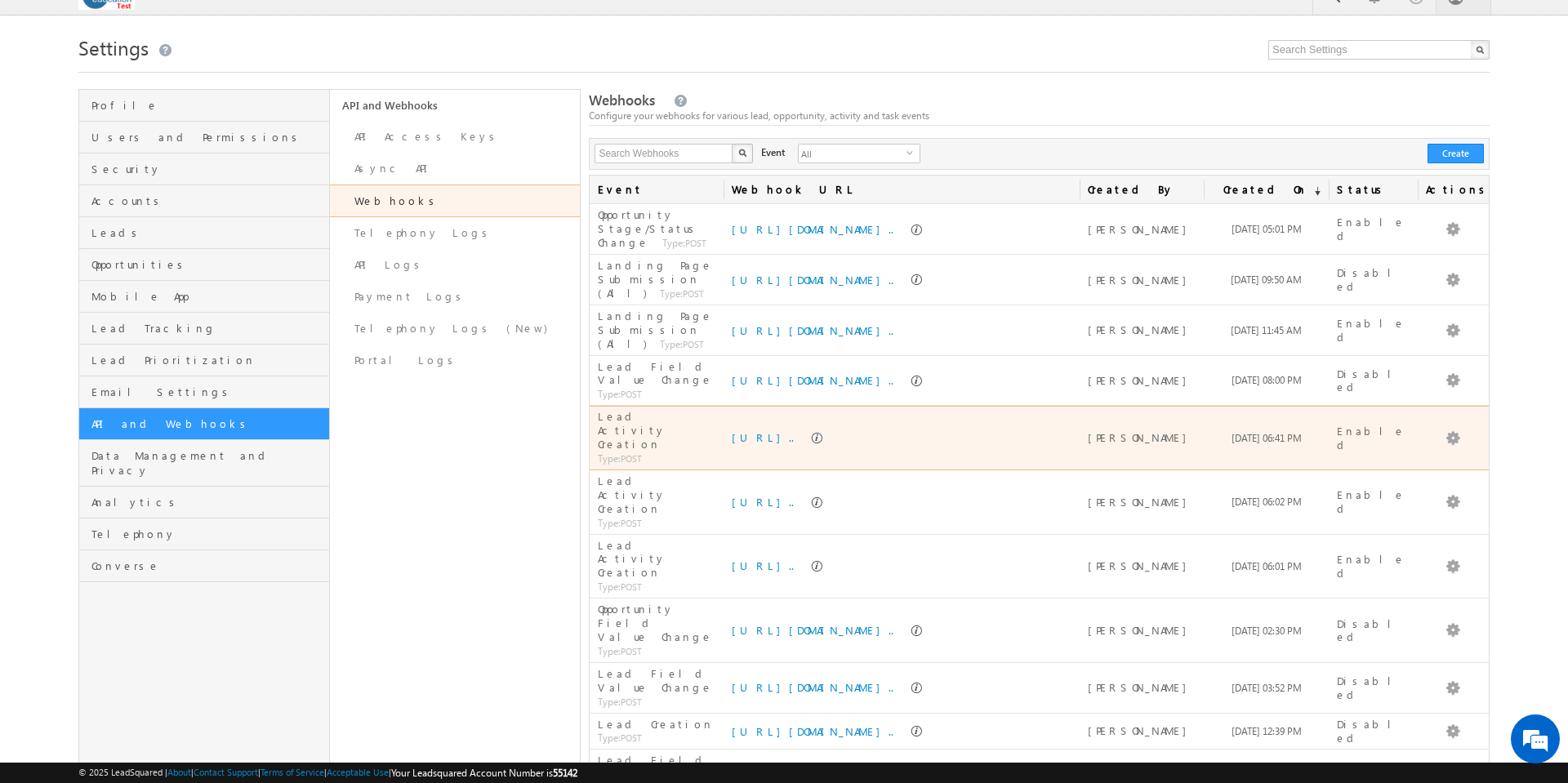
scroll to position [37, 0]
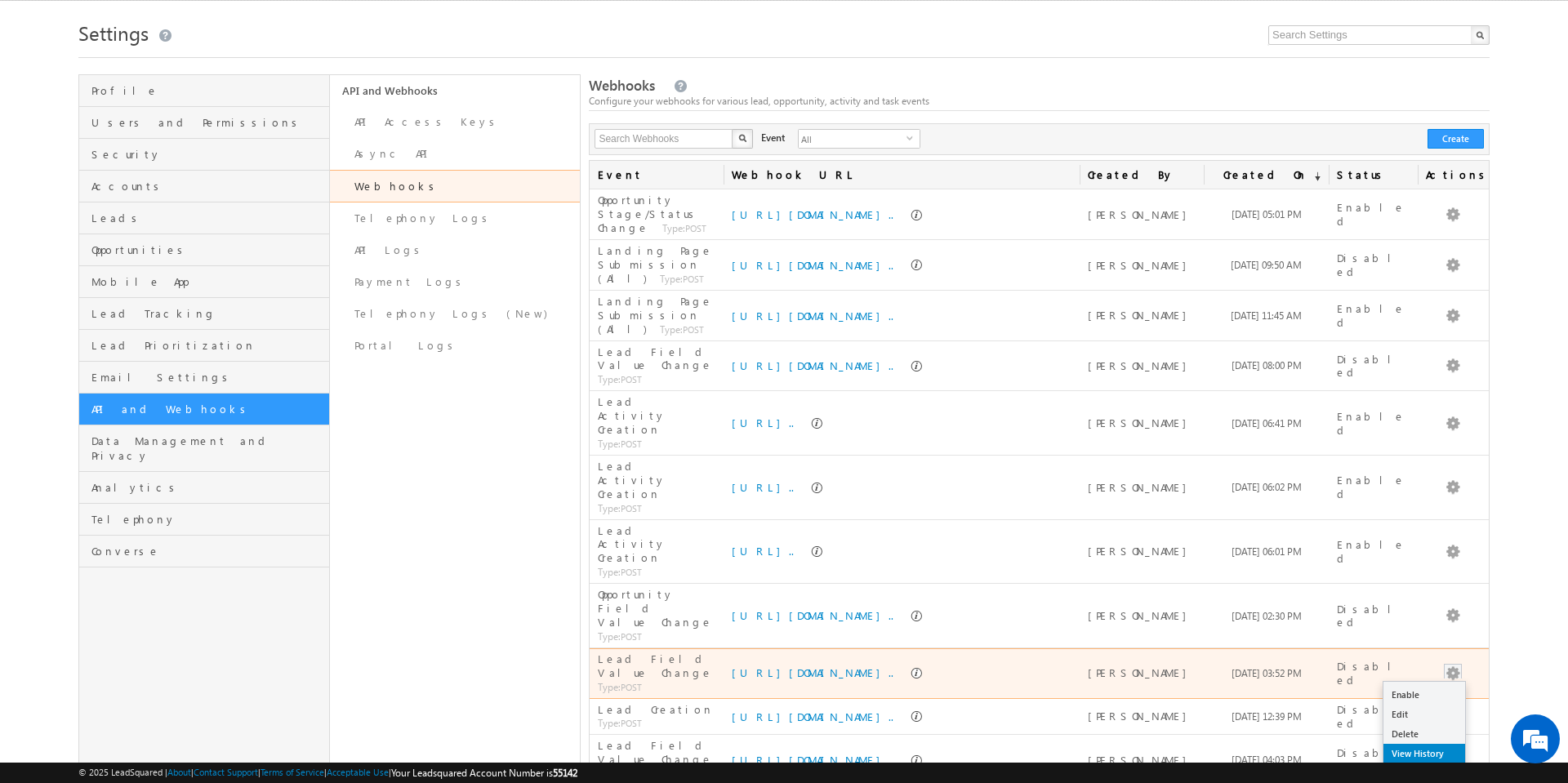
click at [1445, 744] on link "View History" at bounding box center [1424, 754] width 81 height 20
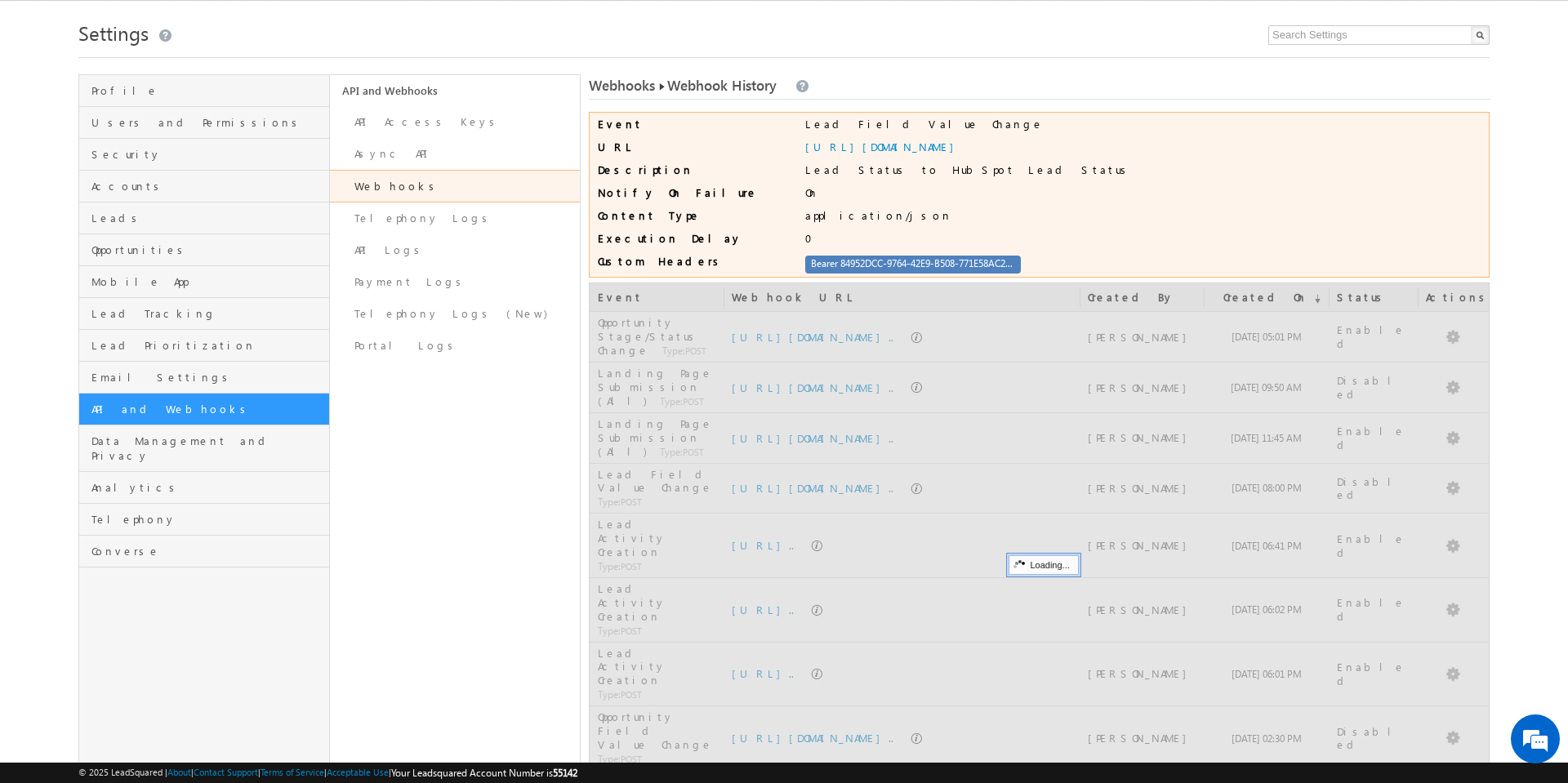
scroll to position [0, 0]
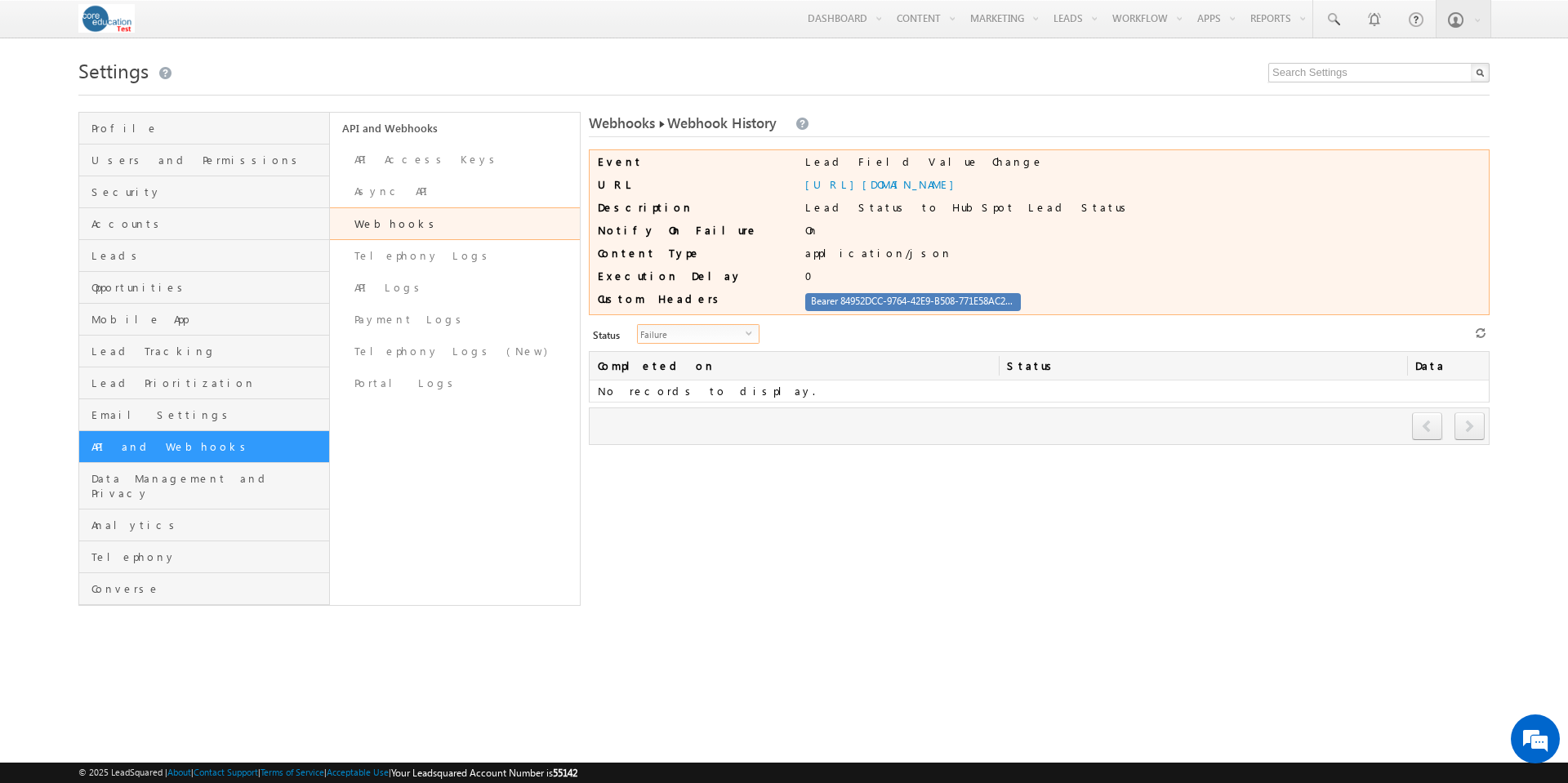
click at [746, 332] on span "select" at bounding box center [752, 333] width 13 height 7
click at [711, 359] on li "All" at bounding box center [689, 353] width 121 height 16
click at [389, 232] on link "Webhooks" at bounding box center [455, 223] width 250 height 33
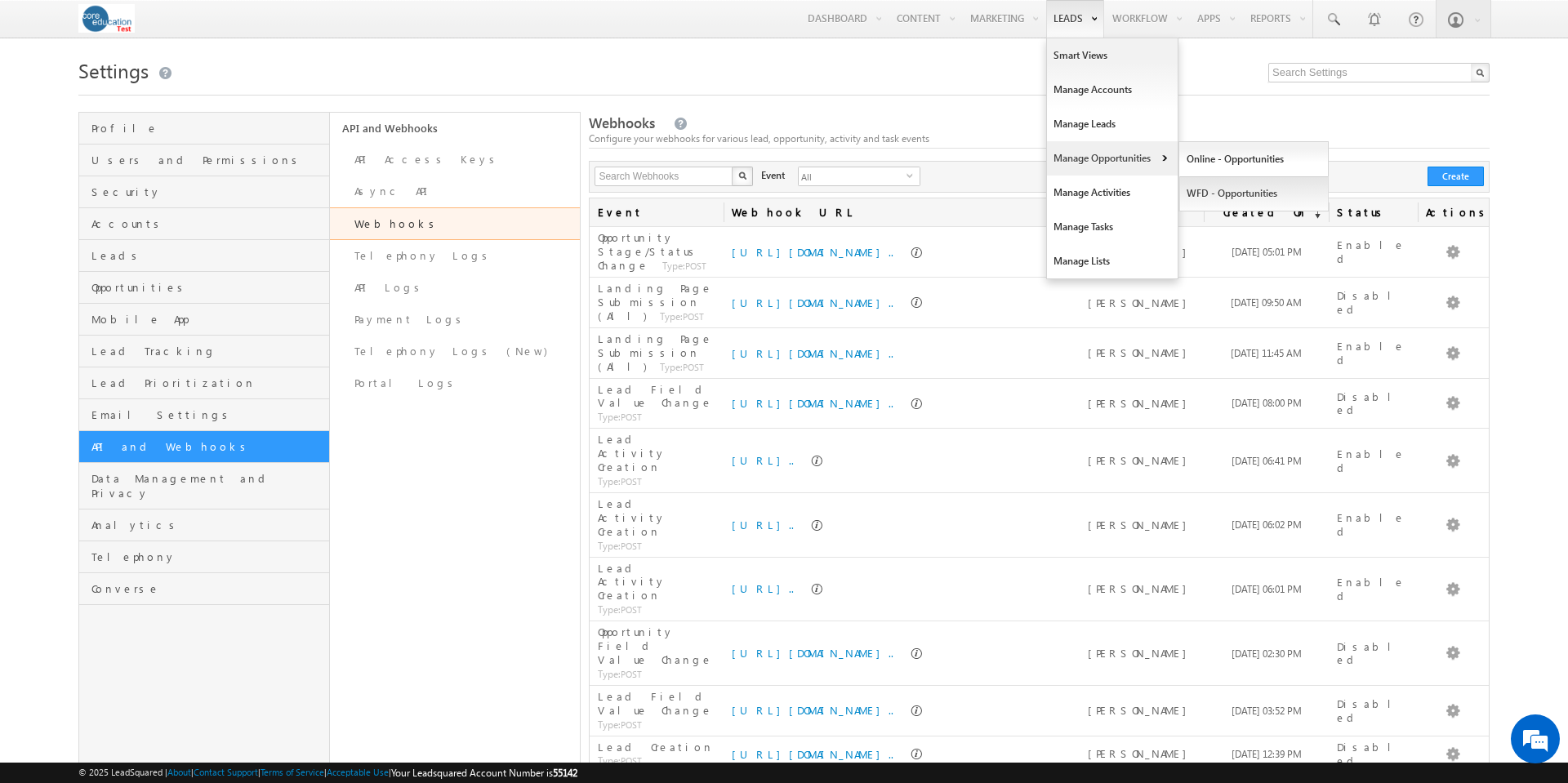
click at [1236, 192] on link "WFD - Opportunities" at bounding box center [1254, 194] width 150 height 35
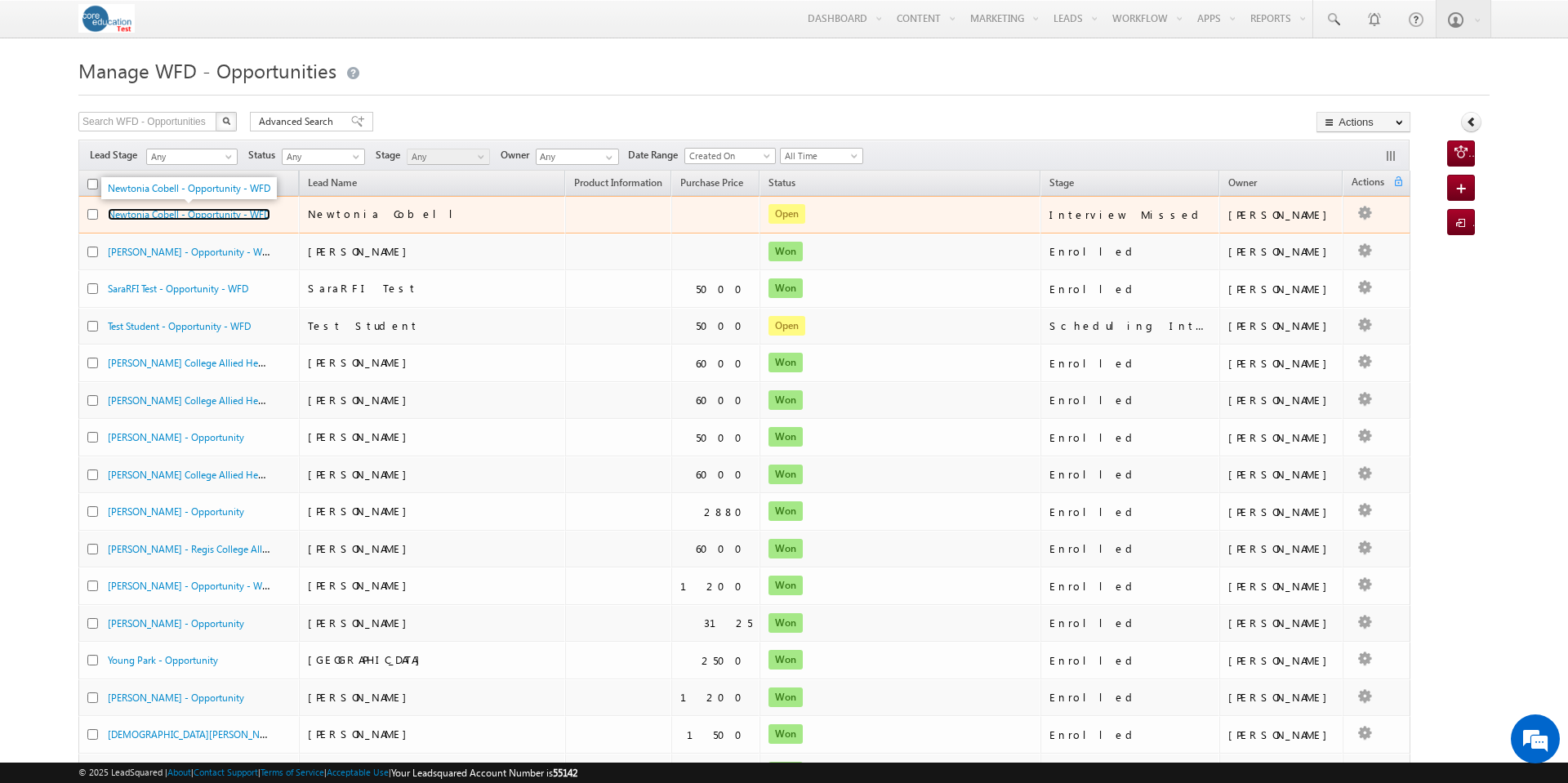
click at [197, 215] on link "Newtonia Cobell - Opportunity - WFD" at bounding box center [189, 214] width 163 height 12
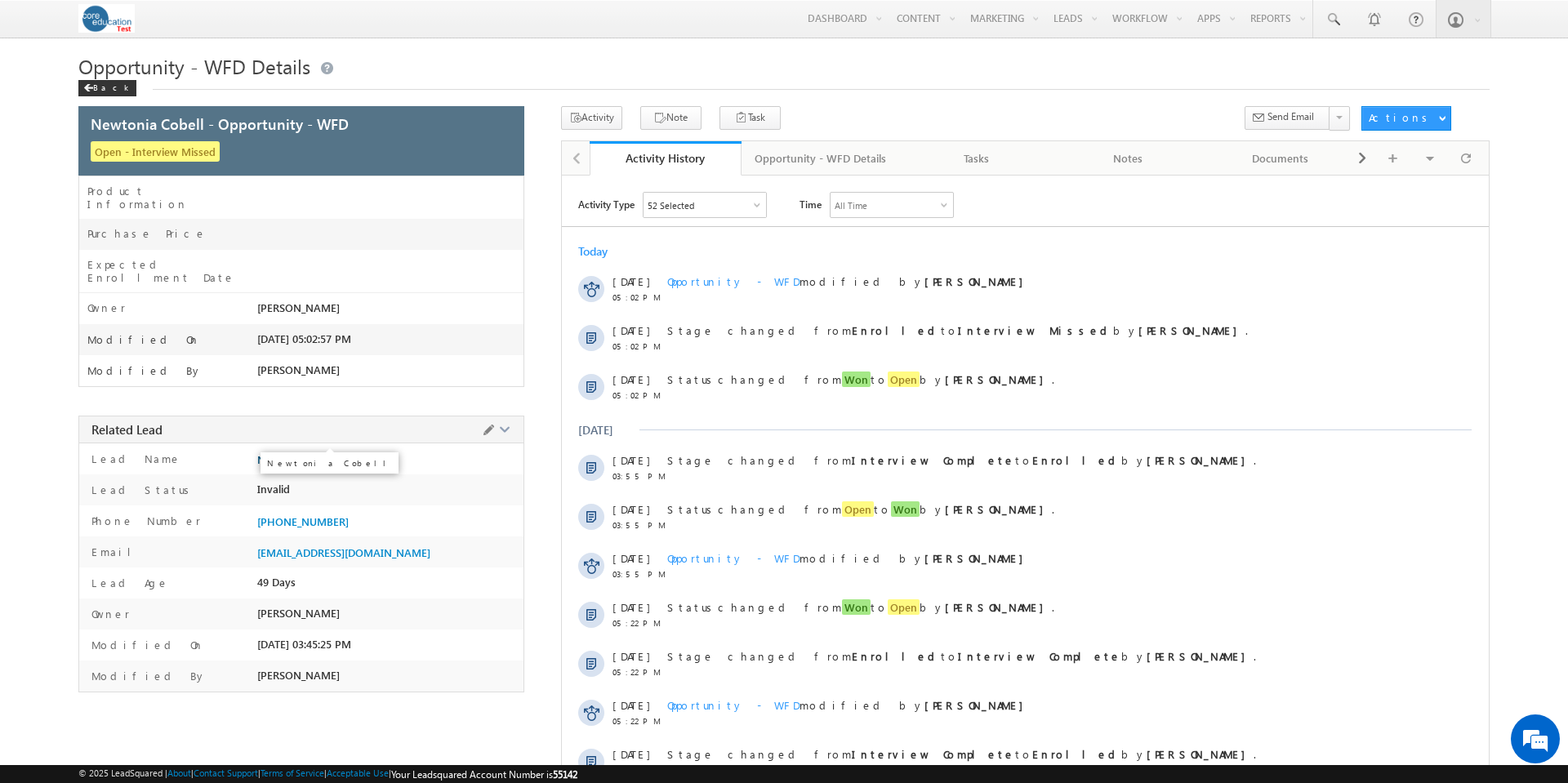
click at [308, 453] on span "Newtonia Cobell" at bounding box center [297, 459] width 81 height 13
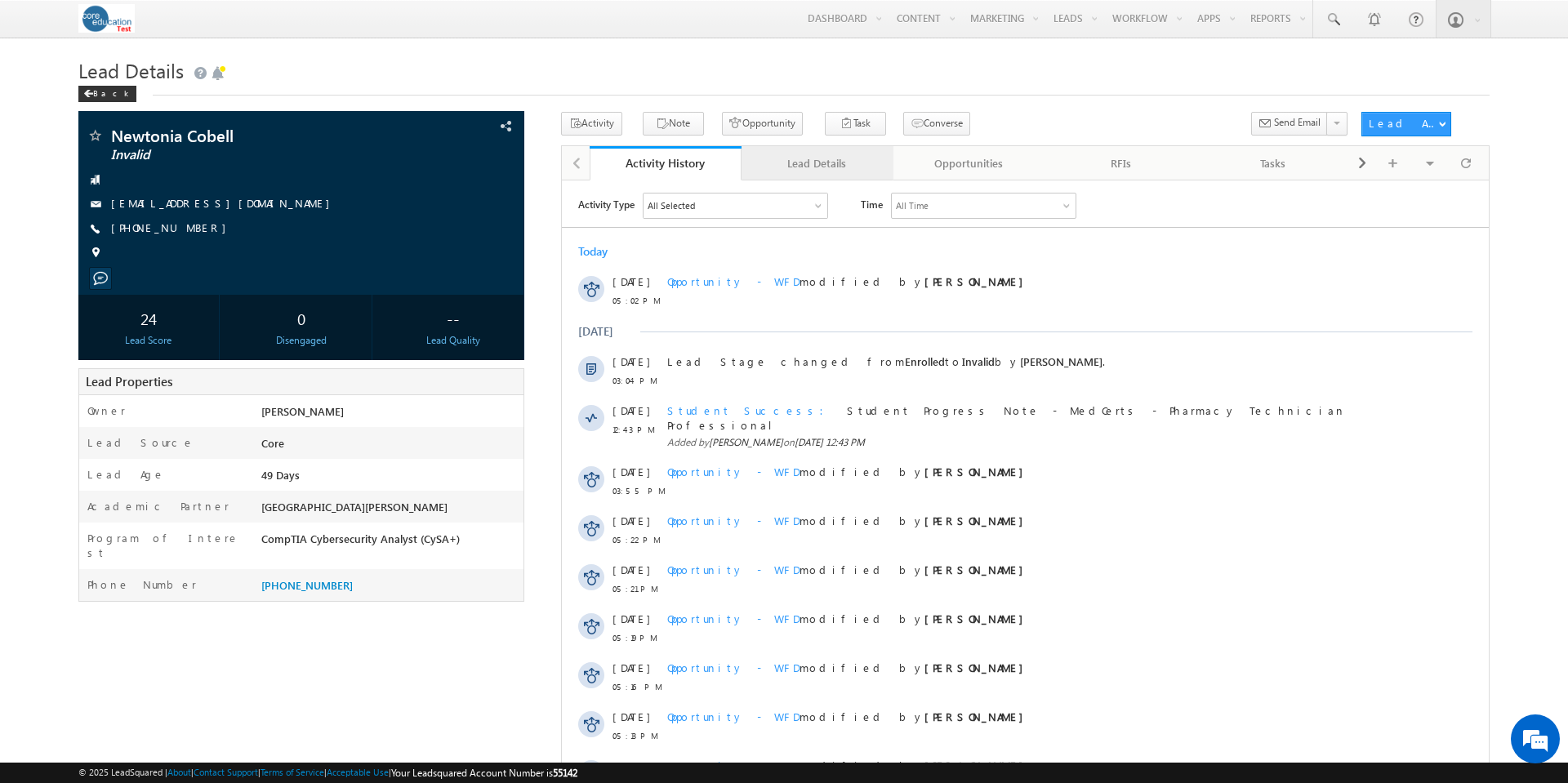
click at [800, 165] on div "Lead Details" at bounding box center [816, 163] width 124 height 20
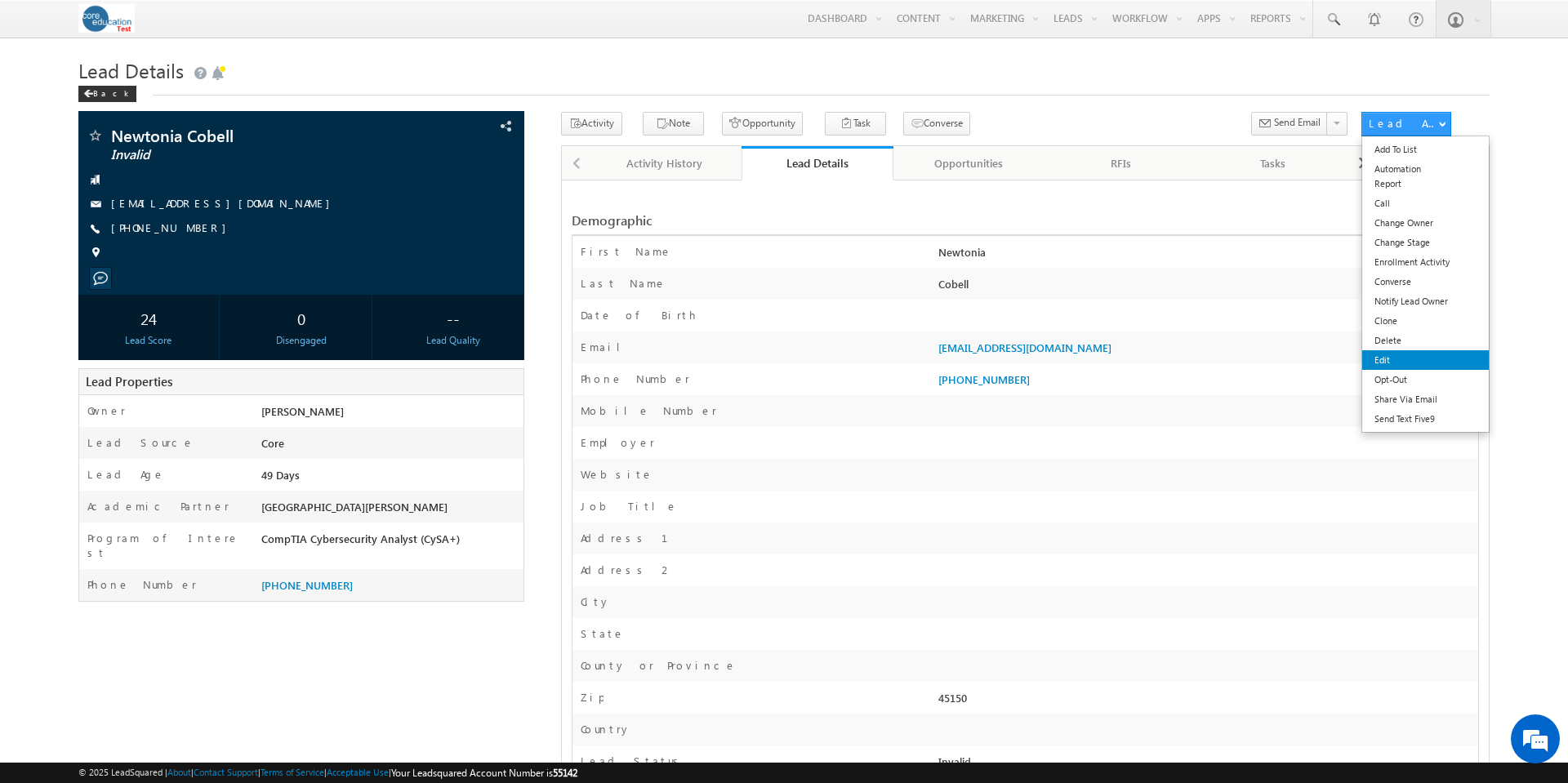
click at [1397, 359] on link "Edit" at bounding box center [1426, 359] width 126 height 20
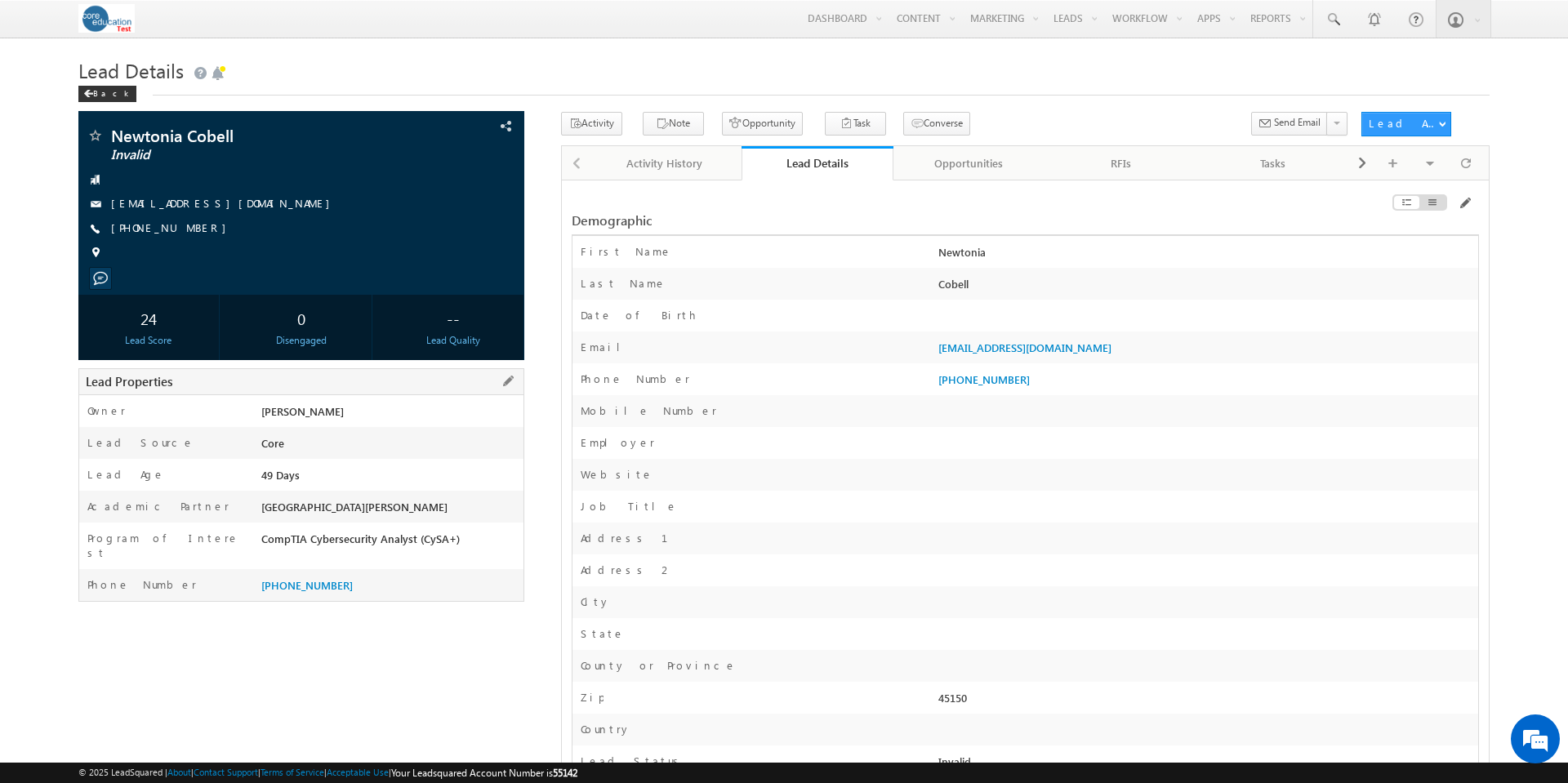
click at [365, 504] on div "St. Norbert College" at bounding box center [391, 510] width 267 height 23
click at [511, 382] on span at bounding box center [508, 381] width 18 height 18
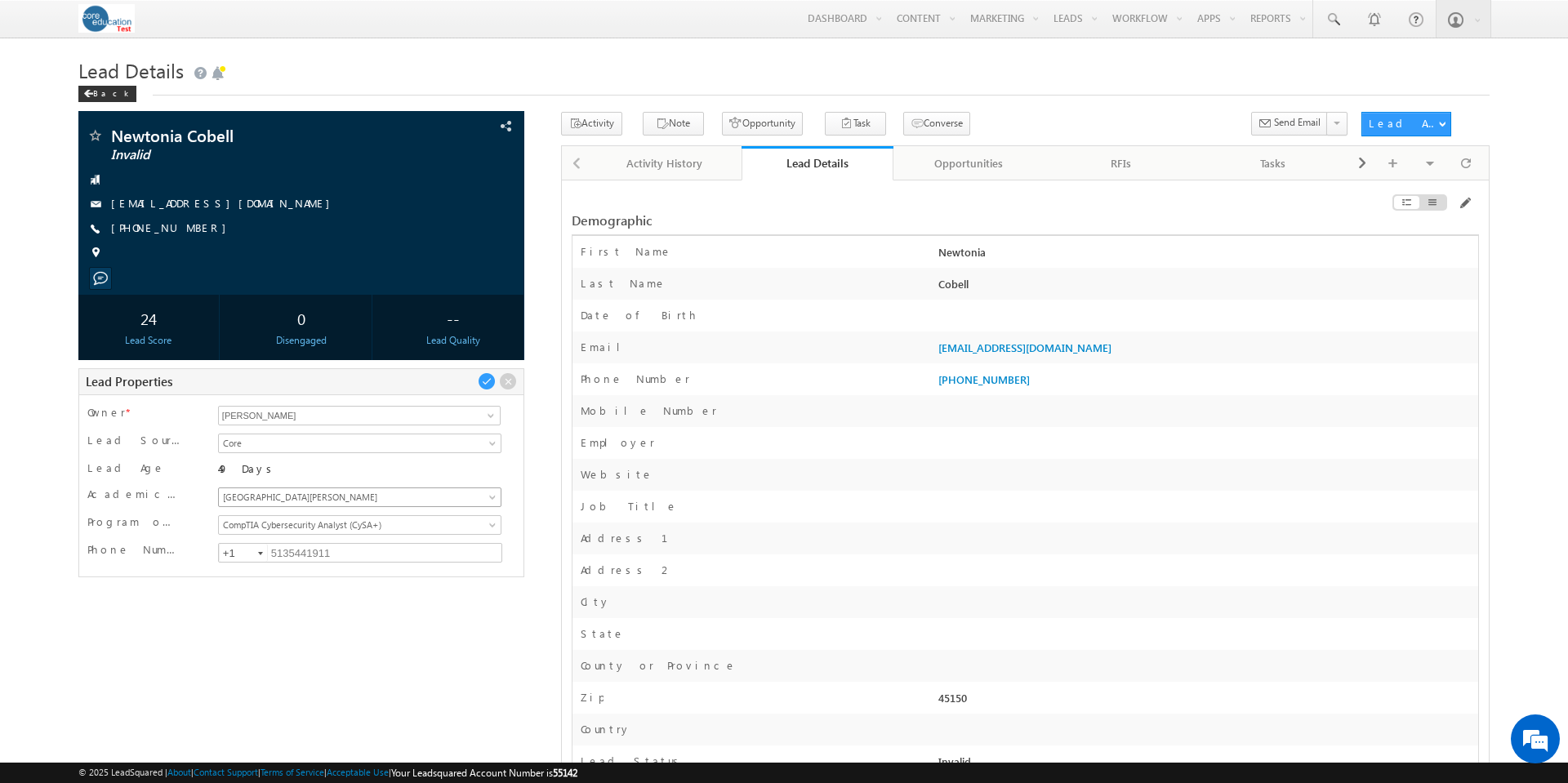
scroll to position [228, 0]
click at [491, 495] on span at bounding box center [494, 500] width 13 height 13
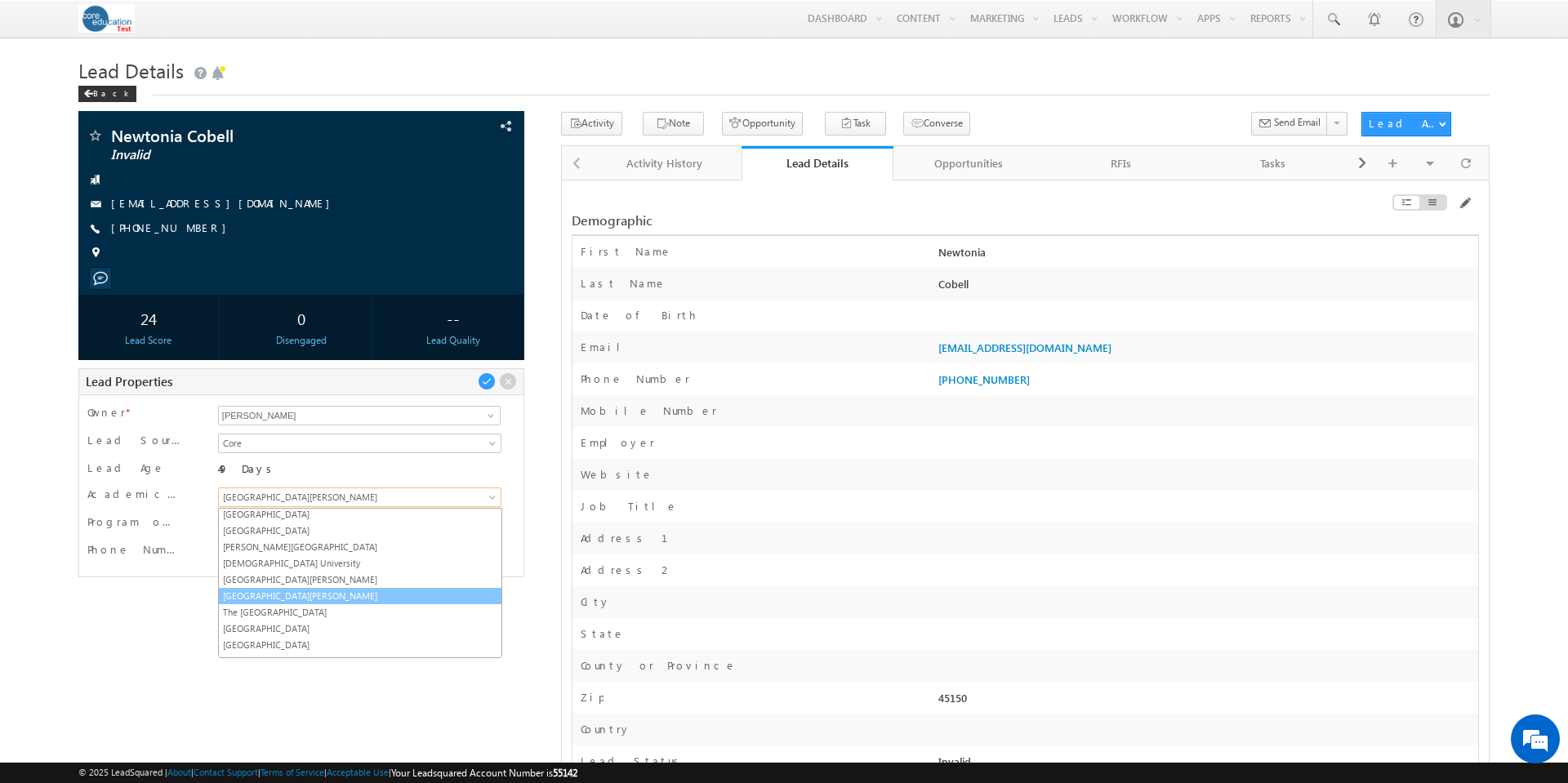
scroll to position [0, 0]
click at [296, 582] on link "Arcadia University" at bounding box center [360, 582] width 282 height 15
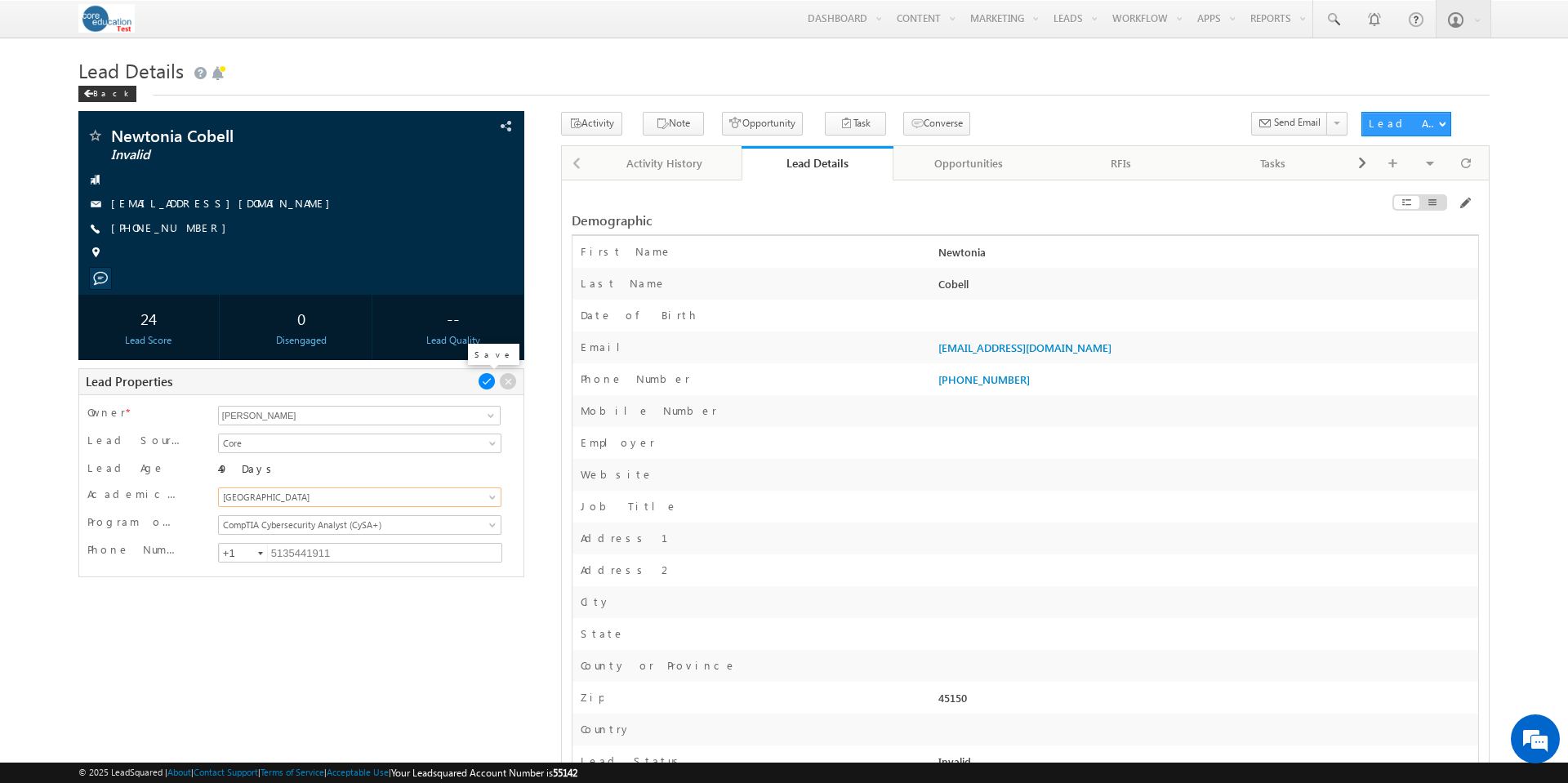
click at [489, 383] on span at bounding box center [487, 381] width 18 height 18
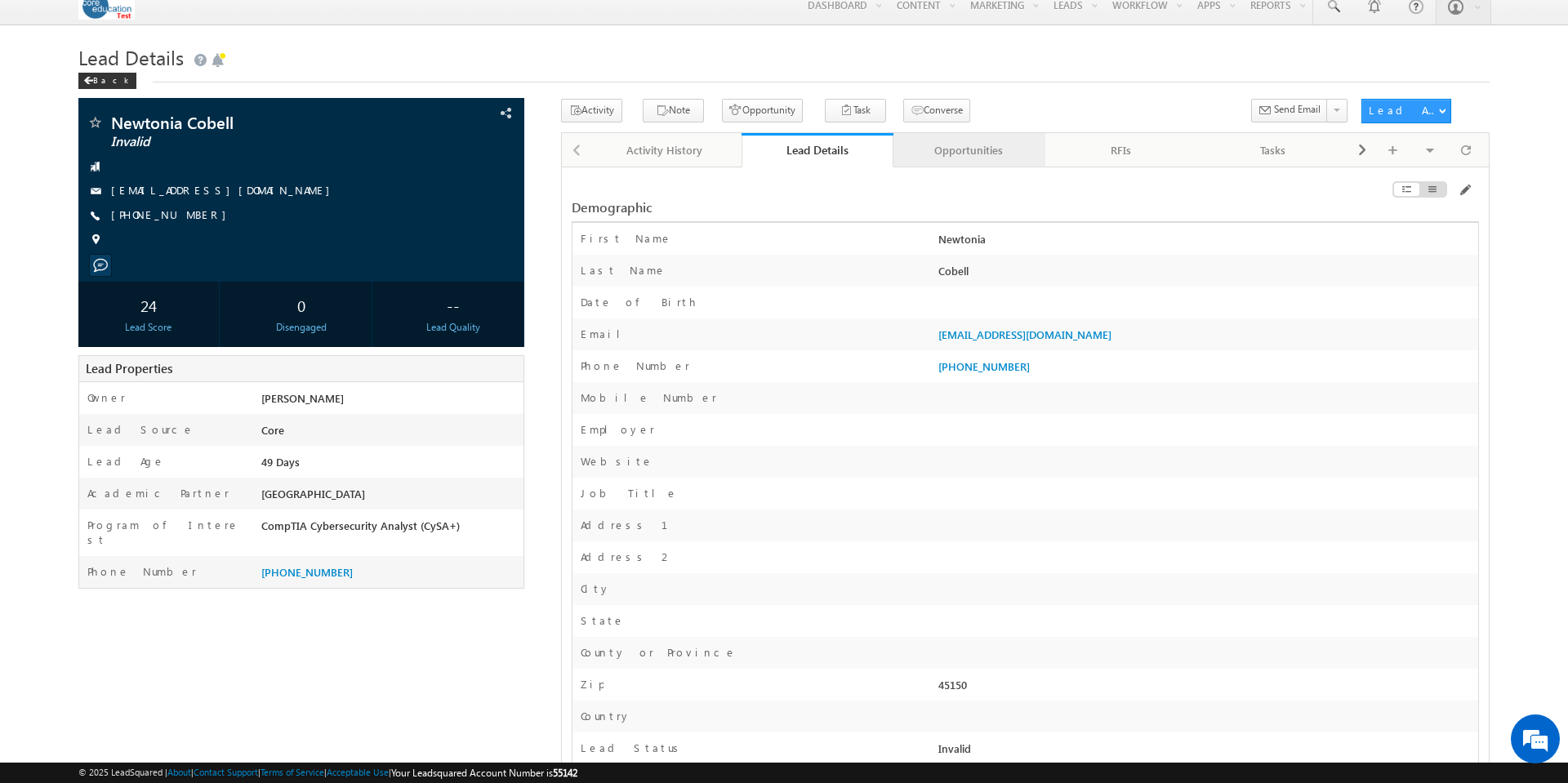
click at [976, 160] on div "Opportunities" at bounding box center [968, 150] width 124 height 20
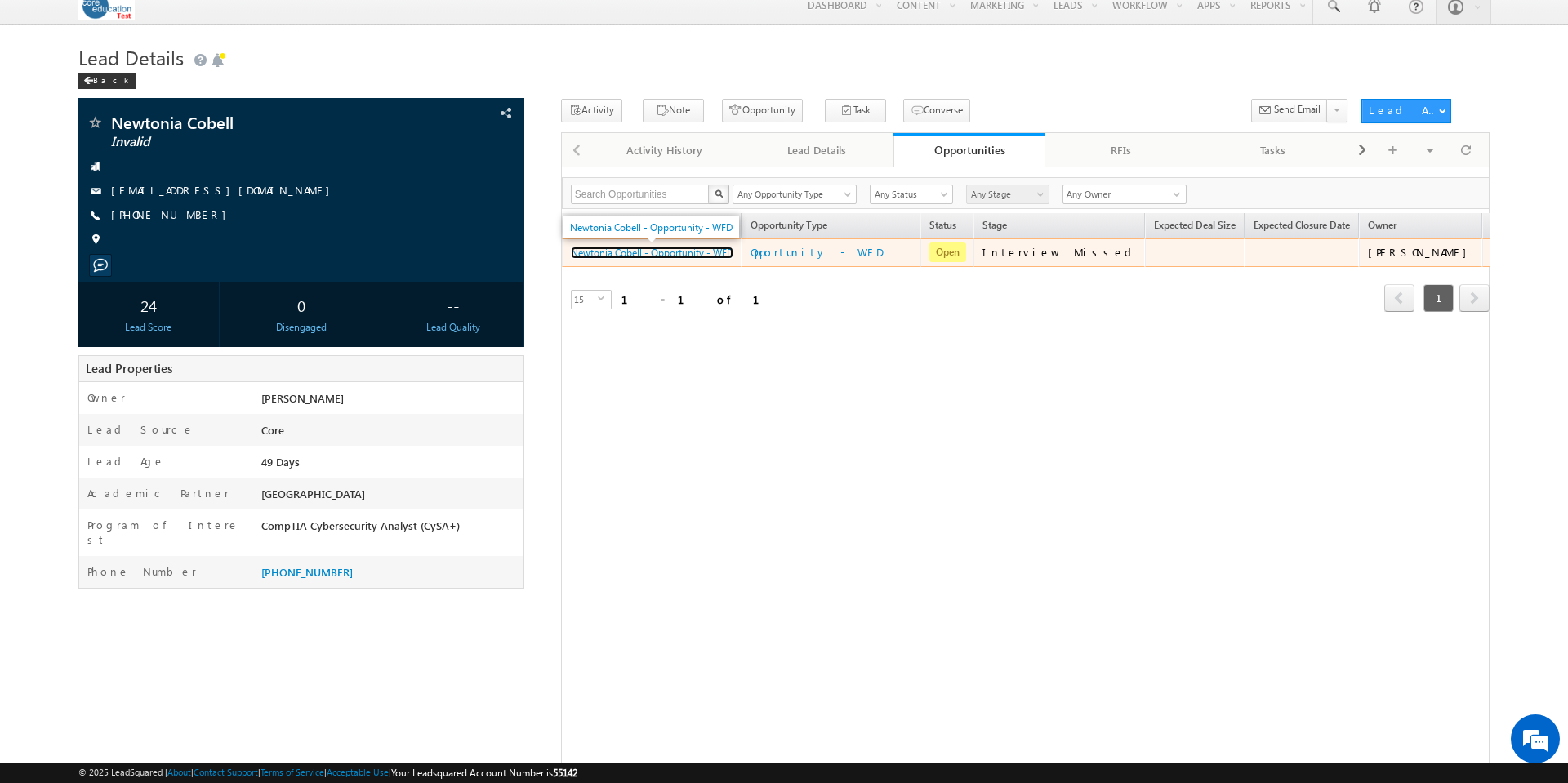
click at [641, 257] on link "Newtonia Cobell - Opportunity - WFD" at bounding box center [652, 253] width 163 height 12
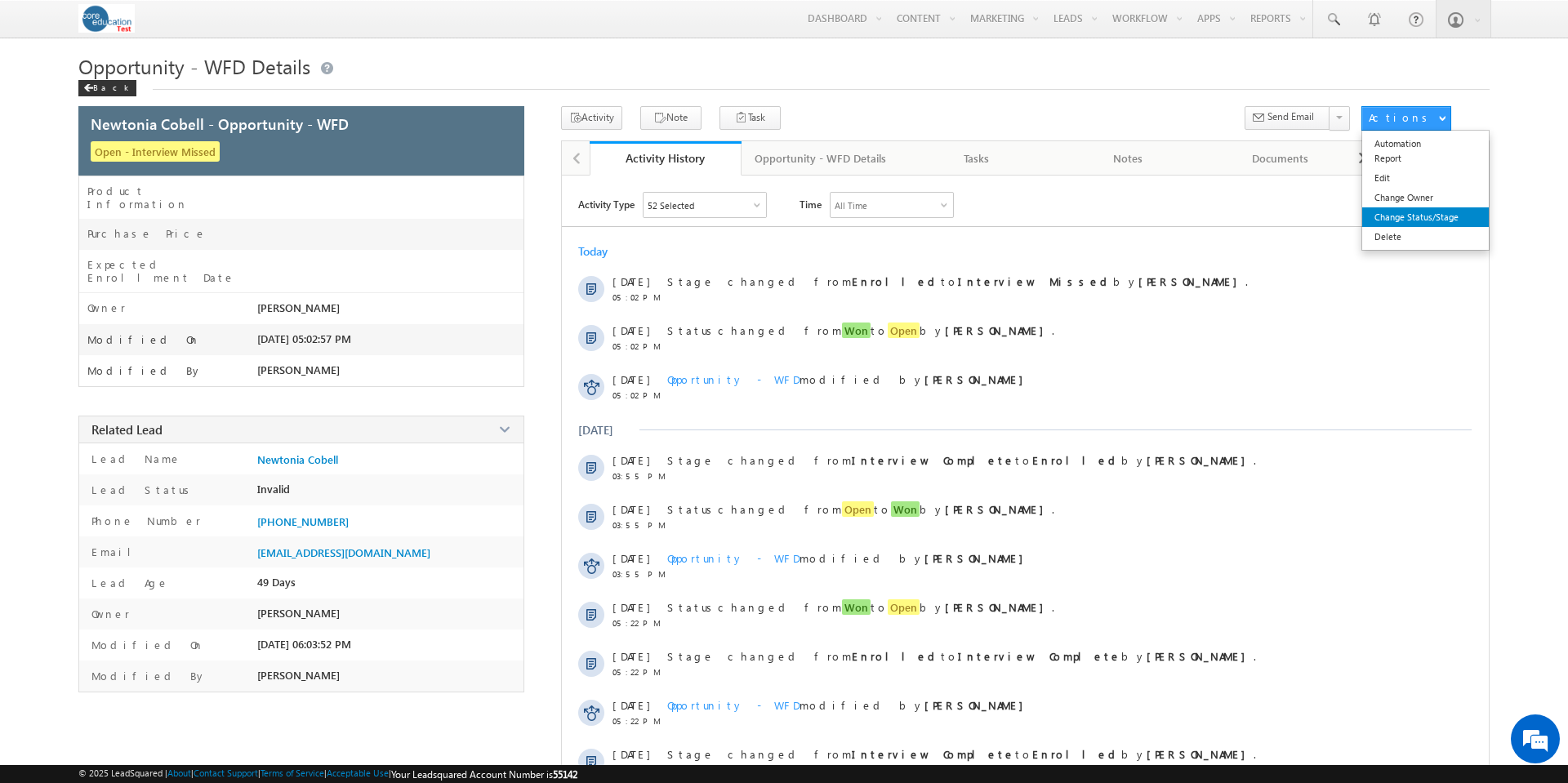
click at [1425, 210] on link "Change Status/Stage" at bounding box center [1426, 217] width 126 height 20
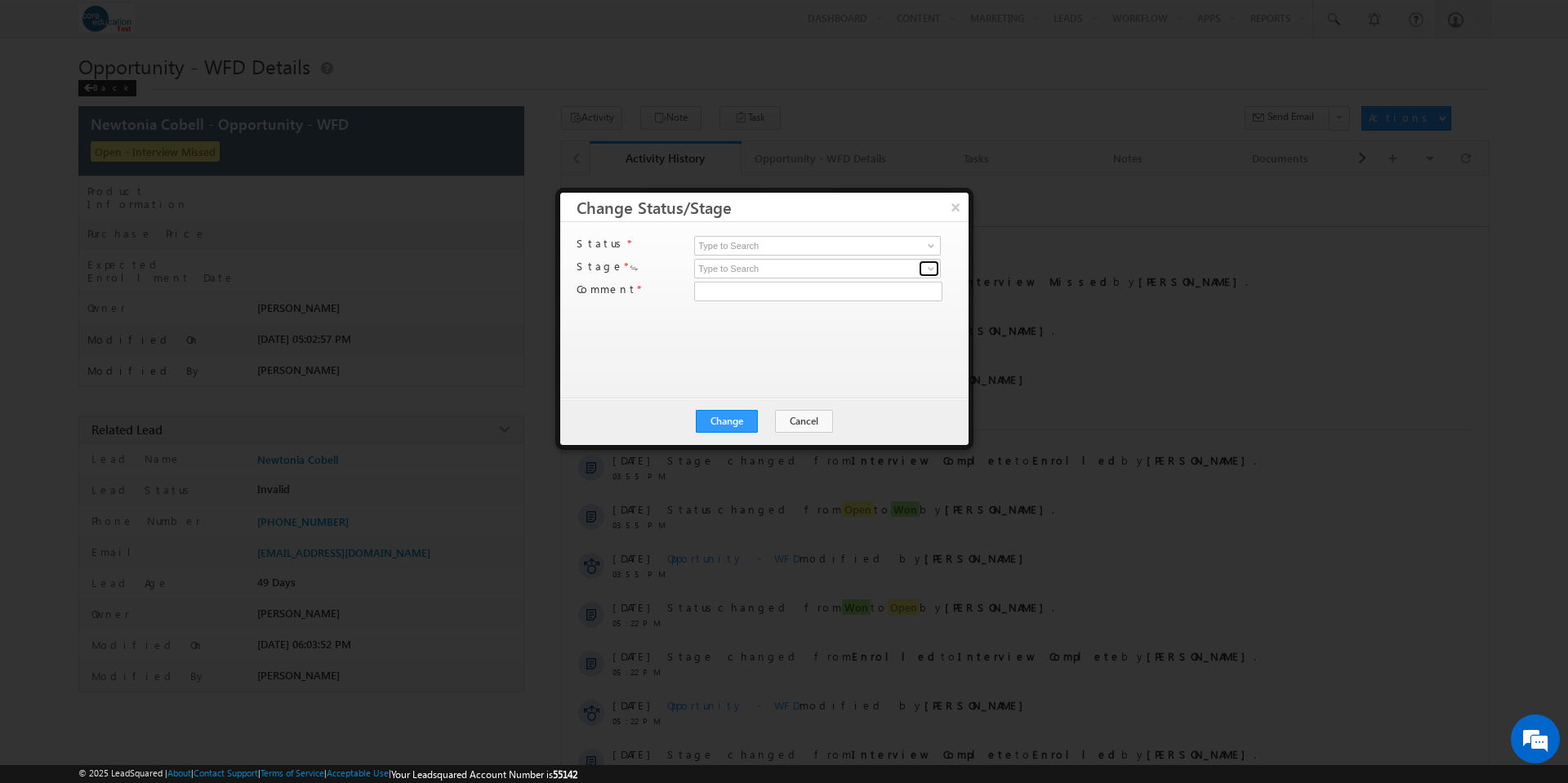
click at [932, 267] on span at bounding box center [930, 269] width 13 height 13
click at [930, 242] on span at bounding box center [930, 245] width 13 height 13
click at [889, 260] on link "Open" at bounding box center [817, 265] width 247 height 19
type input "Open"
click at [928, 269] on span at bounding box center [930, 269] width 13 height 13
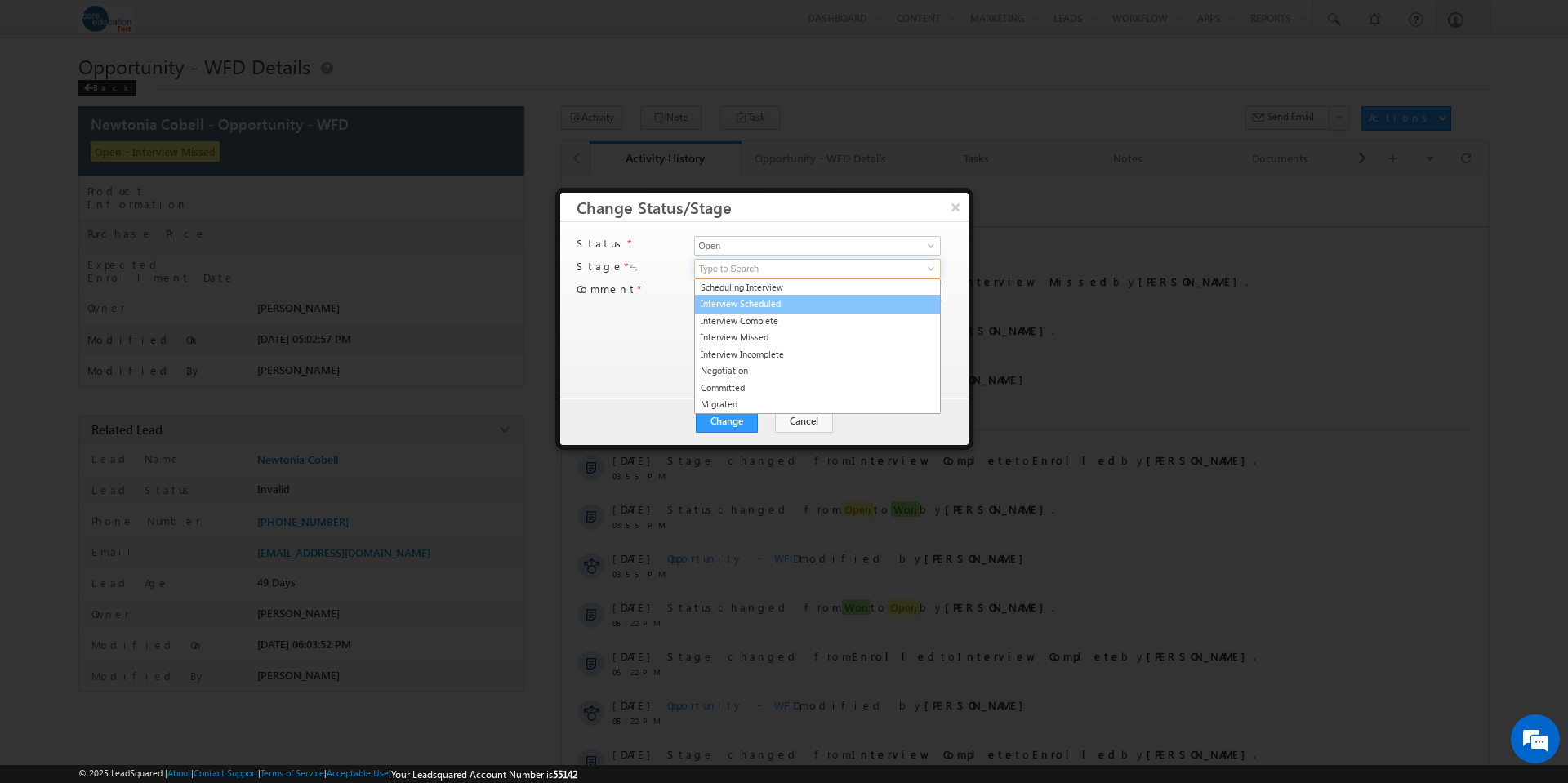
click at [800, 296] on link "Interview Scheduled" at bounding box center [817, 304] width 247 height 19
type input "Interview Scheduled"
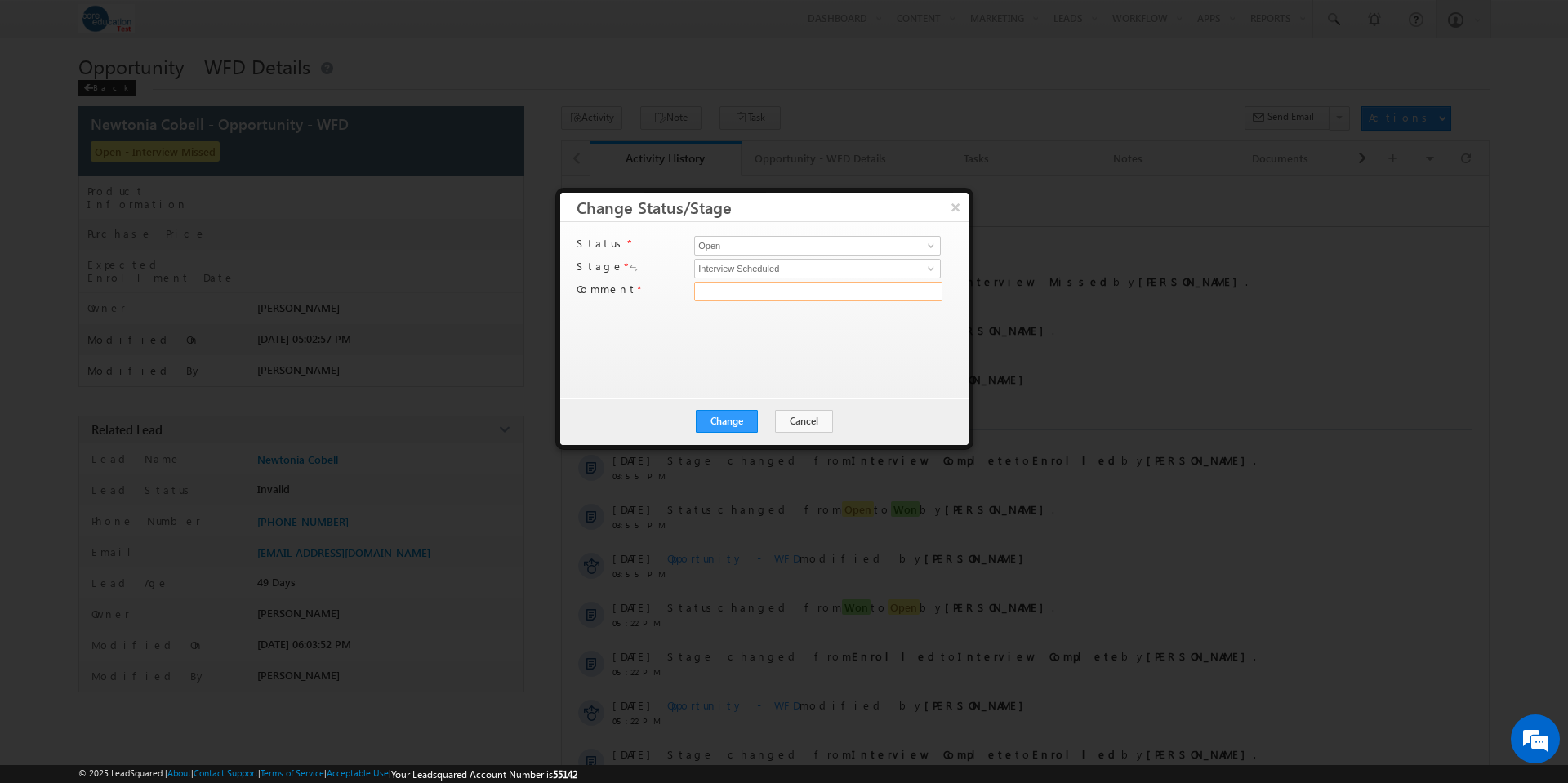
click at [757, 294] on input "text" at bounding box center [818, 291] width 249 height 20
type input "test"
click at [722, 417] on button "Change" at bounding box center [727, 421] width 62 height 23
click at [761, 421] on button "Close" at bounding box center [767, 421] width 52 height 23
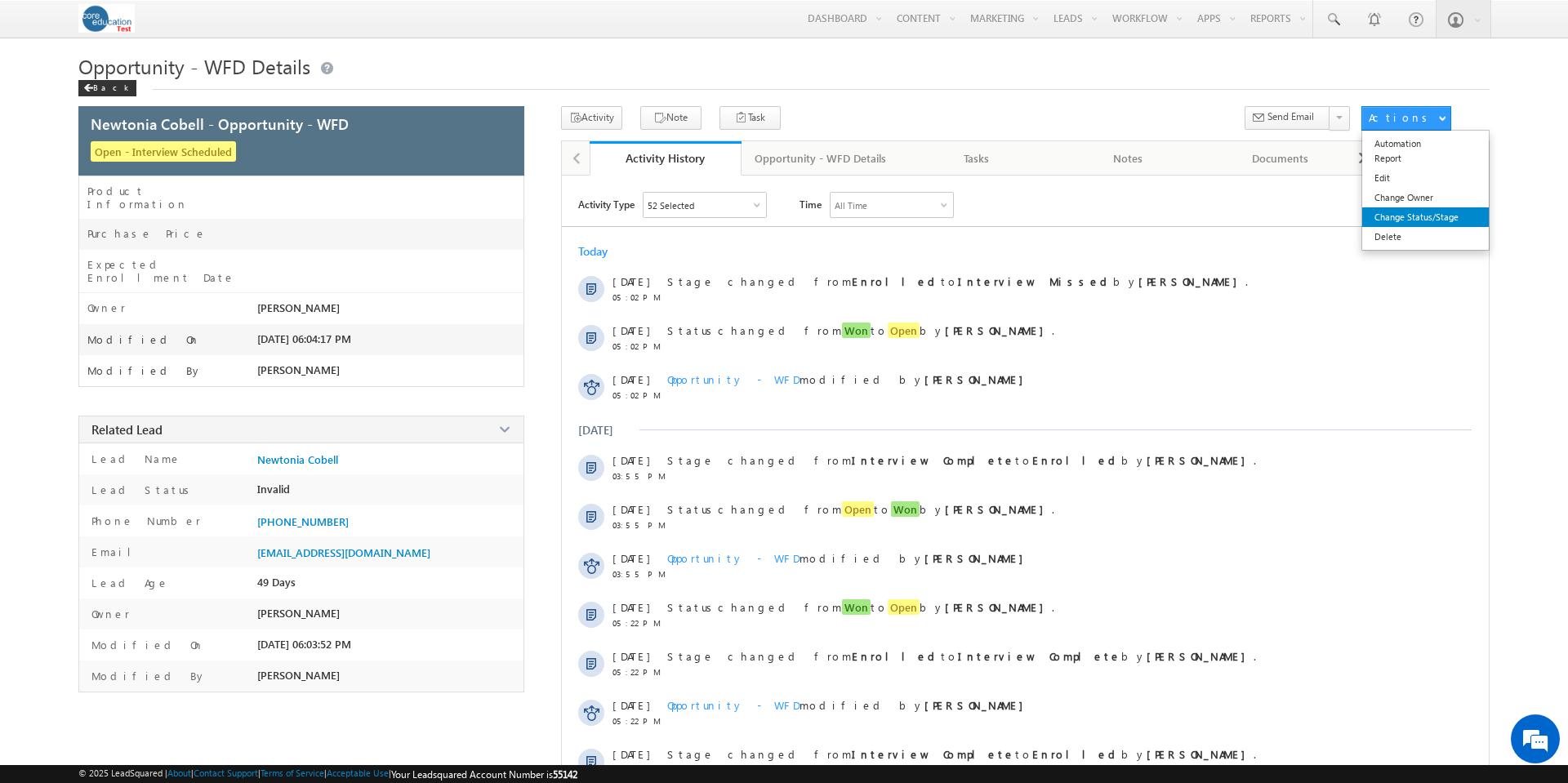
click at [1417, 215] on link "Change Status/Stage" at bounding box center [1426, 217] width 126 height 20
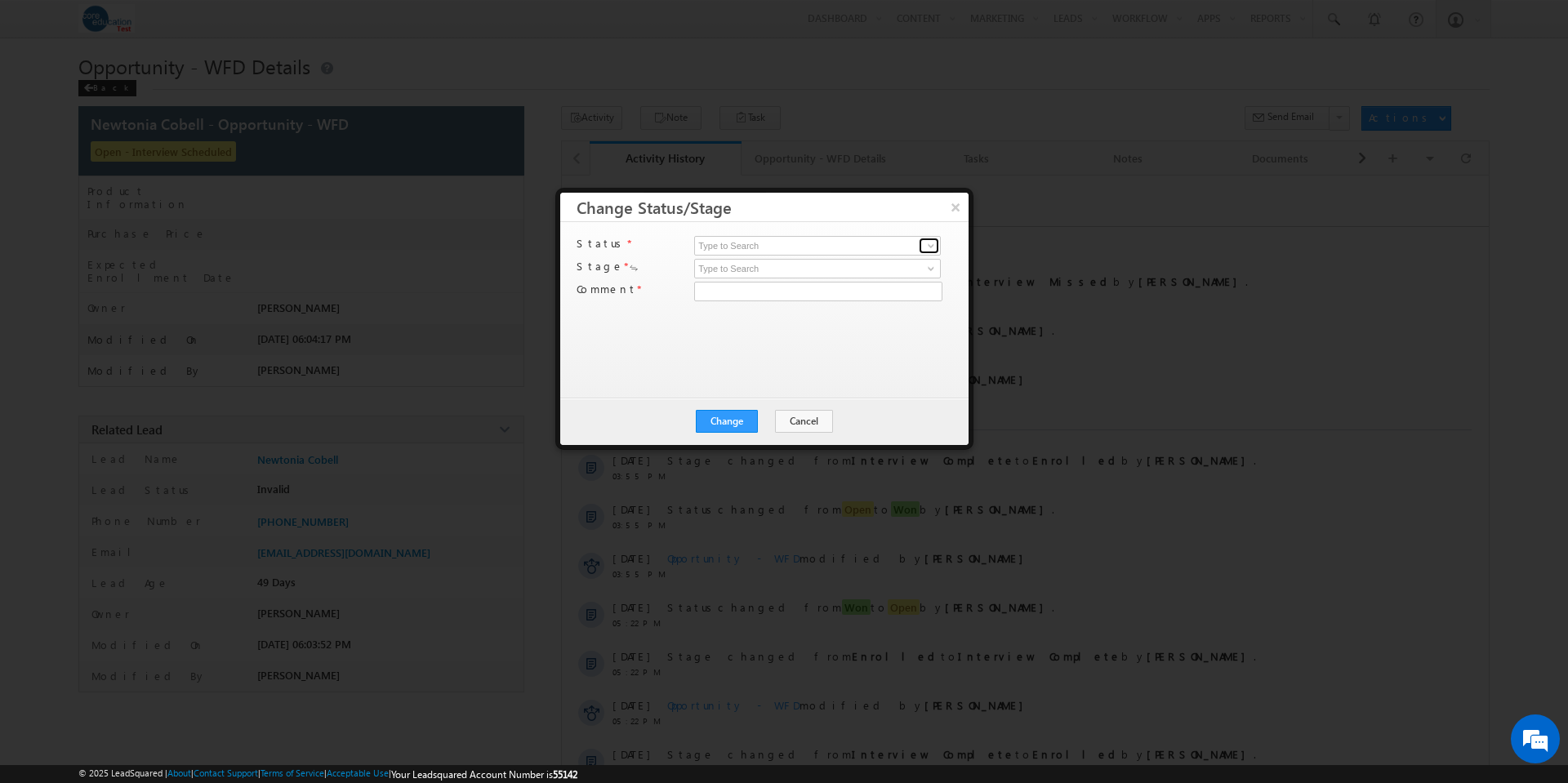
click at [929, 245] on span at bounding box center [930, 245] width 13 height 13
click at [851, 264] on link "Open" at bounding box center [817, 265] width 247 height 19
type input "Open"
click at [933, 268] on span at bounding box center [930, 269] width 13 height 13
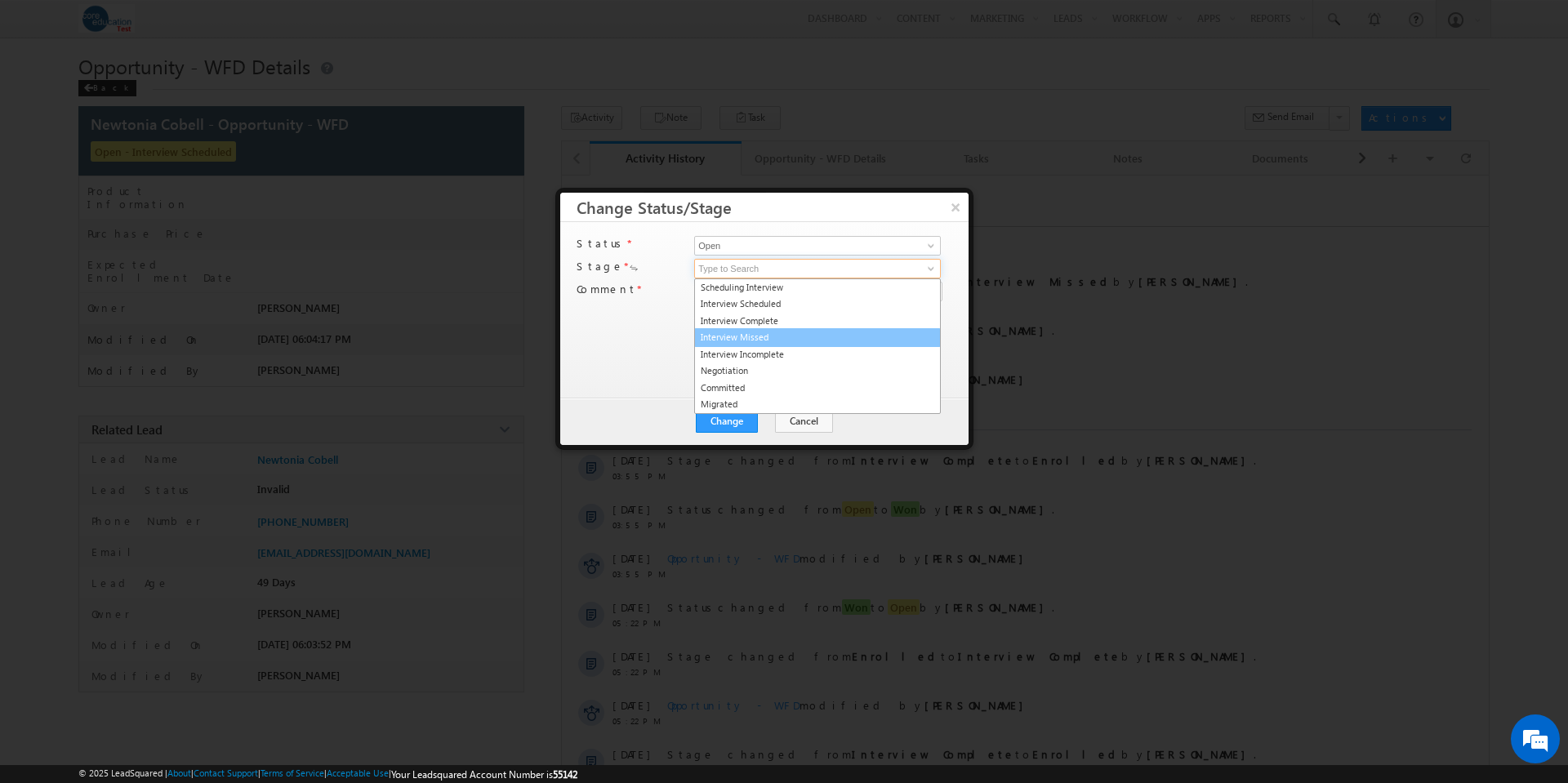
click at [794, 332] on link "Interview Missed" at bounding box center [817, 338] width 247 height 19
type input "Interview Missed"
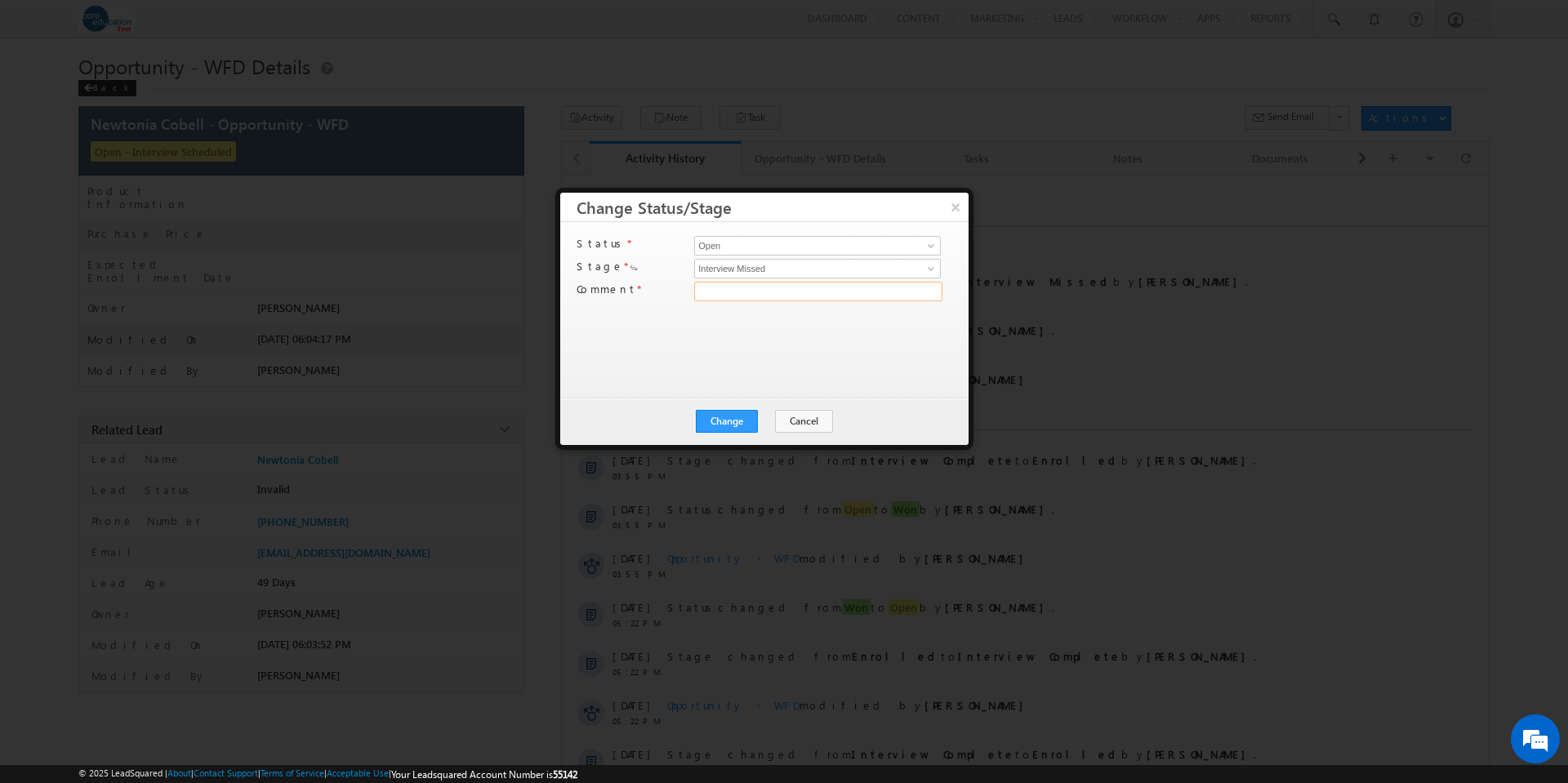
click at [822, 294] on input "text" at bounding box center [818, 291] width 249 height 20
type input "test"
click at [723, 415] on button "Change" at bounding box center [727, 421] width 62 height 23
click at [763, 422] on button "Close" at bounding box center [767, 421] width 52 height 23
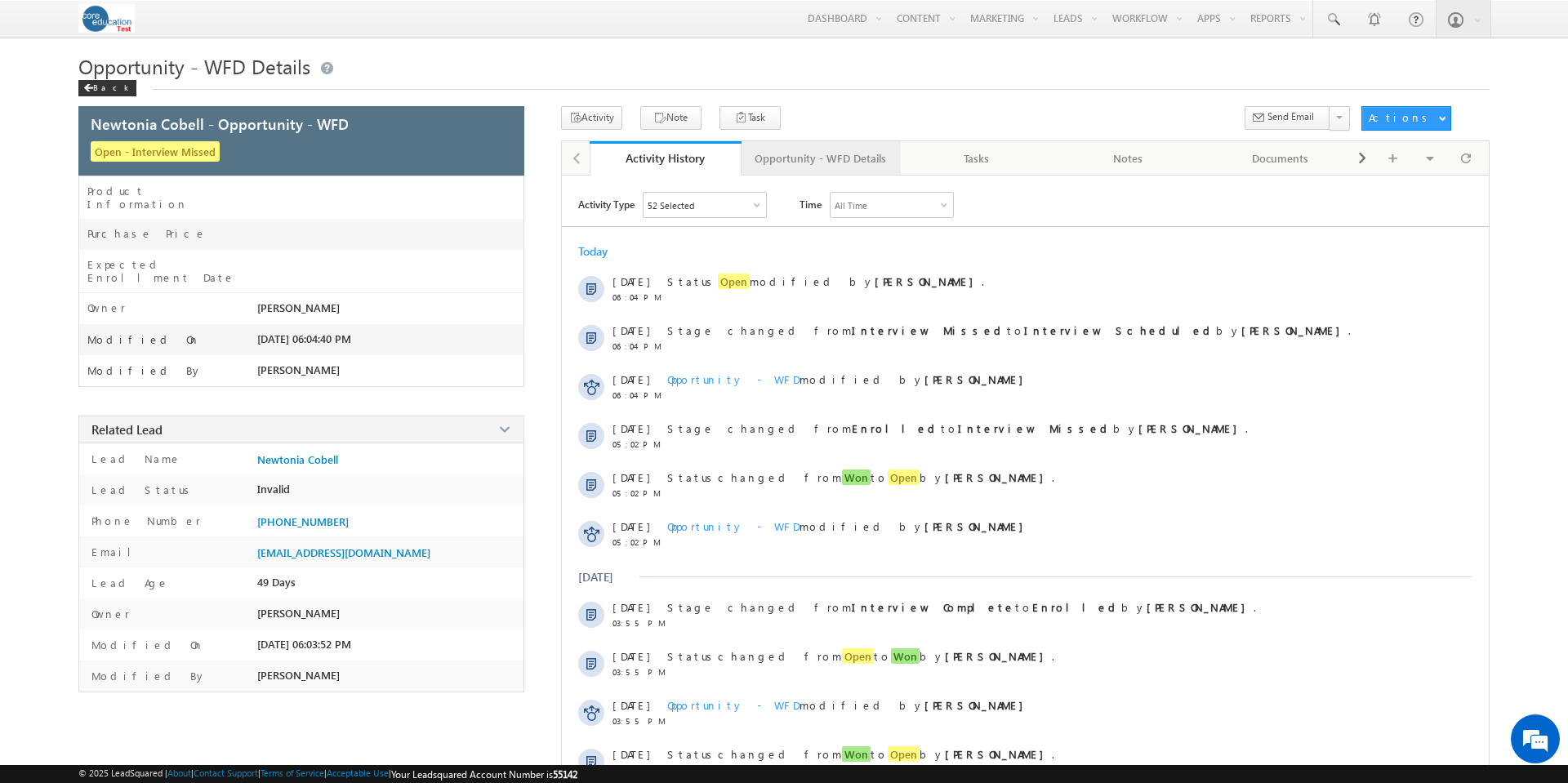
click at [844, 148] on link "Opportunity - WFD Details" at bounding box center [821, 159] width 159 height 35
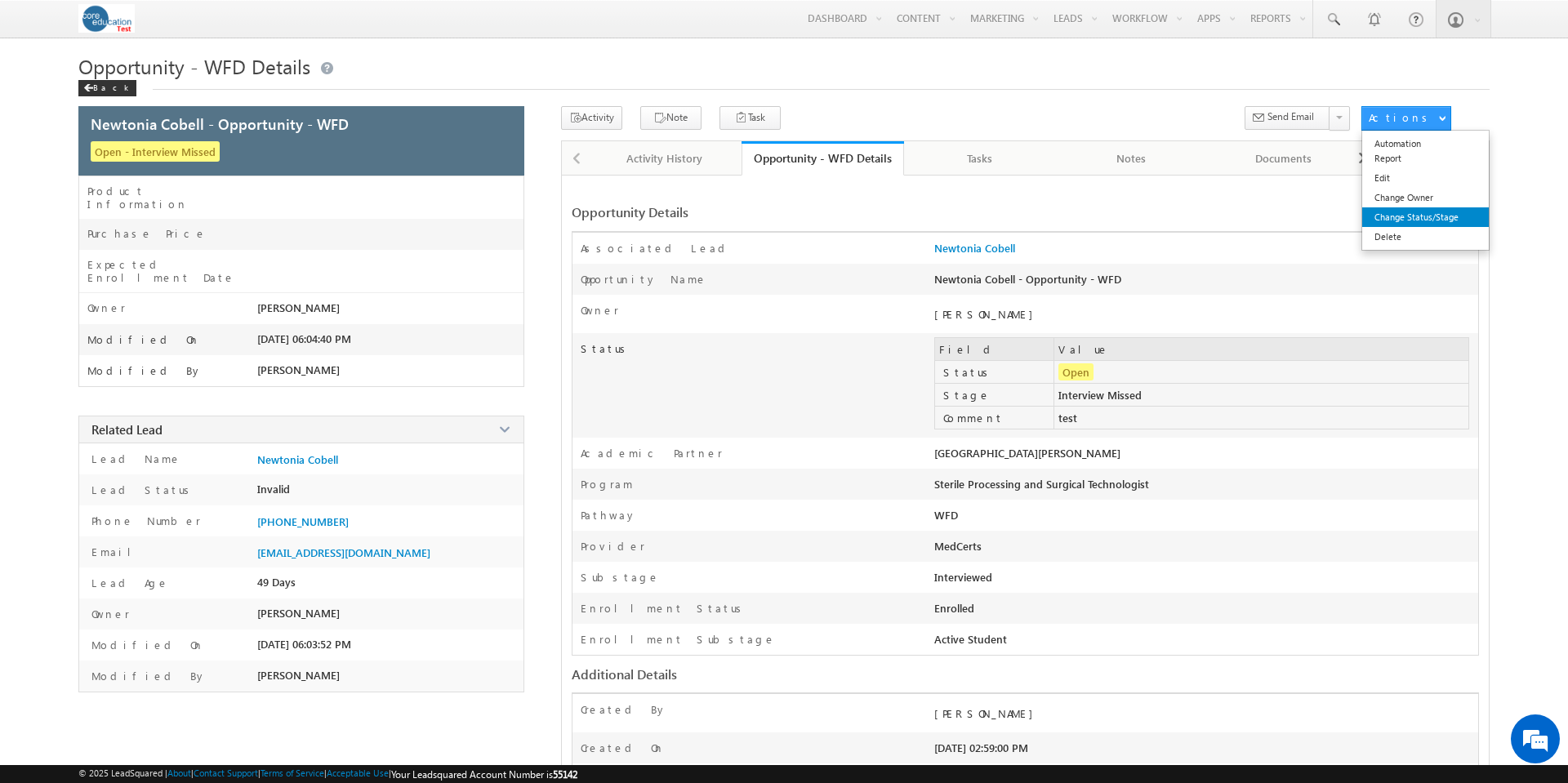
click at [1432, 216] on link "Change Status/Stage" at bounding box center [1426, 217] width 126 height 20
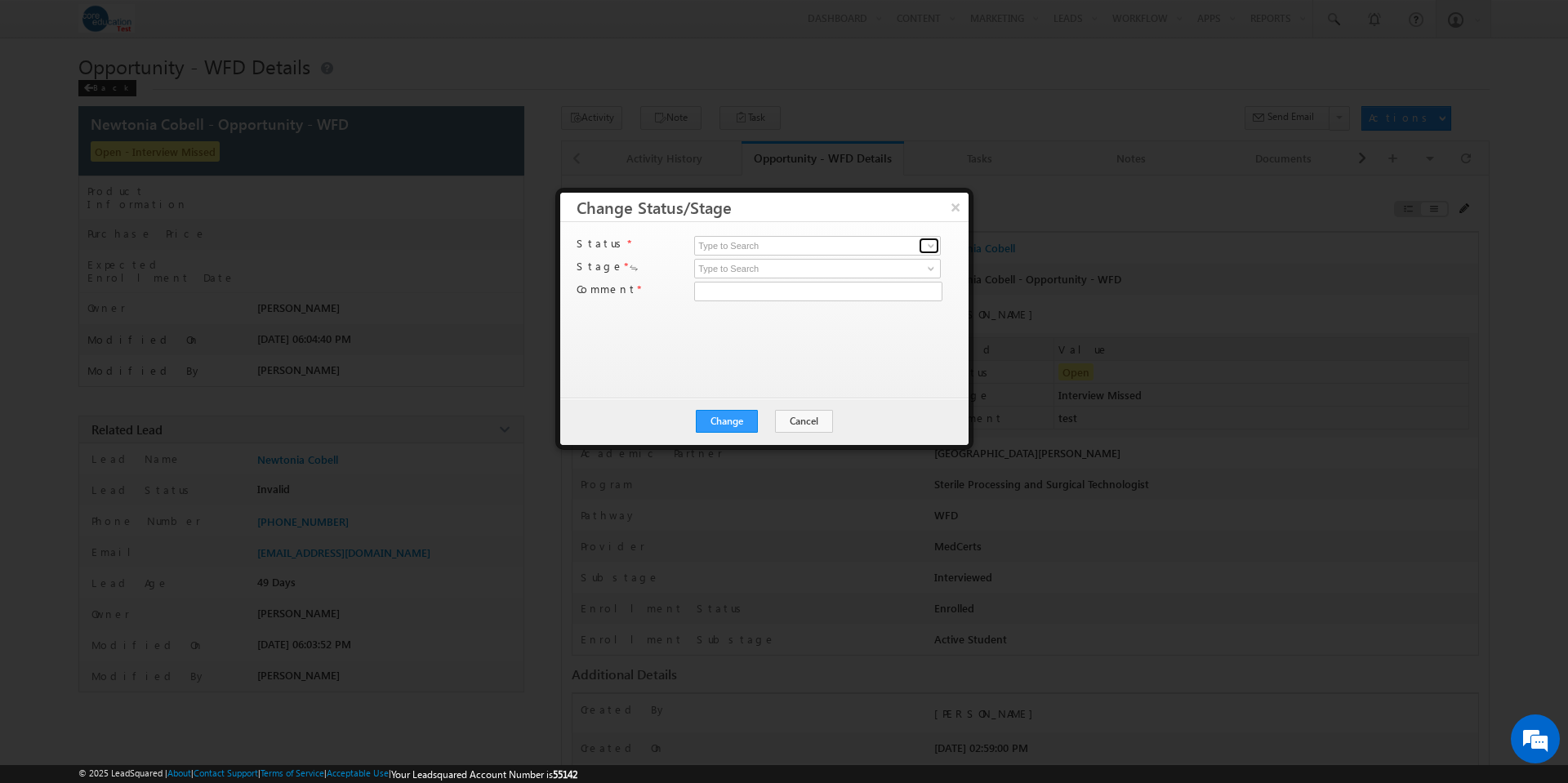
click at [935, 245] on span at bounding box center [930, 245] width 13 height 13
click at [859, 263] on link "Open" at bounding box center [817, 265] width 247 height 19
type input "Open"
click at [929, 266] on span at bounding box center [930, 269] width 13 height 13
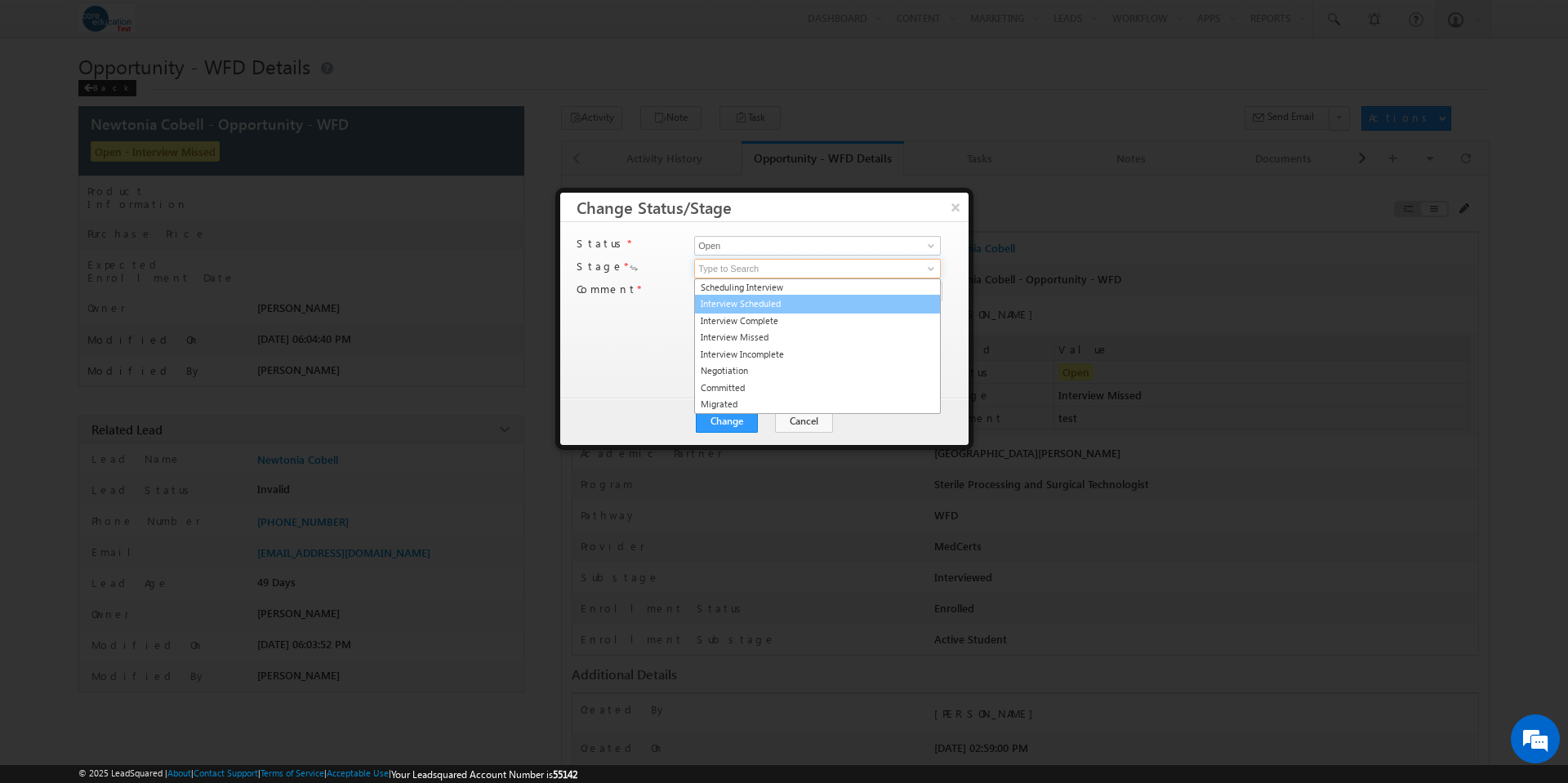
click at [826, 300] on link "Interview Scheduled" at bounding box center [817, 304] width 247 height 19
type input "Interview Scheduled"
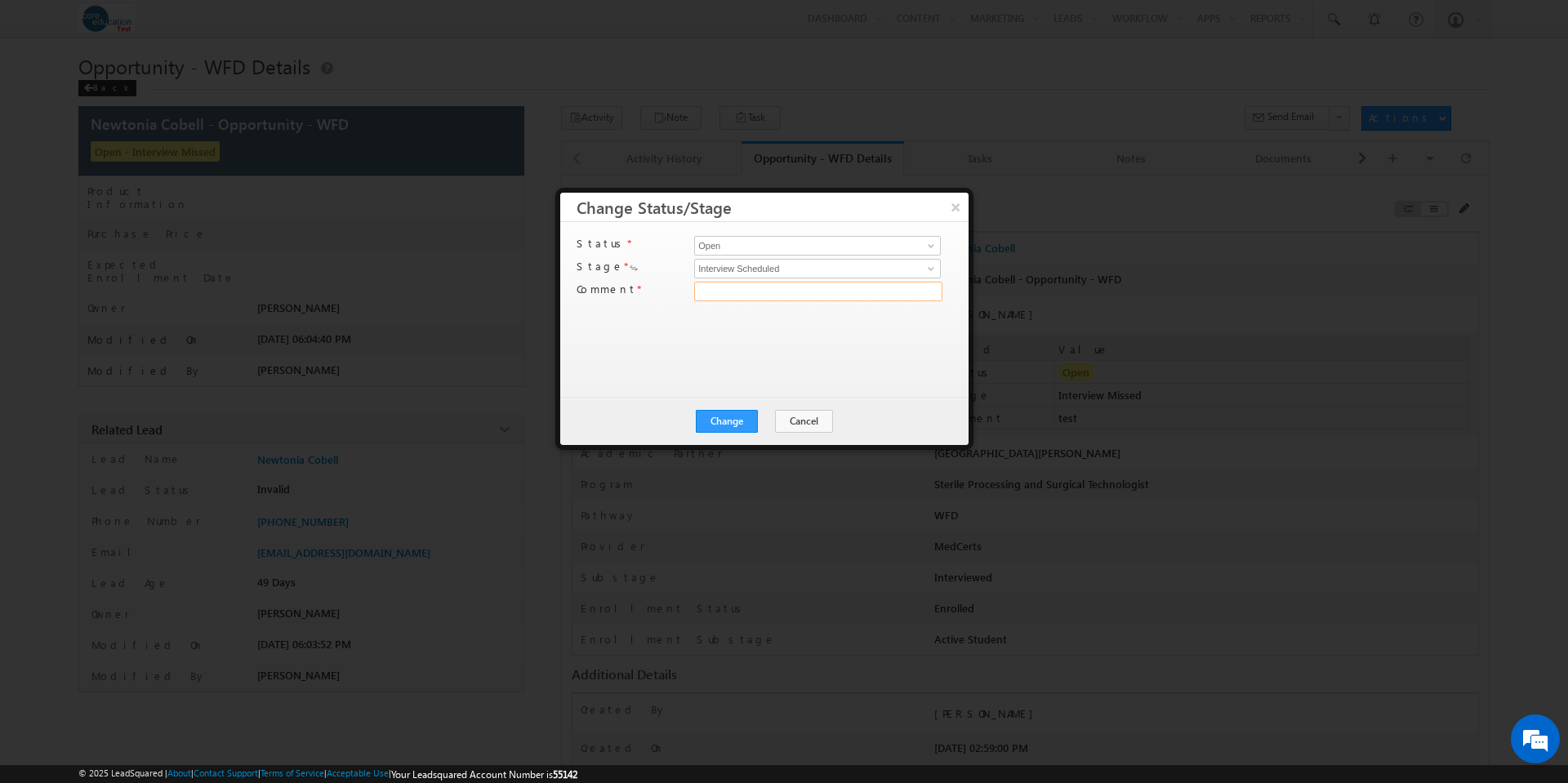
click at [766, 290] on input "text" at bounding box center [818, 291] width 249 height 20
type input "test"
click at [732, 413] on button "Change" at bounding box center [727, 421] width 62 height 23
click at [768, 417] on button "Close" at bounding box center [767, 421] width 52 height 23
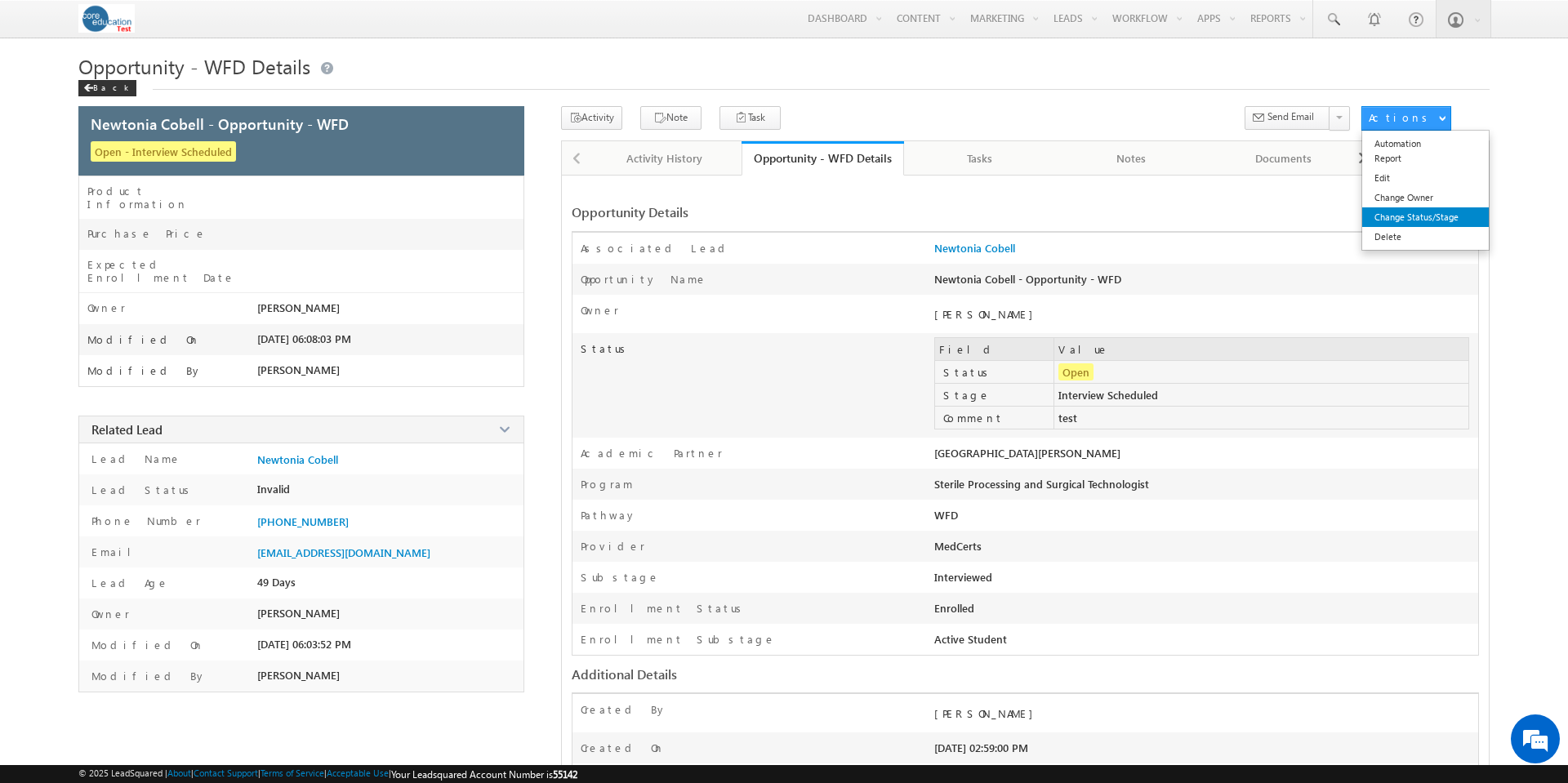
click at [1432, 218] on link "Change Status/Stage" at bounding box center [1426, 217] width 126 height 20
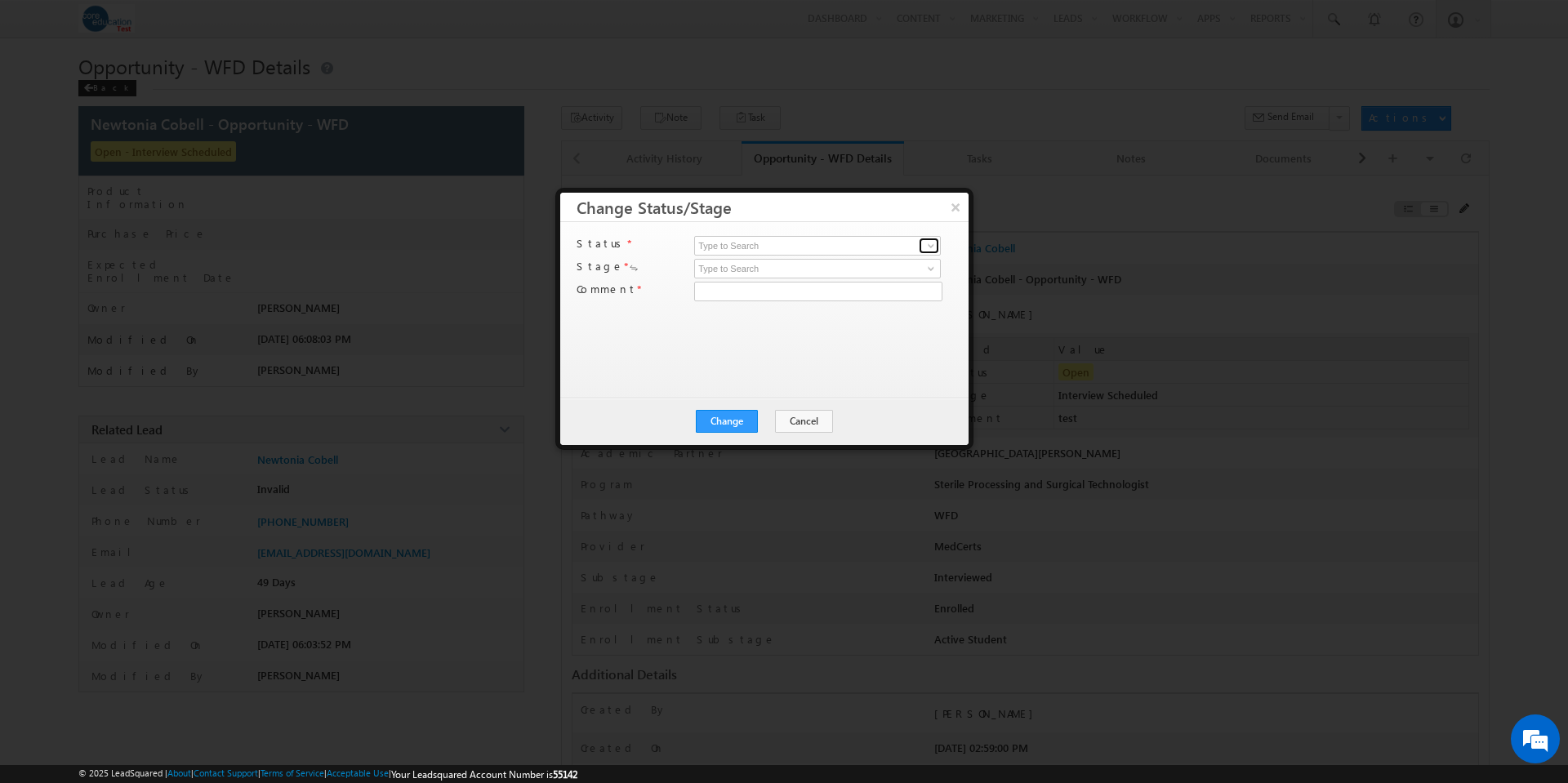
click at [929, 242] on span at bounding box center [930, 245] width 13 height 13
click at [884, 261] on link "Open" at bounding box center [817, 265] width 247 height 19
type input "Open"
click at [934, 269] on span at bounding box center [930, 269] width 13 height 13
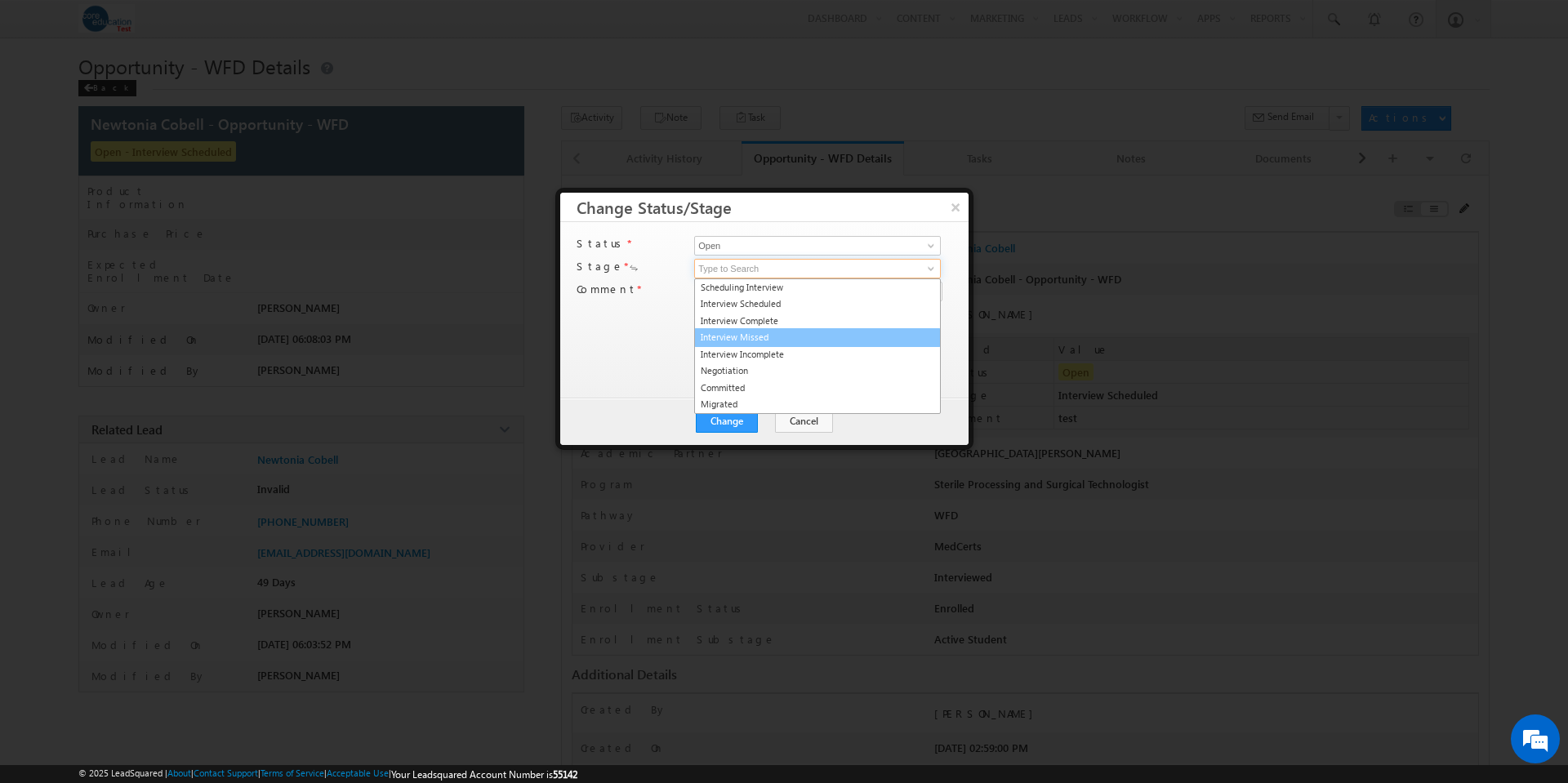
click at [796, 331] on link "Interview Missed" at bounding box center [817, 338] width 247 height 19
type input "Interview Missed"
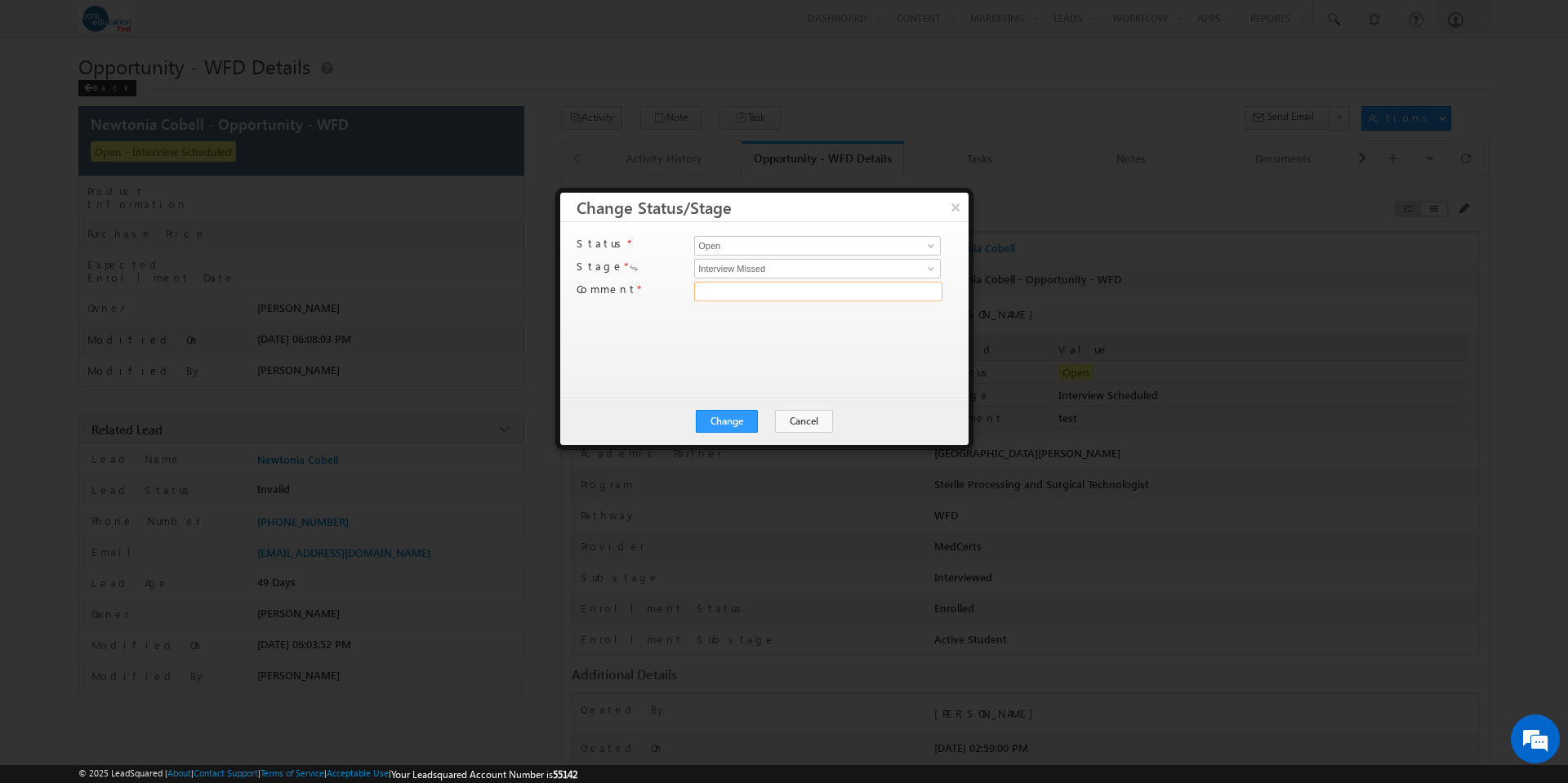
click at [761, 297] on input "text" at bounding box center [818, 291] width 249 height 20
type input "test"
click at [722, 423] on button "Change" at bounding box center [727, 421] width 62 height 23
click at [768, 427] on button "Close" at bounding box center [767, 421] width 52 height 23
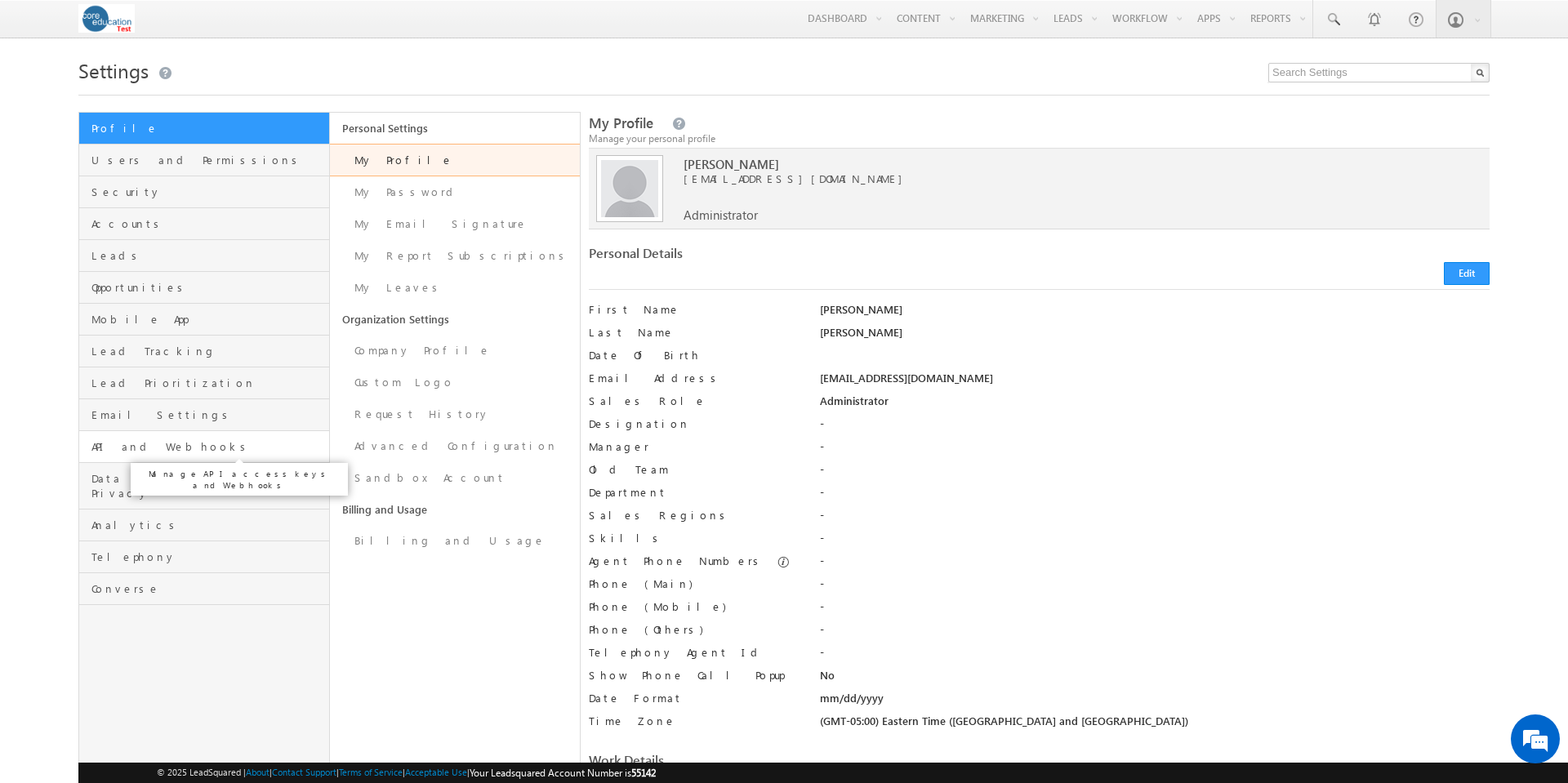
click at [145, 446] on span "API and Webhooks" at bounding box center [209, 446] width 234 height 15
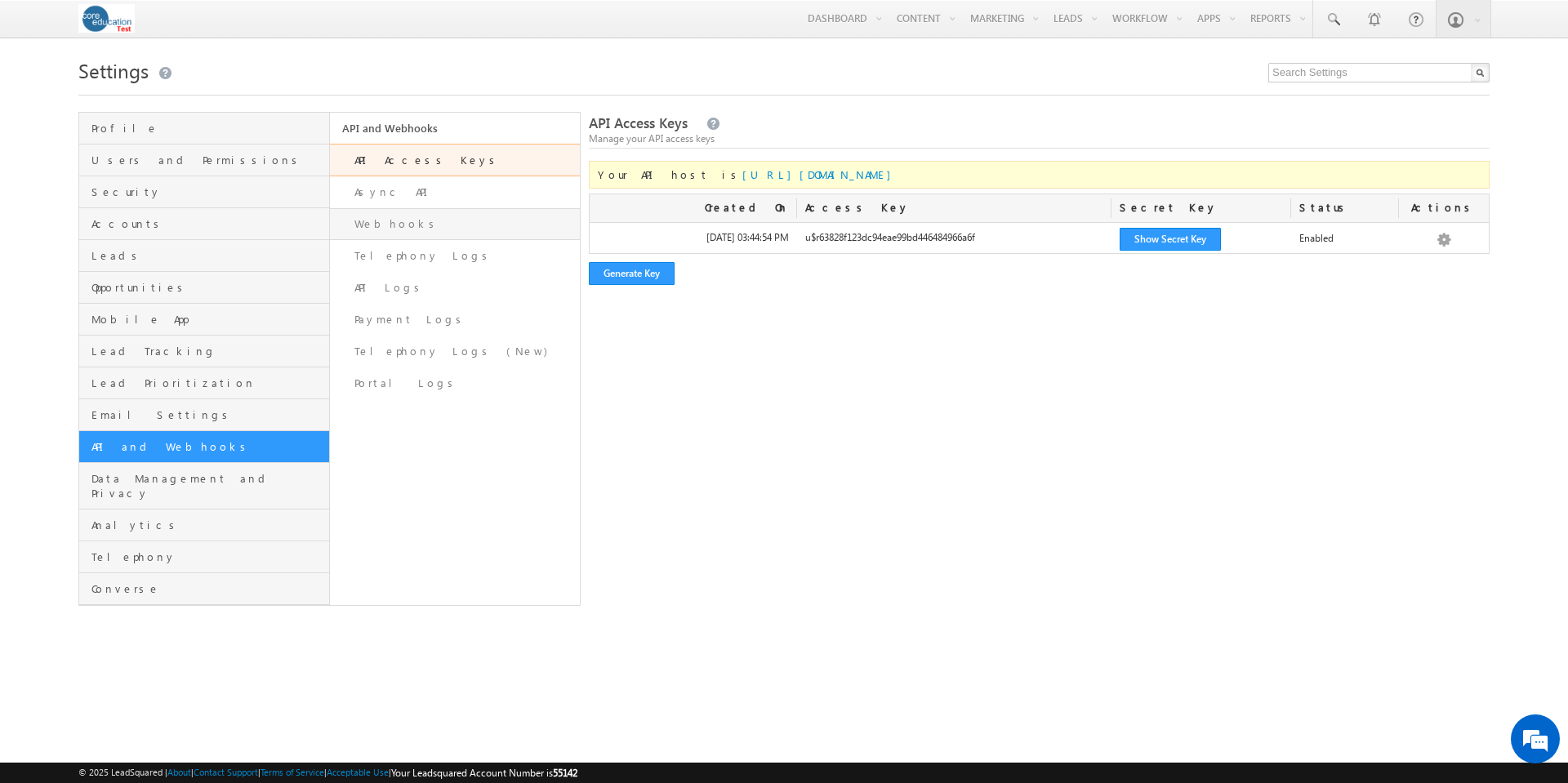
click at [386, 230] on link "Webhooks" at bounding box center [455, 223] width 250 height 32
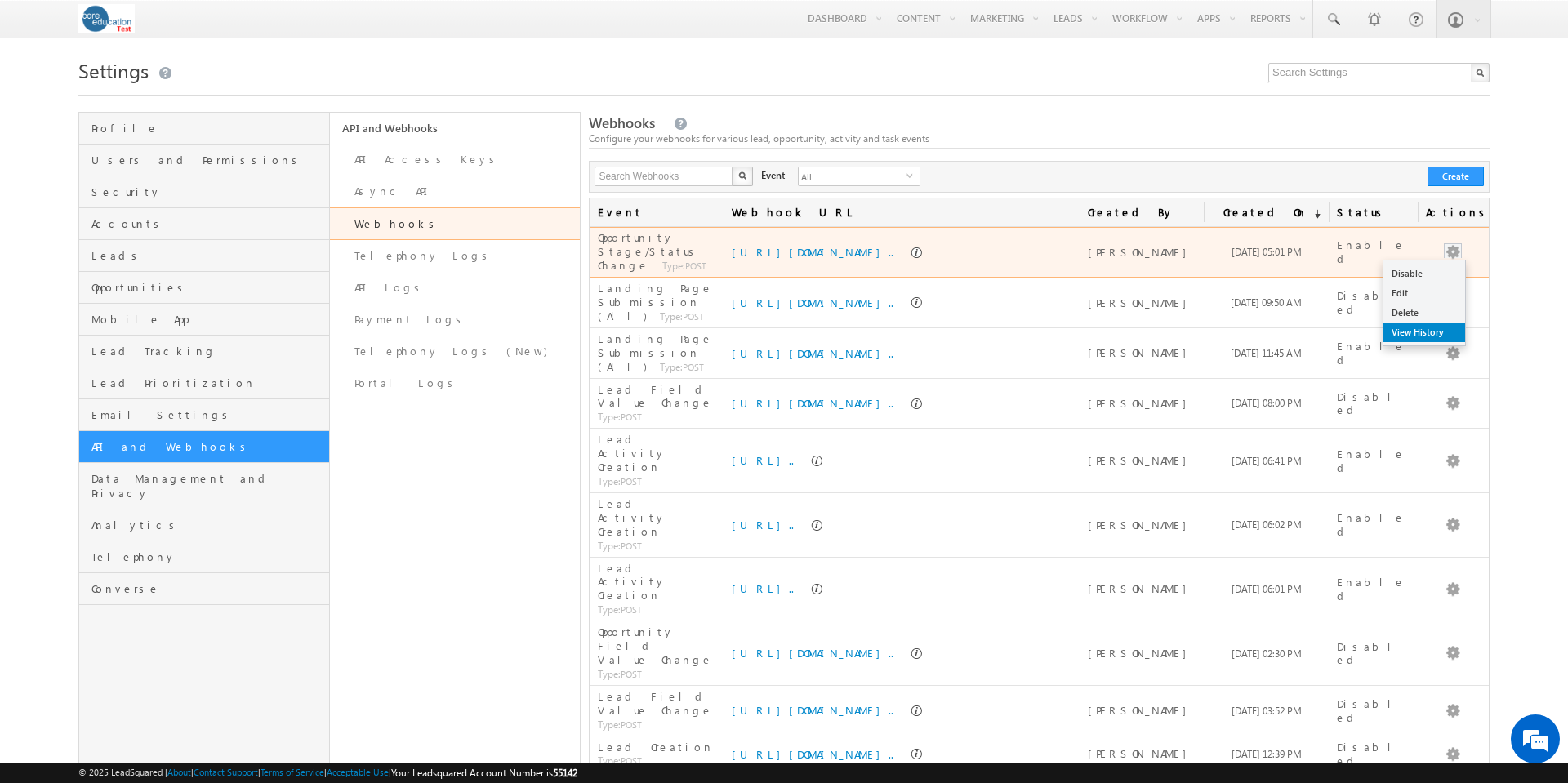
click at [1433, 329] on link "View History" at bounding box center [1424, 332] width 81 height 20
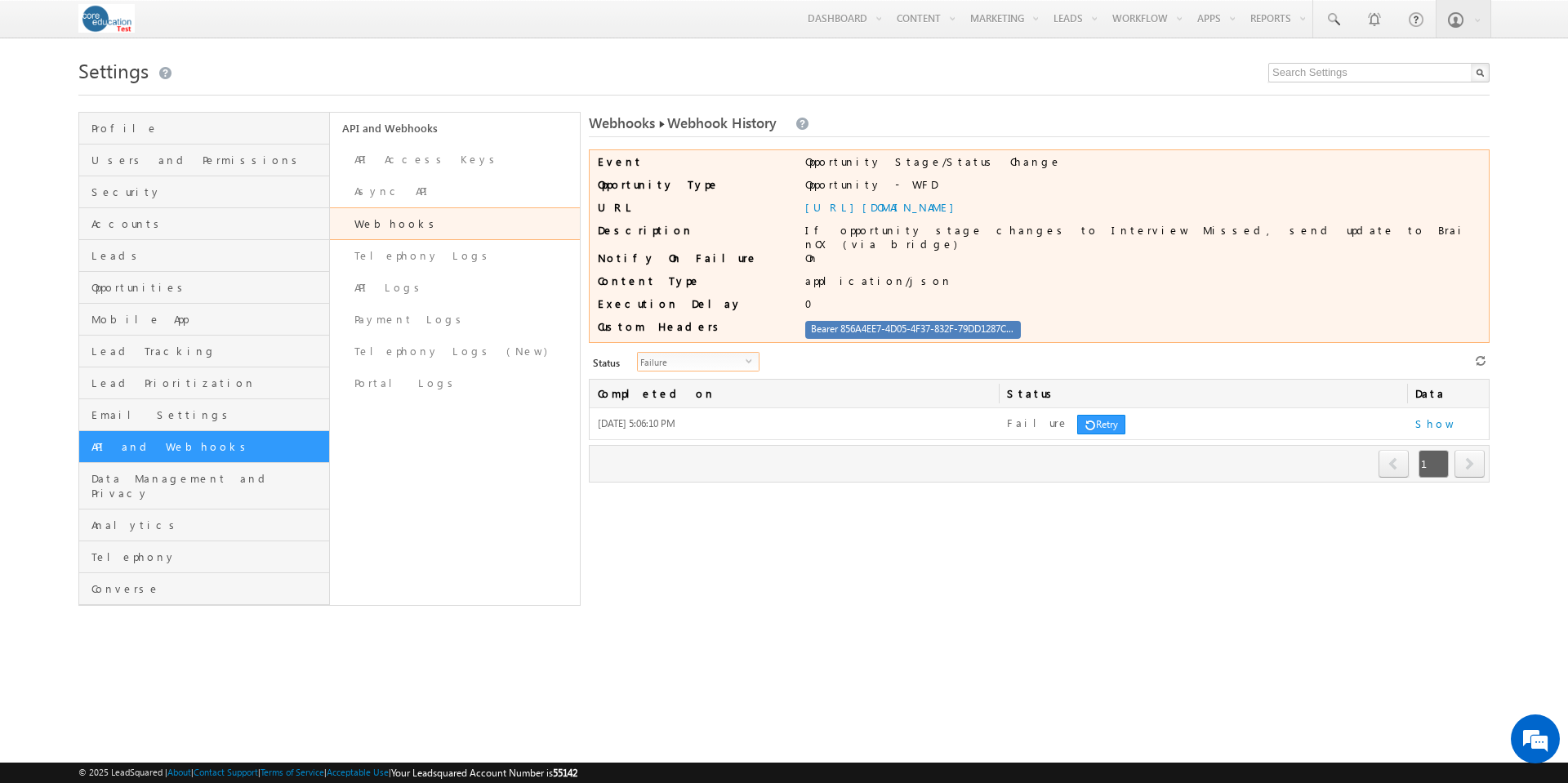
click at [746, 357] on span "select" at bounding box center [752, 360] width 13 height 7
click at [717, 373] on li "All" at bounding box center [689, 376] width 121 height 16
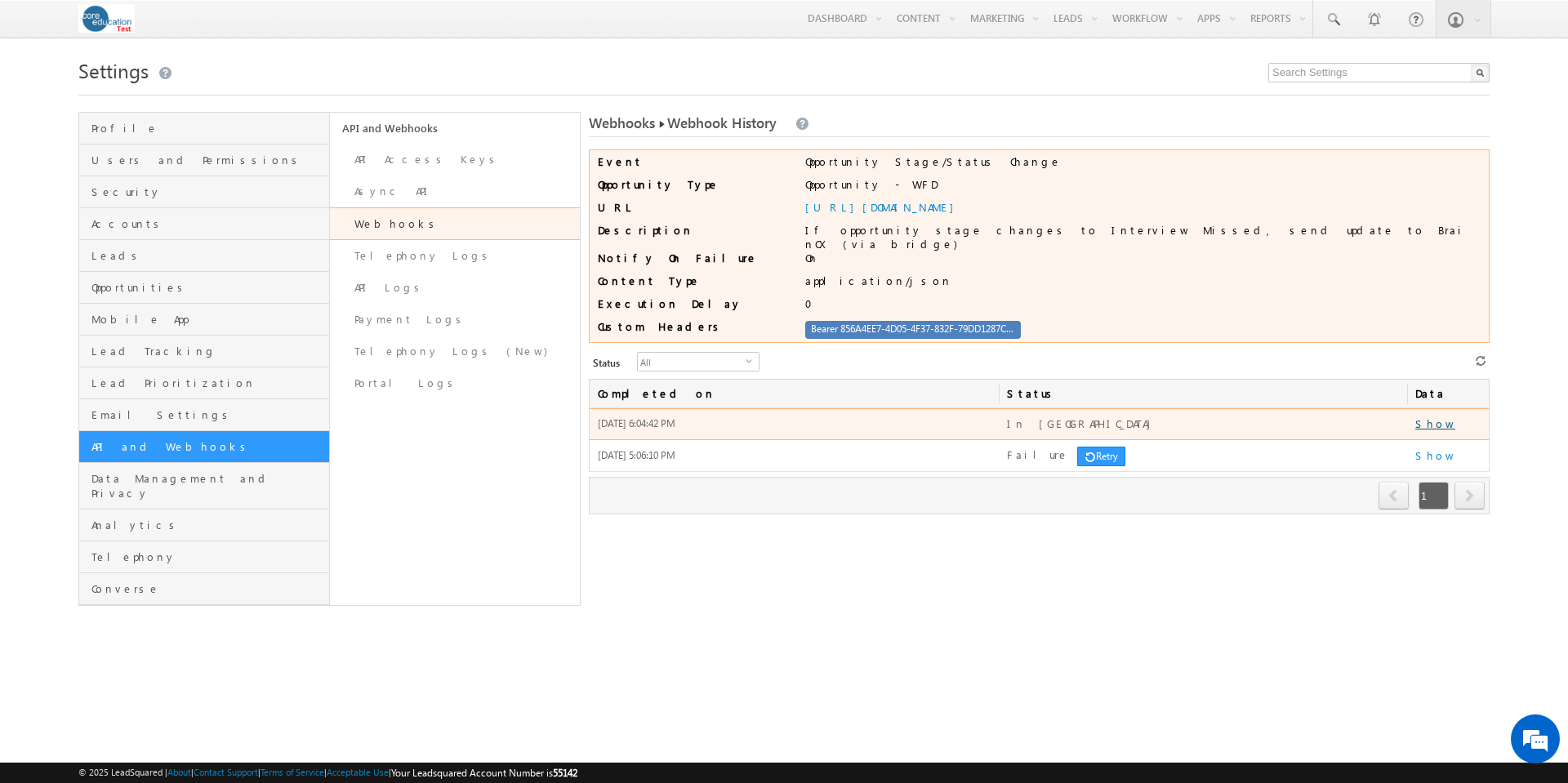
click at [1422, 418] on link "Show" at bounding box center [1435, 424] width 40 height 14
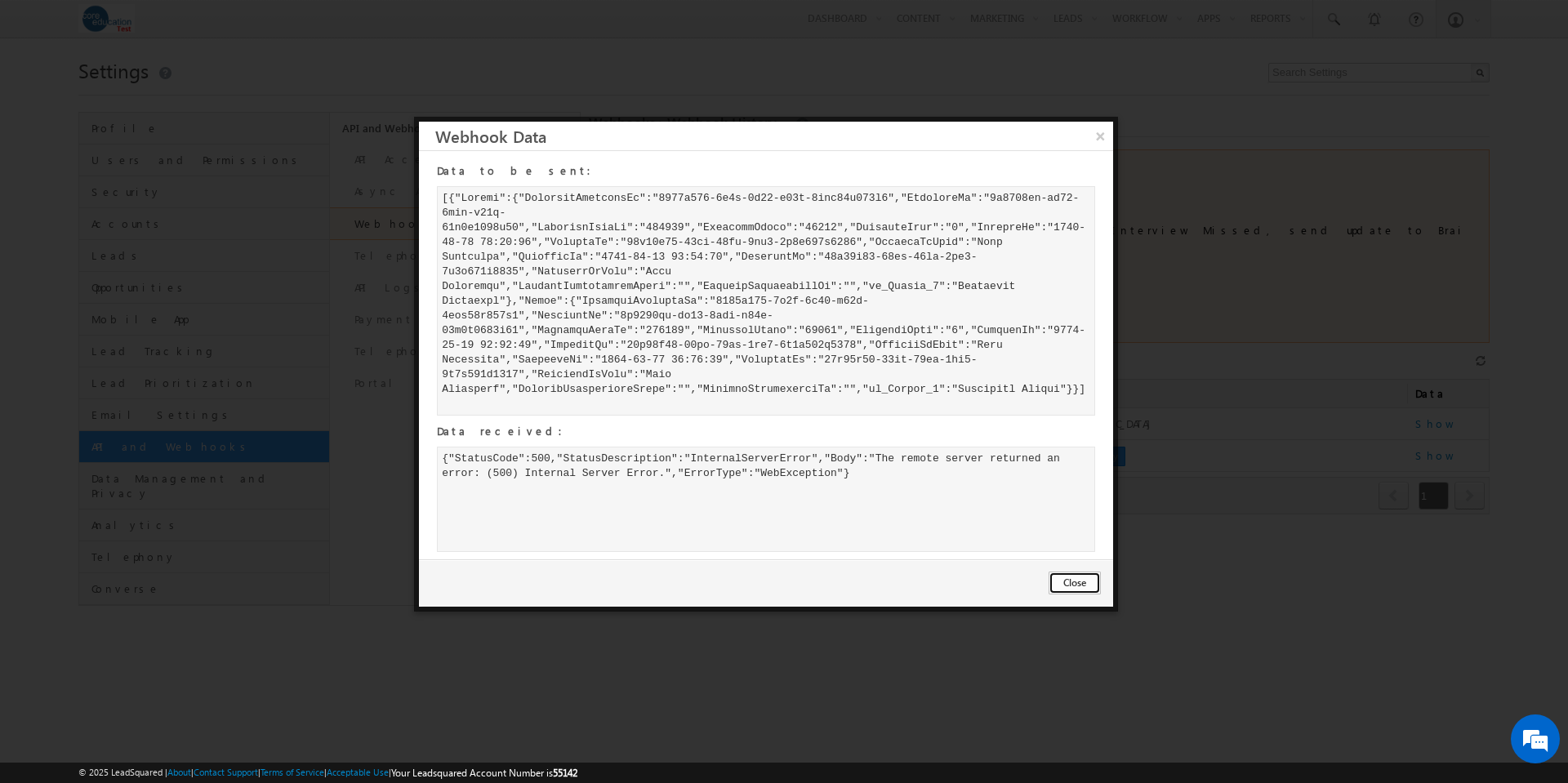
click at [1079, 584] on button "Close" at bounding box center [1075, 583] width 52 height 23
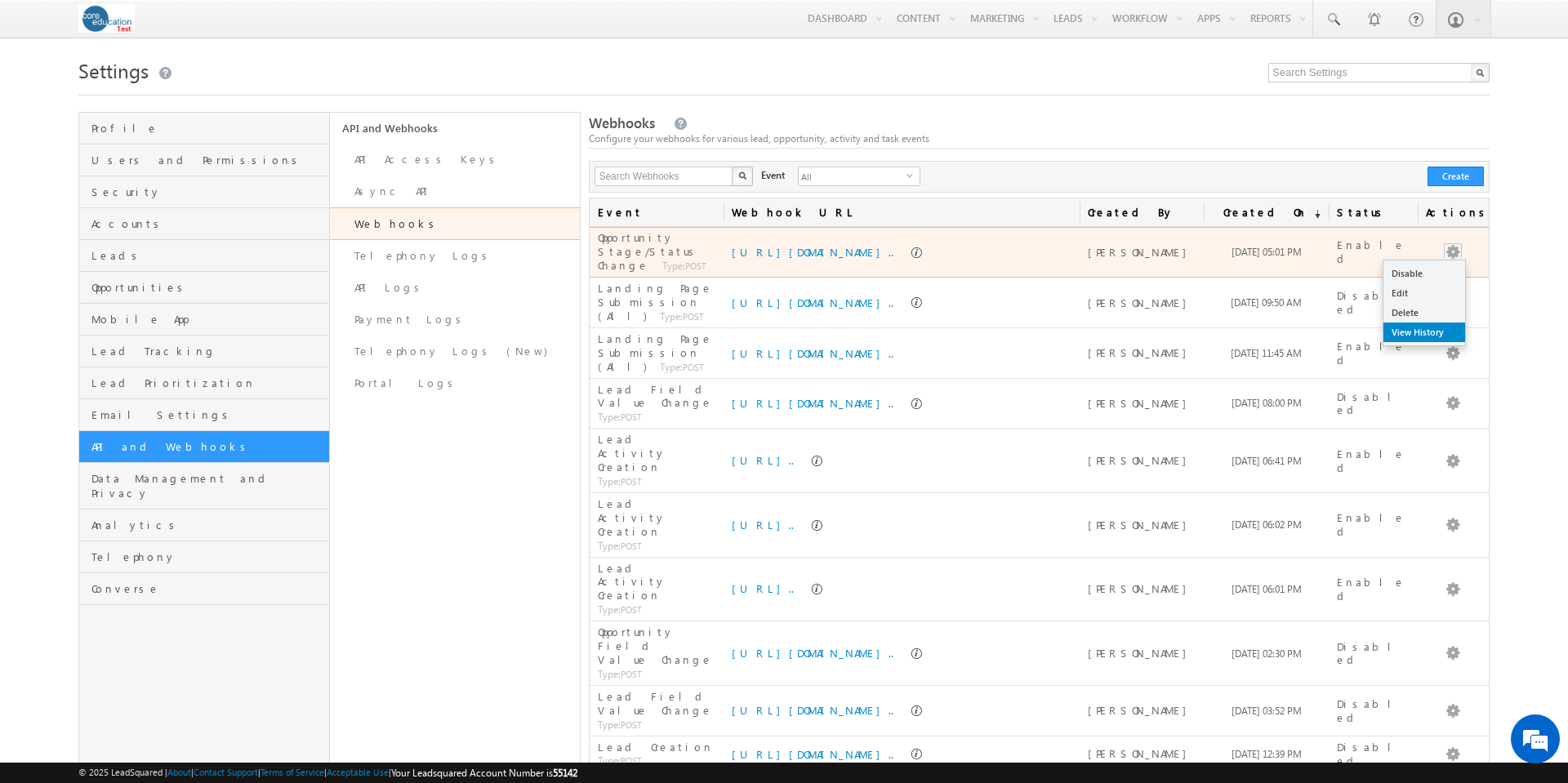
click at [1439, 329] on link "View History" at bounding box center [1424, 332] width 81 height 20
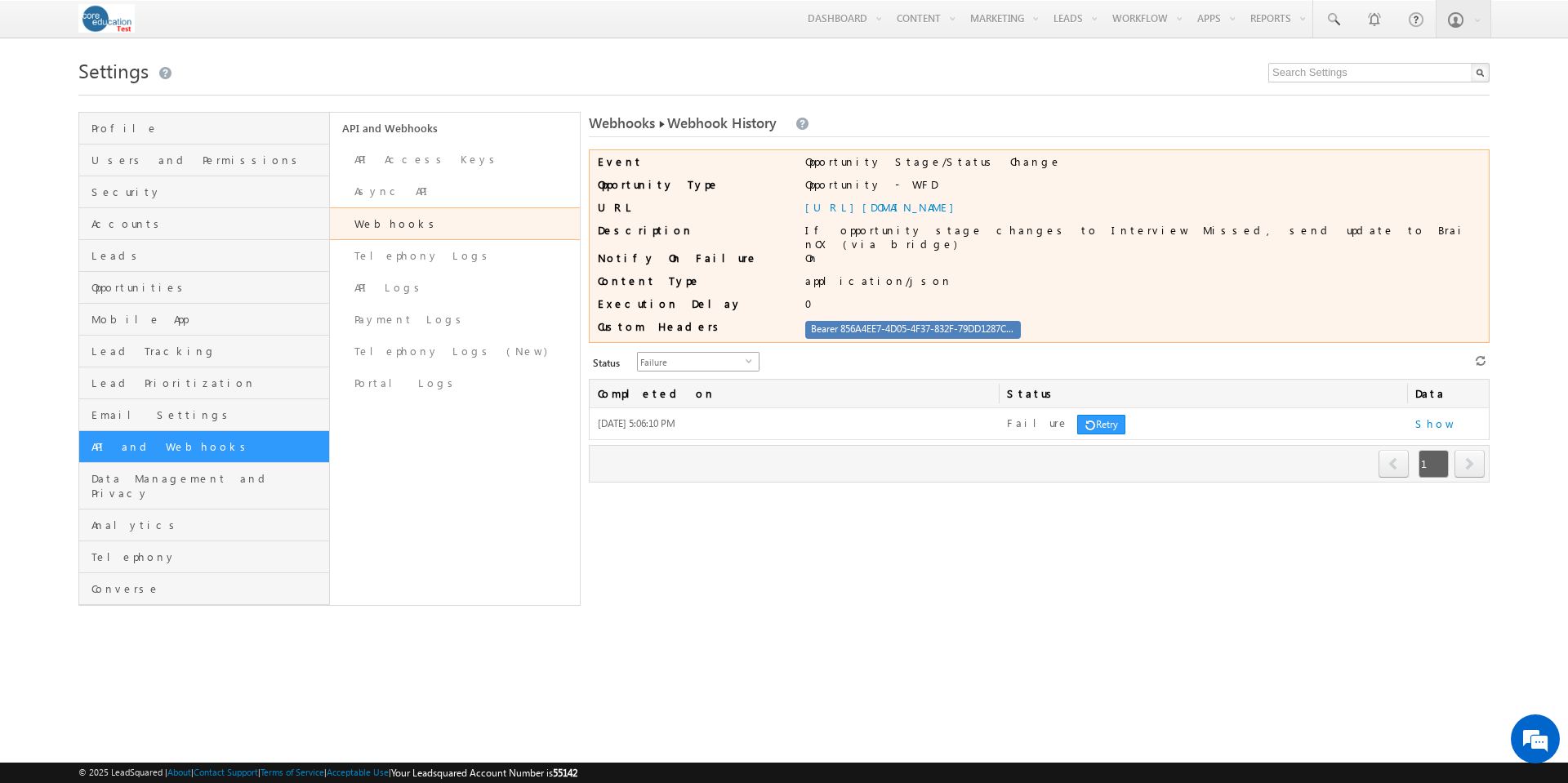
click at [746, 357] on span "select" at bounding box center [752, 360] width 13 height 7
click at [721, 379] on li "All" at bounding box center [689, 376] width 121 height 16
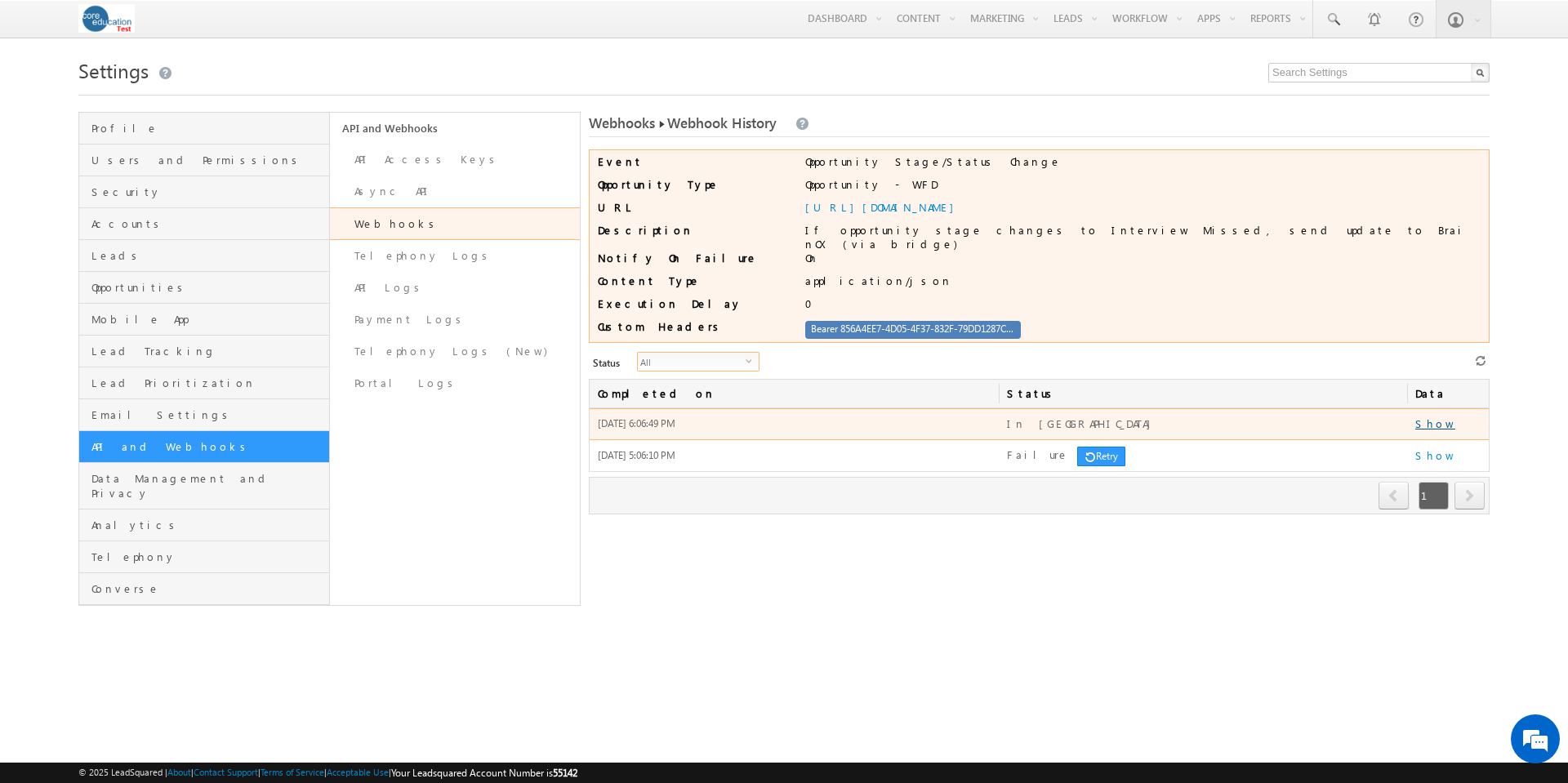
click at [1433, 417] on link "Show" at bounding box center [1435, 424] width 40 height 14
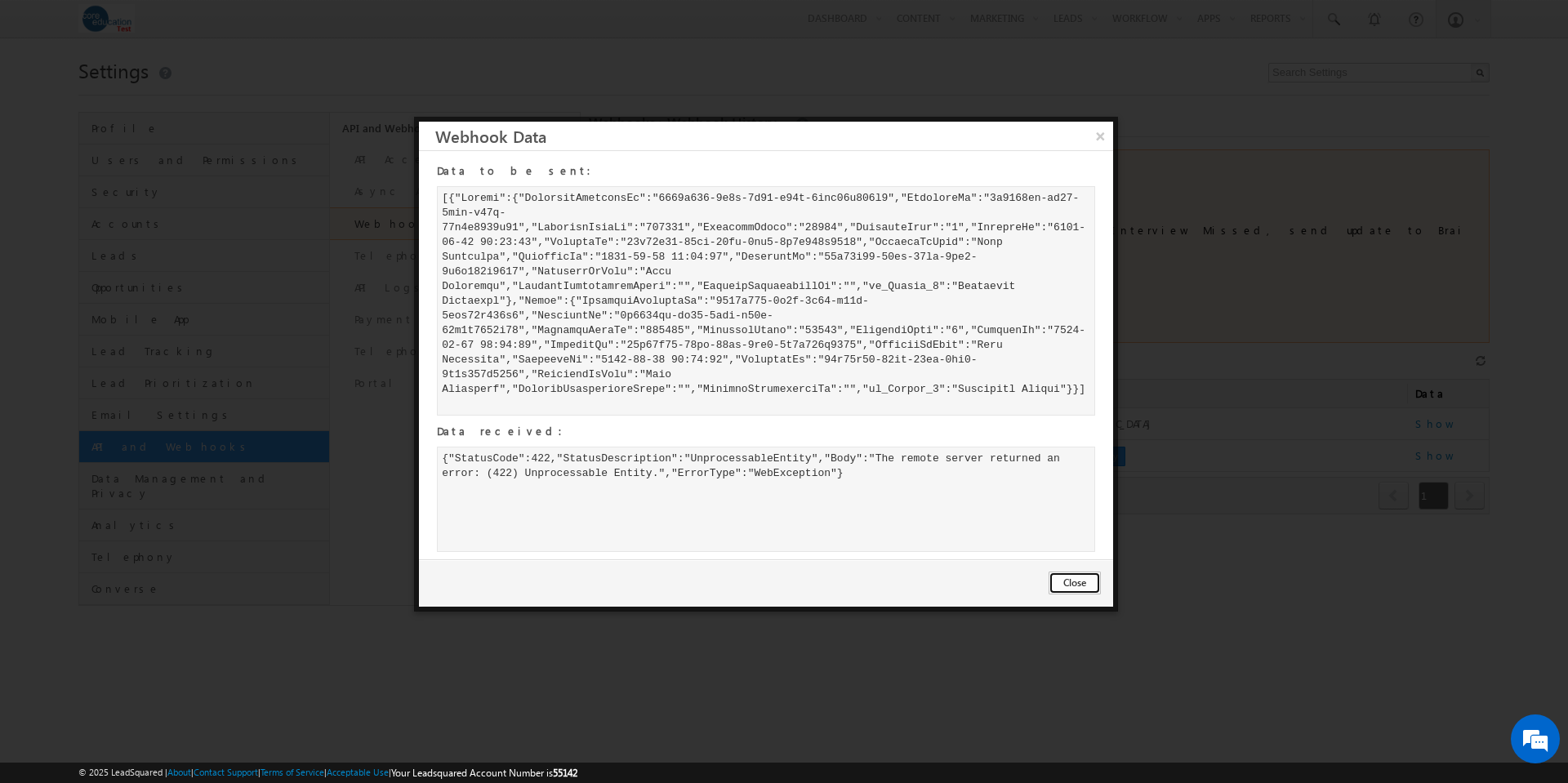
click at [1078, 584] on button "Close" at bounding box center [1075, 583] width 52 height 23
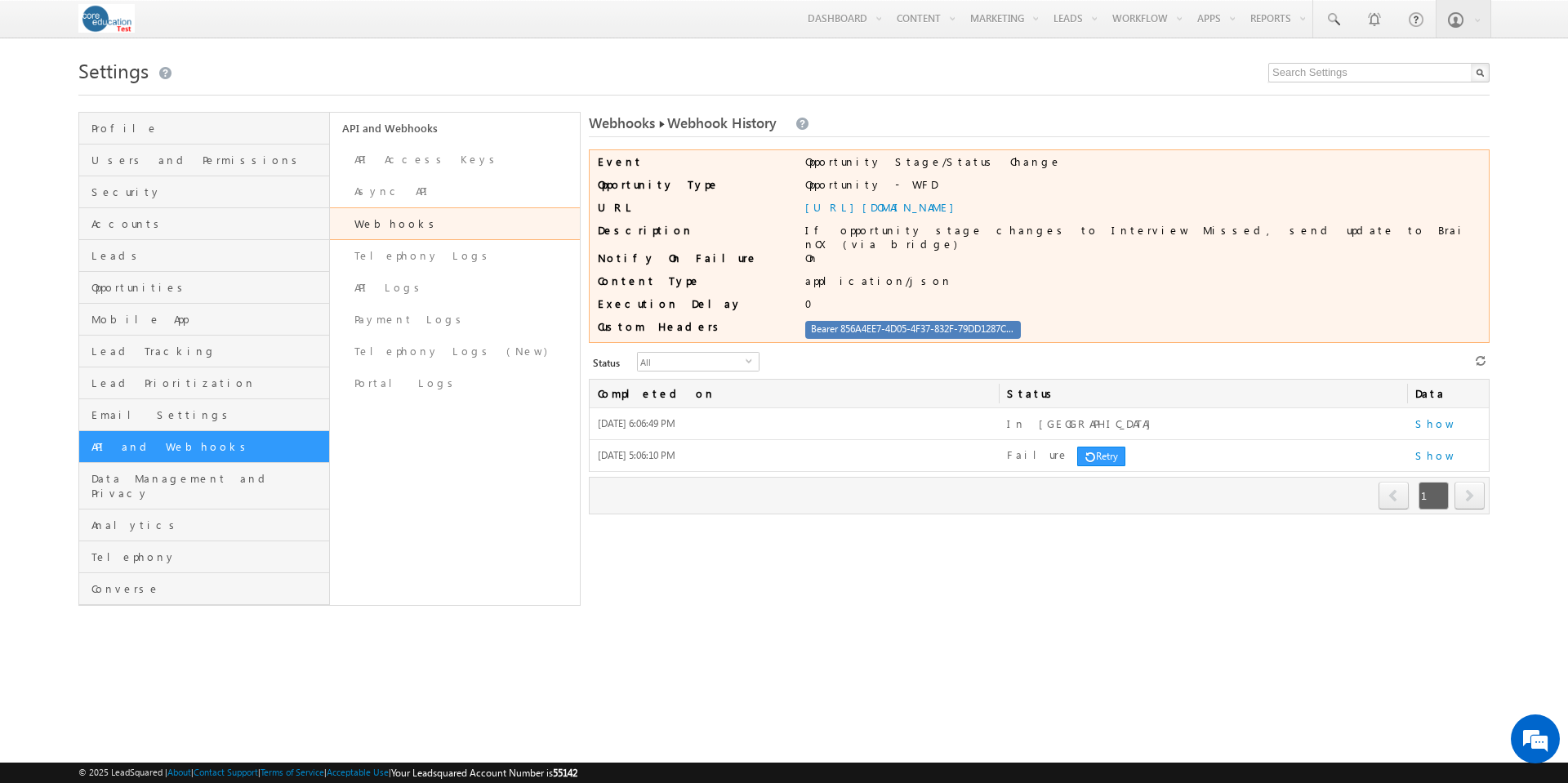
click at [387, 224] on link "Webhooks" at bounding box center [455, 223] width 250 height 33
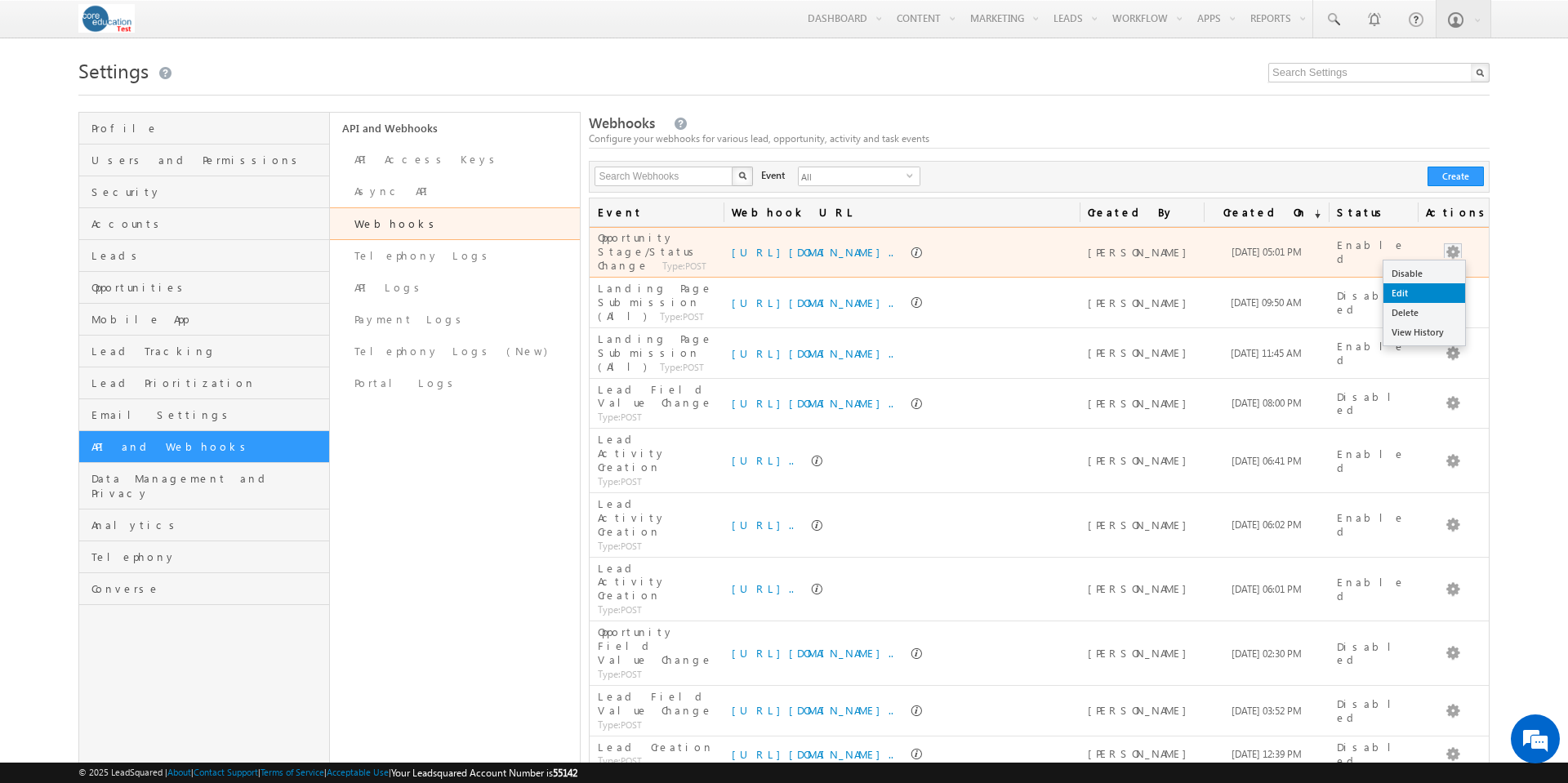
click at [1447, 289] on link "Edit" at bounding box center [1424, 293] width 81 height 20
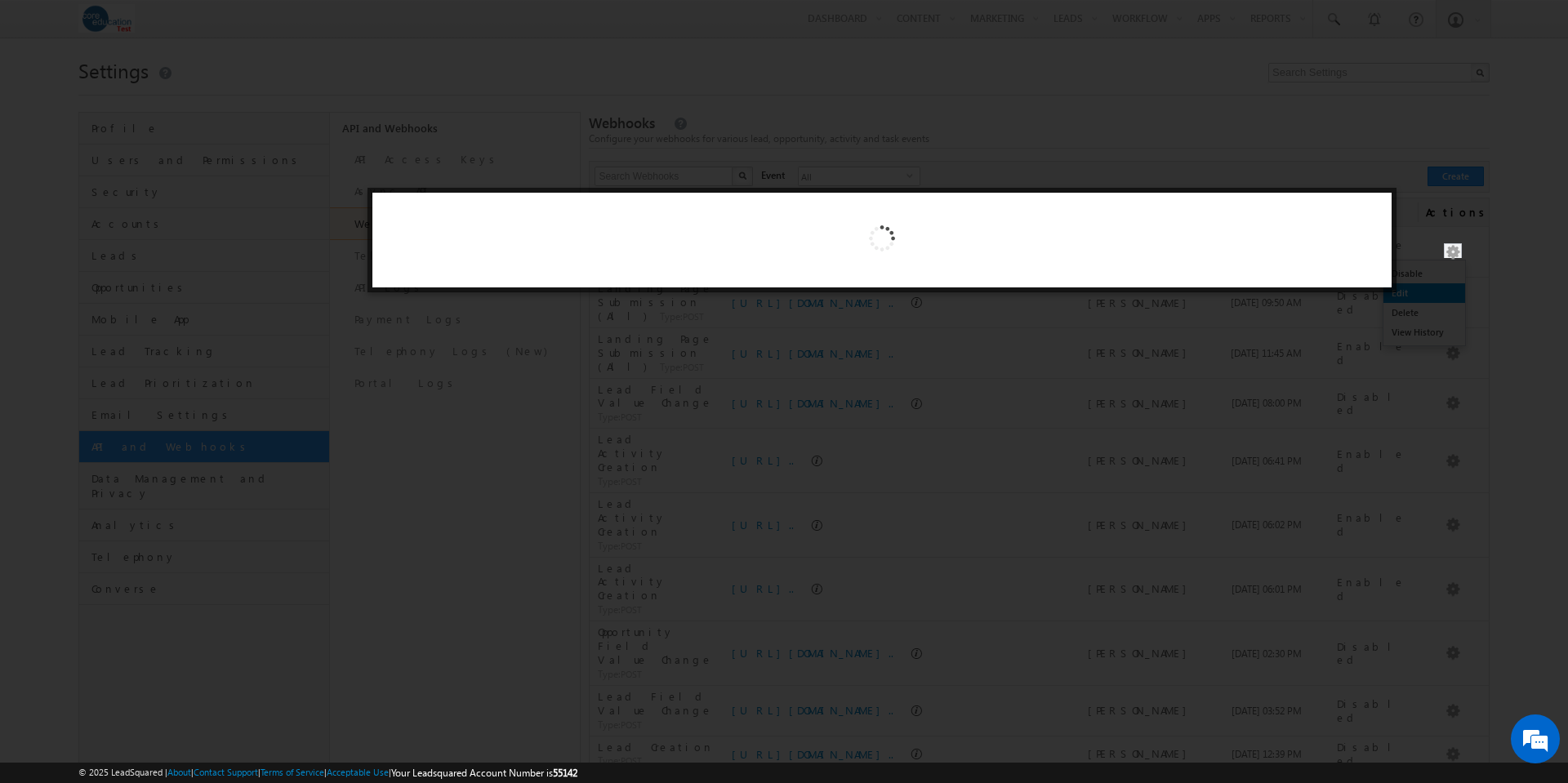
select select "Open"
select select "Interview Missed"
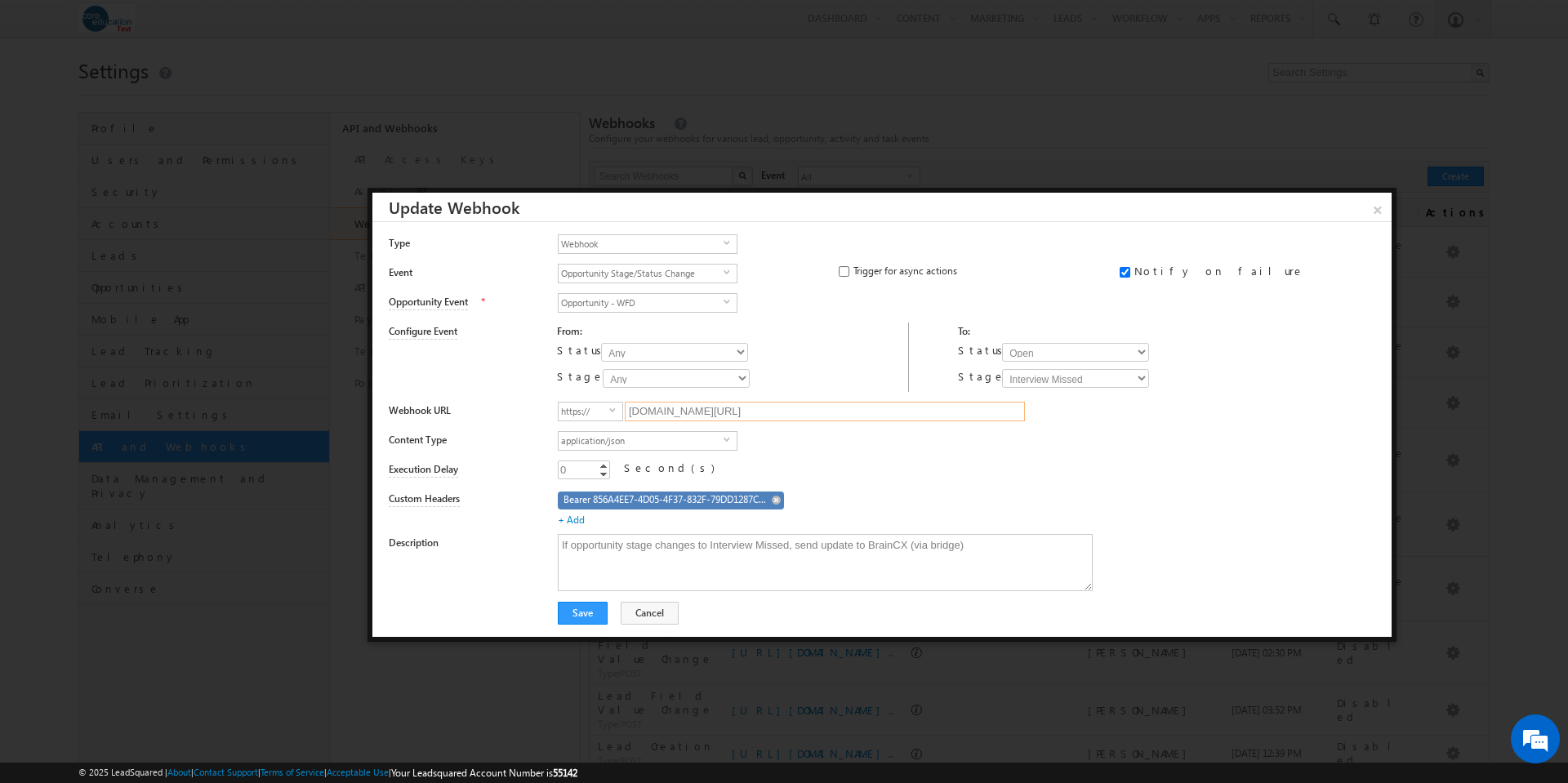
drag, startPoint x: 798, startPoint y: 411, endPoint x: 829, endPoint y: 411, distance: 31.0
click at [829, 411] on input "bridgetest.core.edu/braincx/status?record_type=opportunity" at bounding box center [825, 411] width 400 height 20
type input "bridgetest.core.edu/braincx/status?webhook_type=opportunity"
click at [585, 609] on button "Save" at bounding box center [583, 613] width 50 height 23
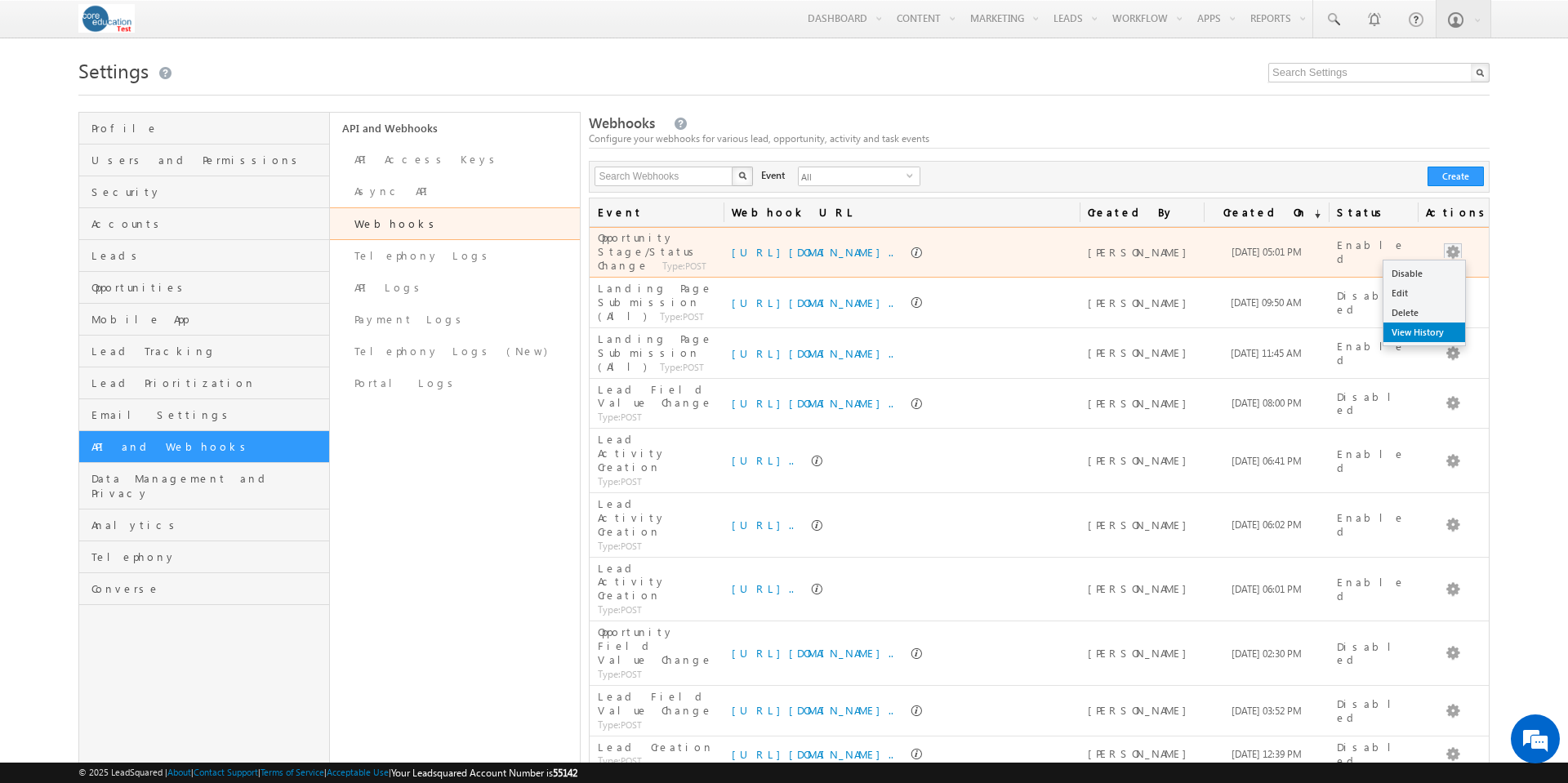
click at [1429, 334] on link "View History" at bounding box center [1424, 332] width 81 height 20
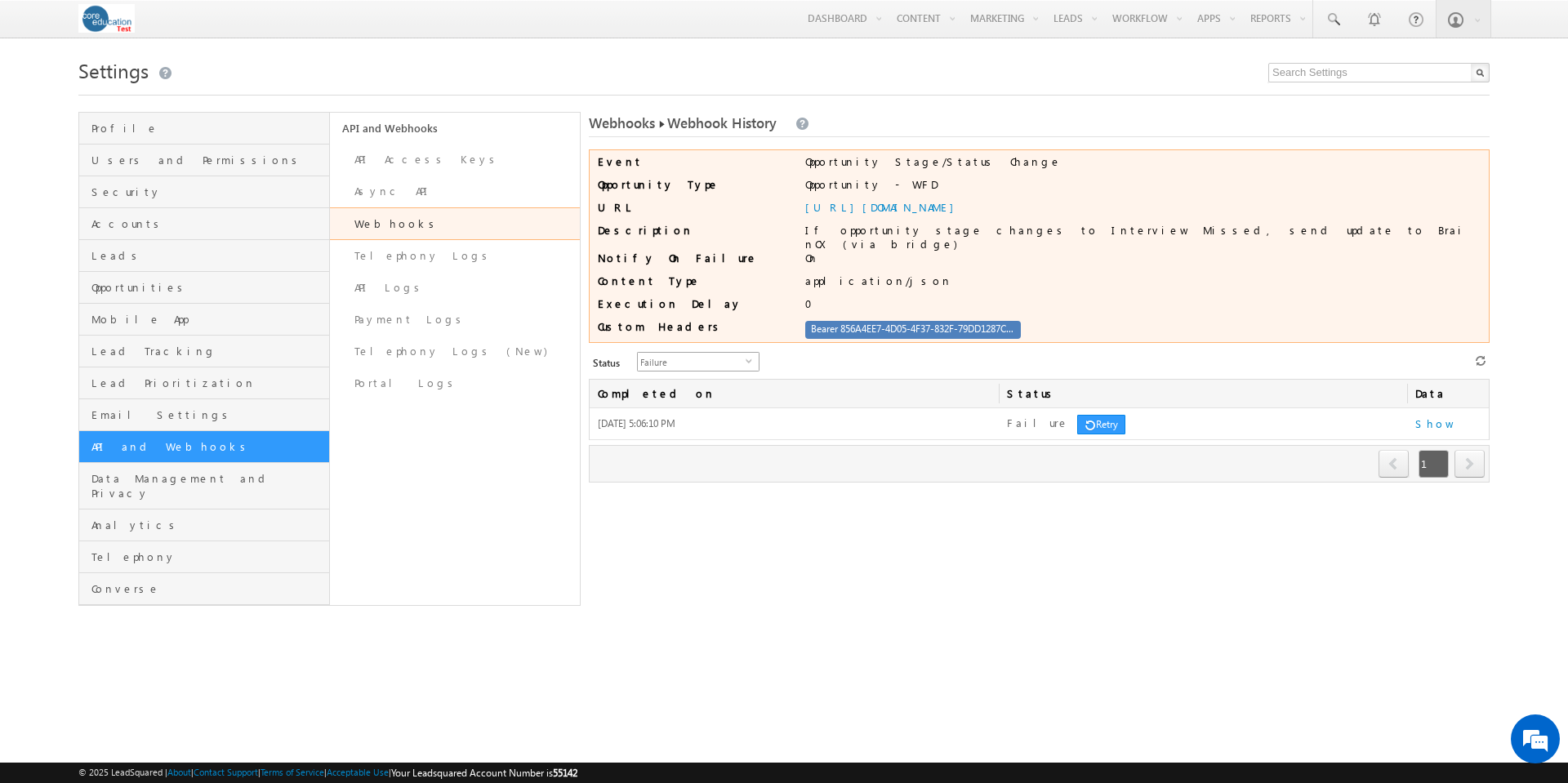
click at [746, 357] on span "select" at bounding box center [752, 360] width 13 height 7
click at [716, 380] on li "All" at bounding box center [689, 376] width 121 height 16
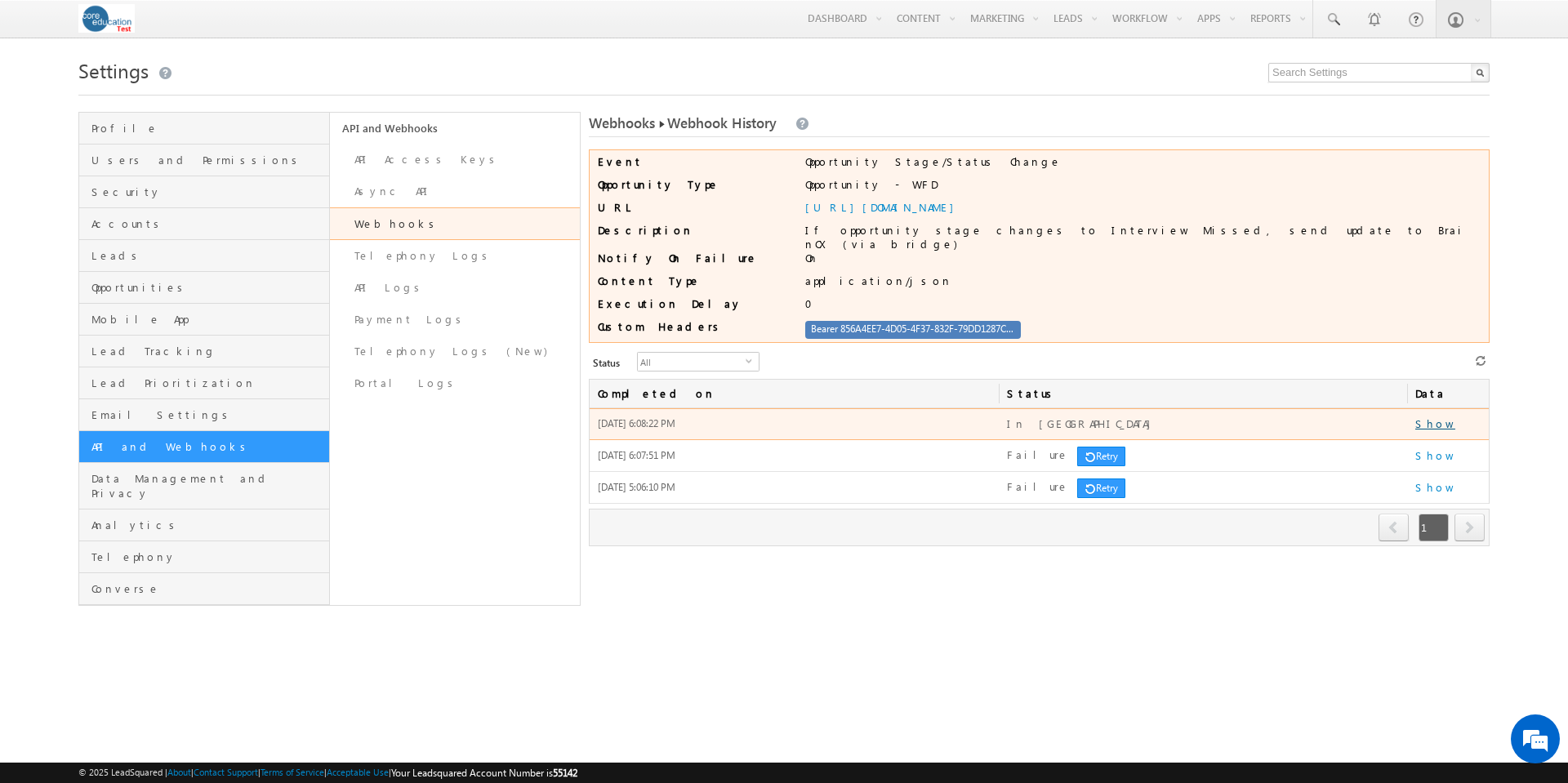
click at [1439, 419] on link "Show" at bounding box center [1435, 424] width 40 height 14
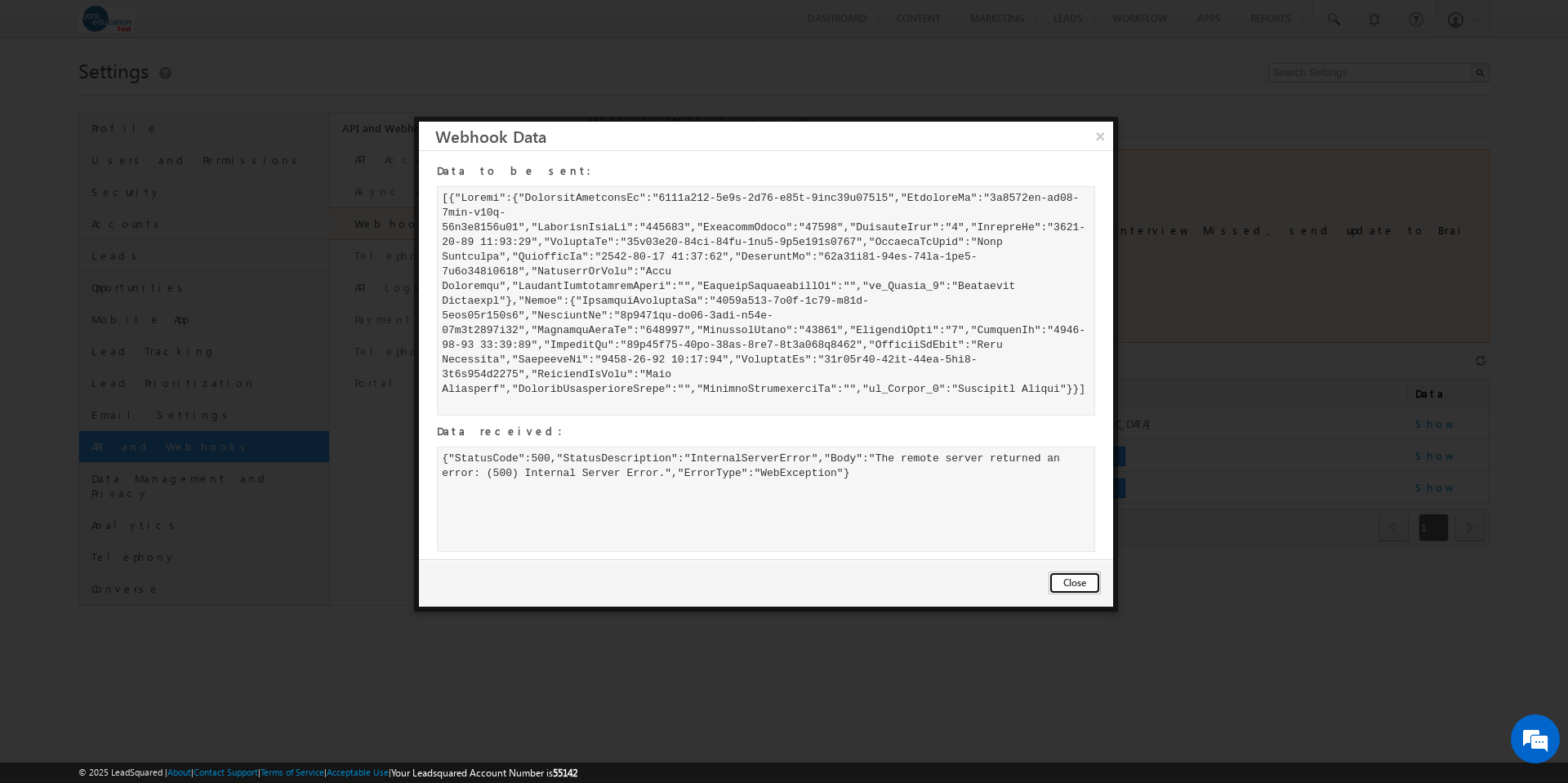
click at [1067, 586] on button "Close" at bounding box center [1075, 583] width 52 height 23
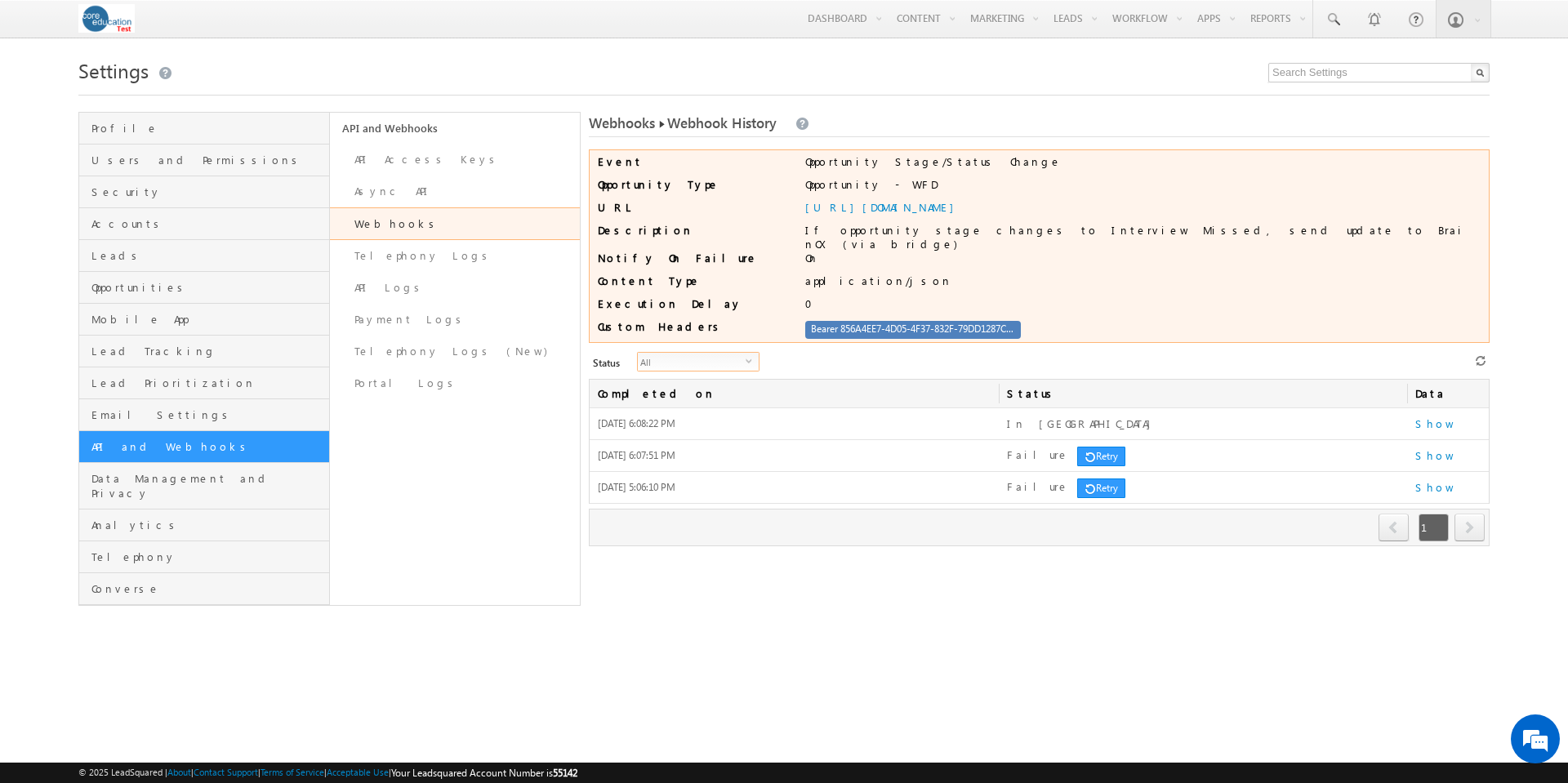
click at [746, 358] on span "select" at bounding box center [752, 360] width 13 height 7
click at [718, 421] on li "Failure" at bounding box center [689, 425] width 121 height 16
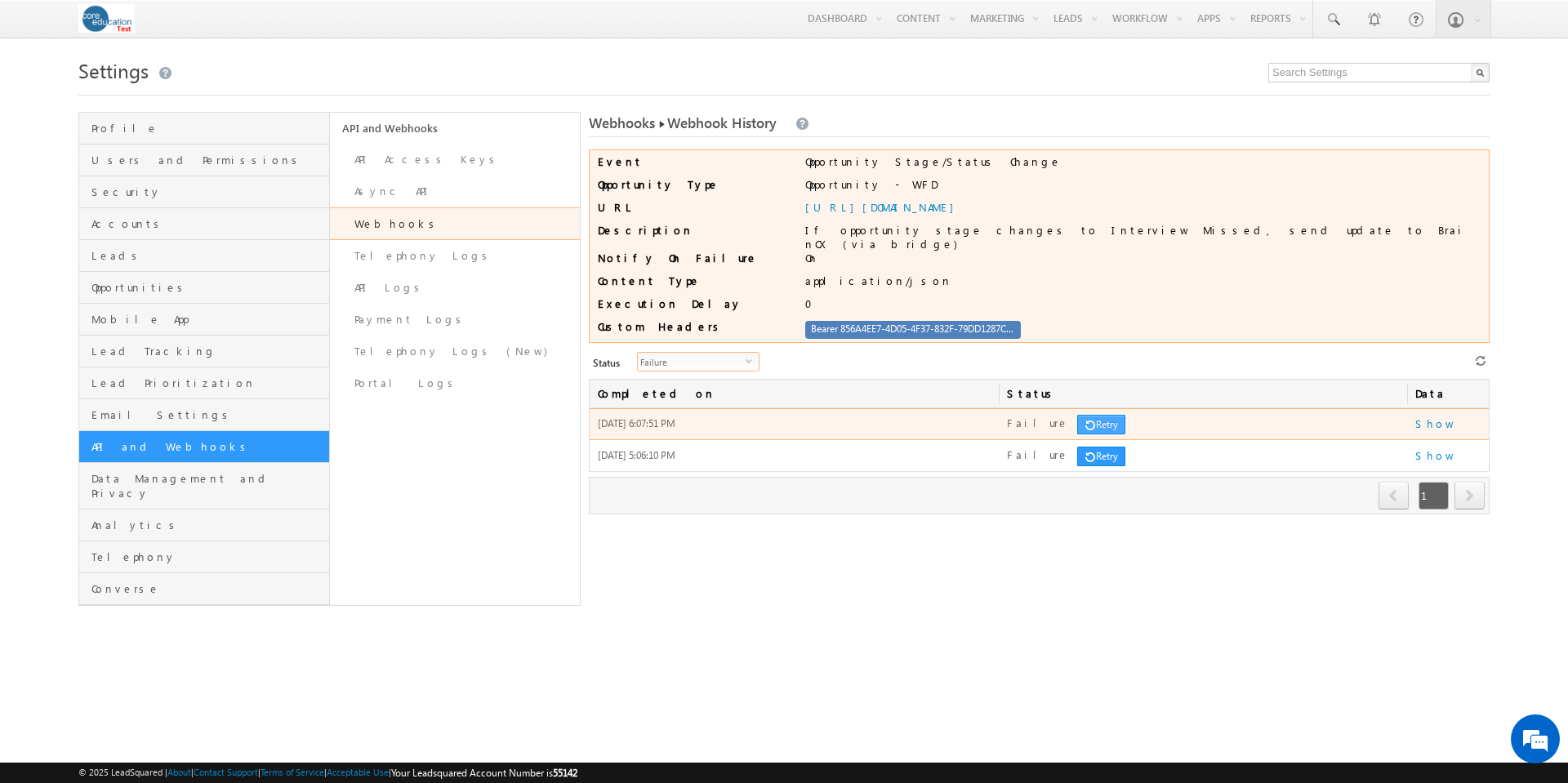
click at [1084, 420] on link "Retry" at bounding box center [1102, 424] width 49 height 20
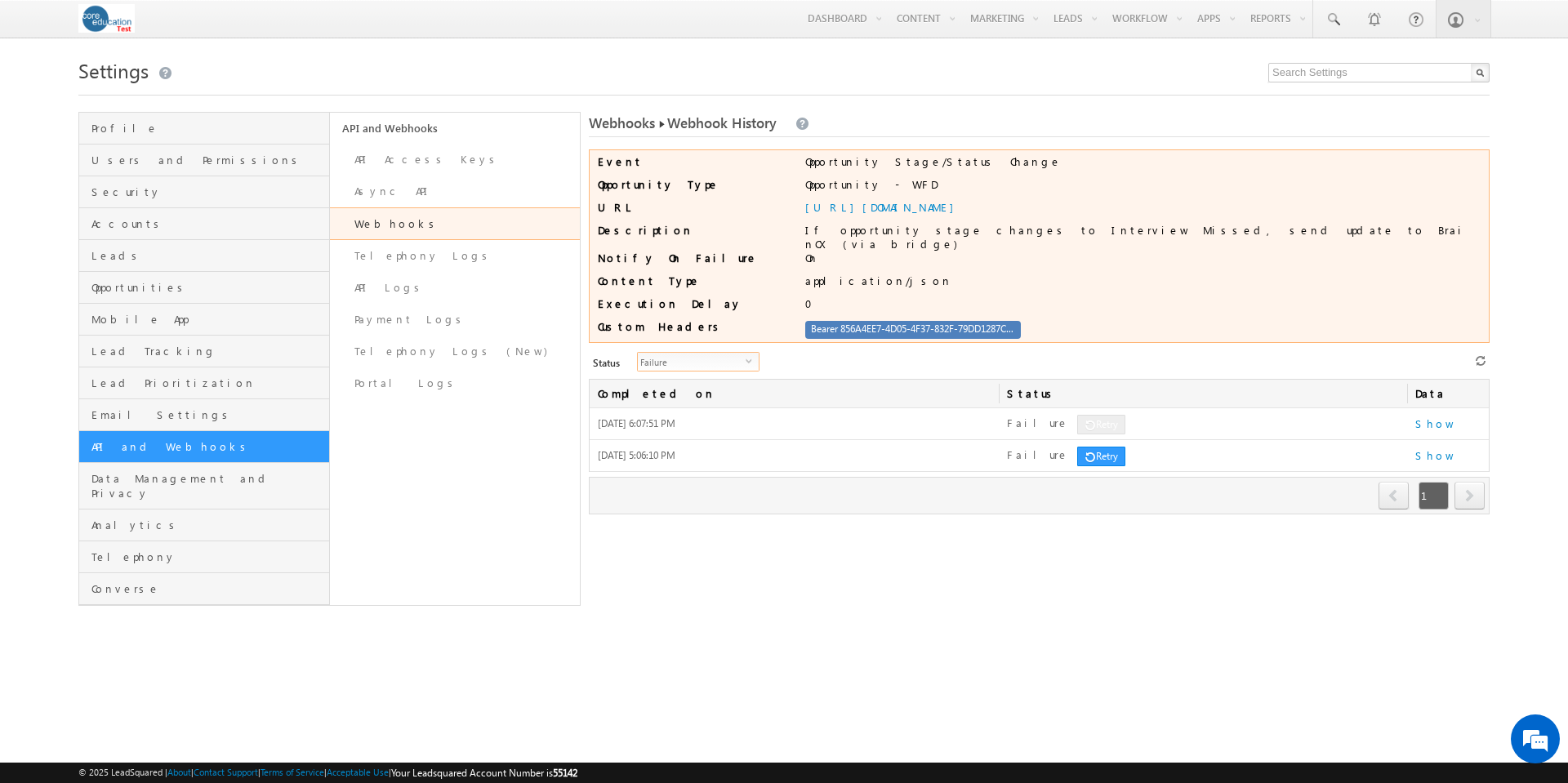
click at [746, 357] on span "select" at bounding box center [752, 360] width 13 height 7
click at [722, 372] on li "All" at bounding box center [689, 376] width 121 height 16
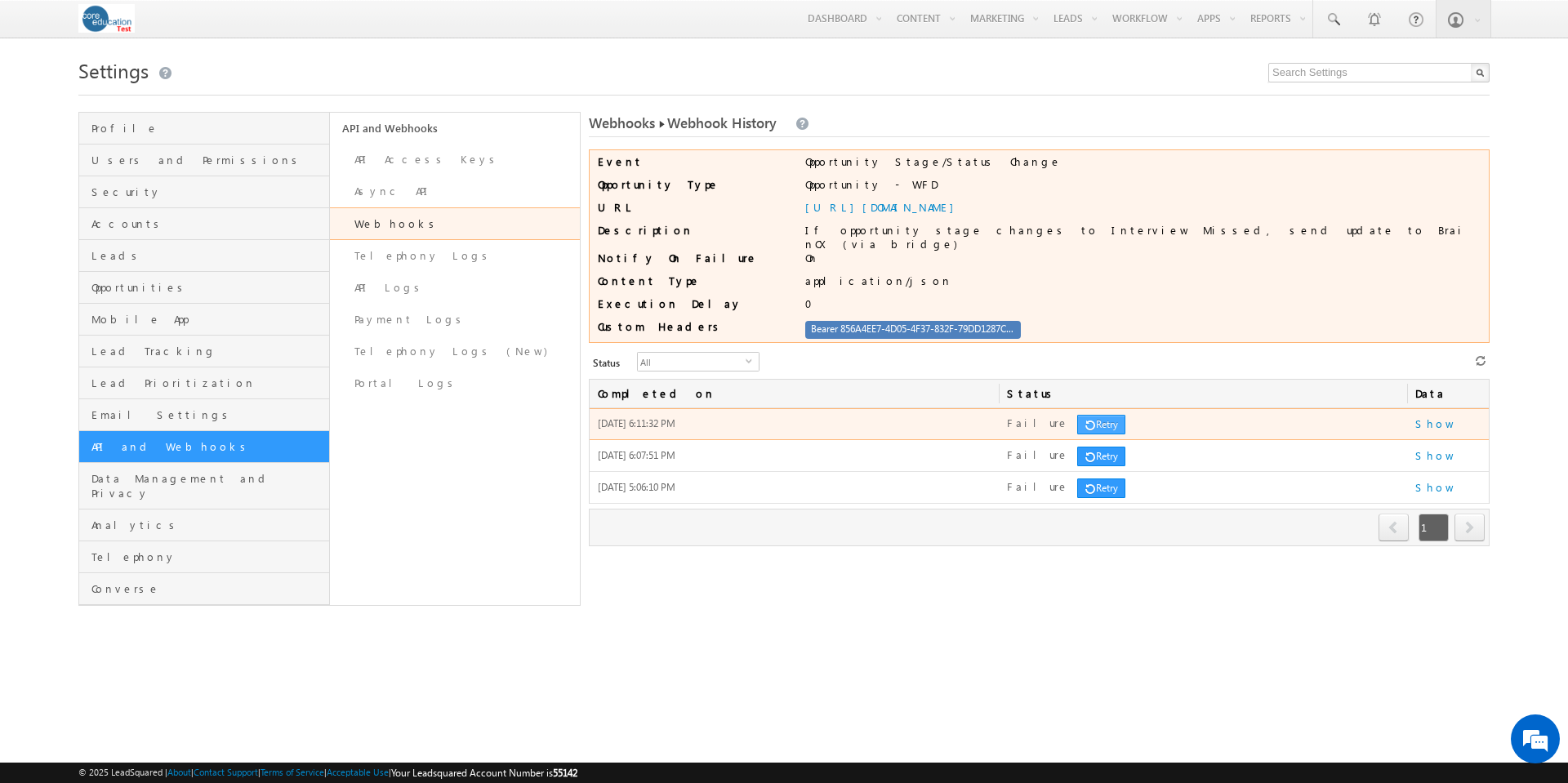
click at [1078, 418] on link "Retry" at bounding box center [1102, 424] width 49 height 20
